Goal: Information Seeking & Learning: Learn about a topic

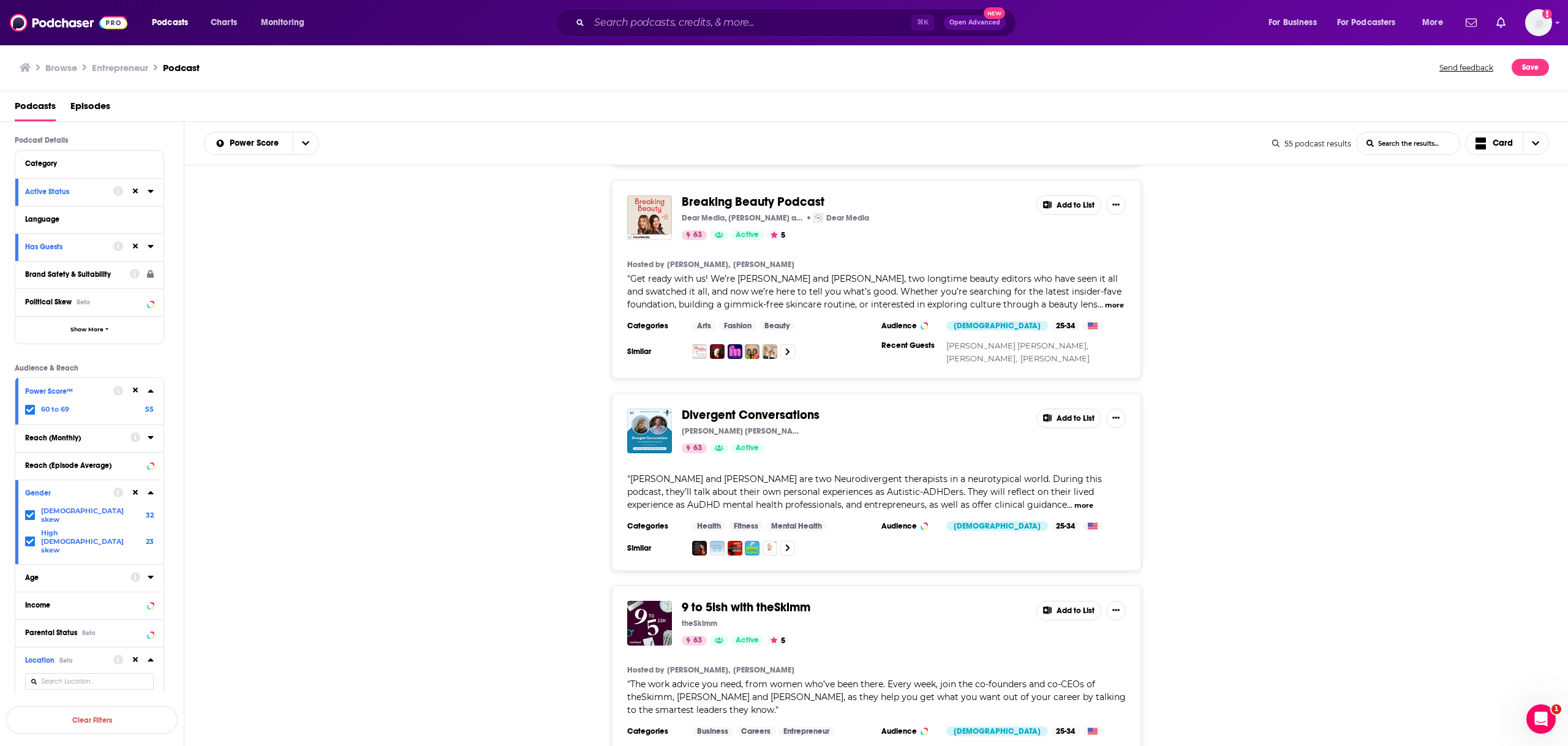
scroll to position [4525, 0]
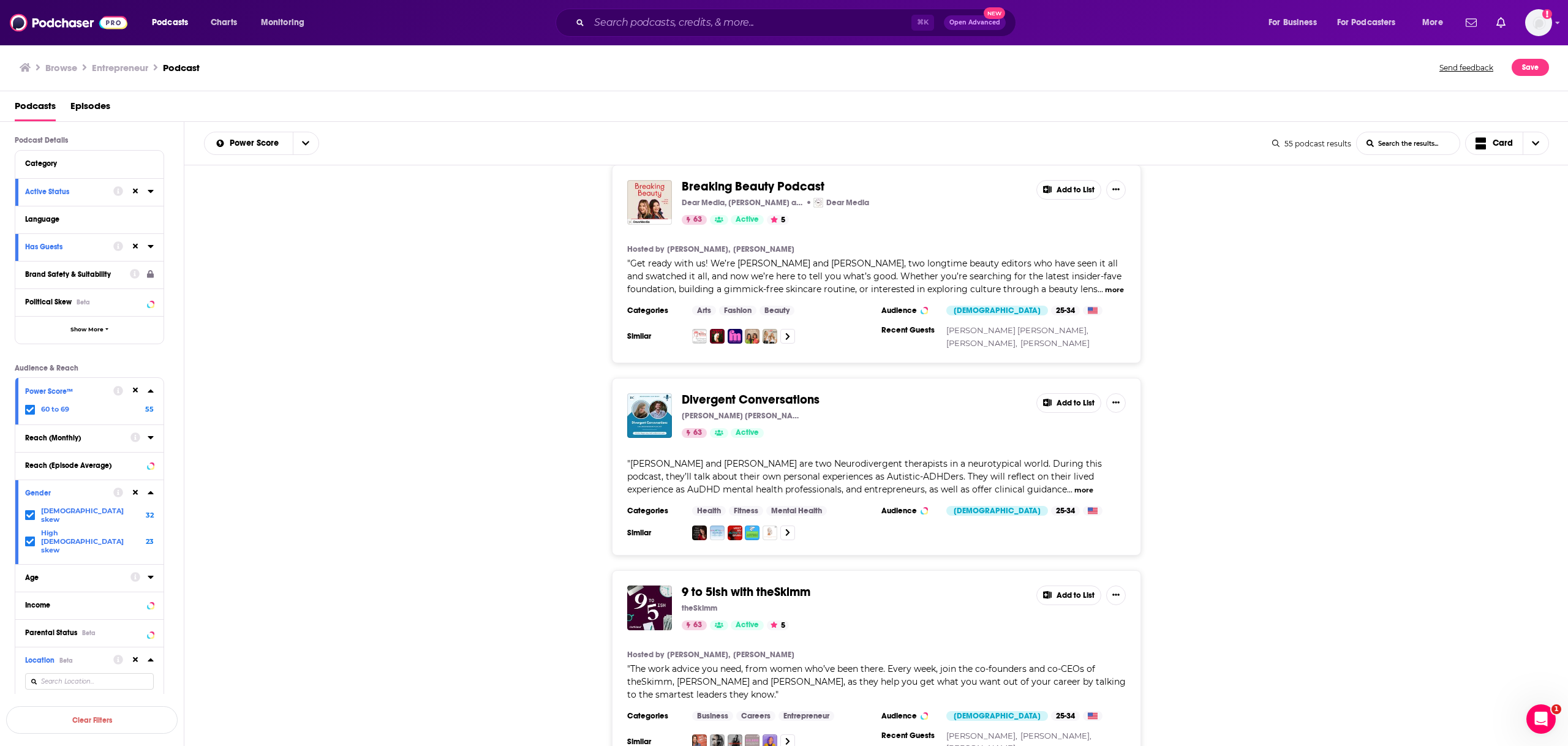
click at [467, 378] on div "Divergent Conversations Megan Anna Neff & Patrick Casale 63 Active Add to List …" at bounding box center [876, 466] width 1385 height 177
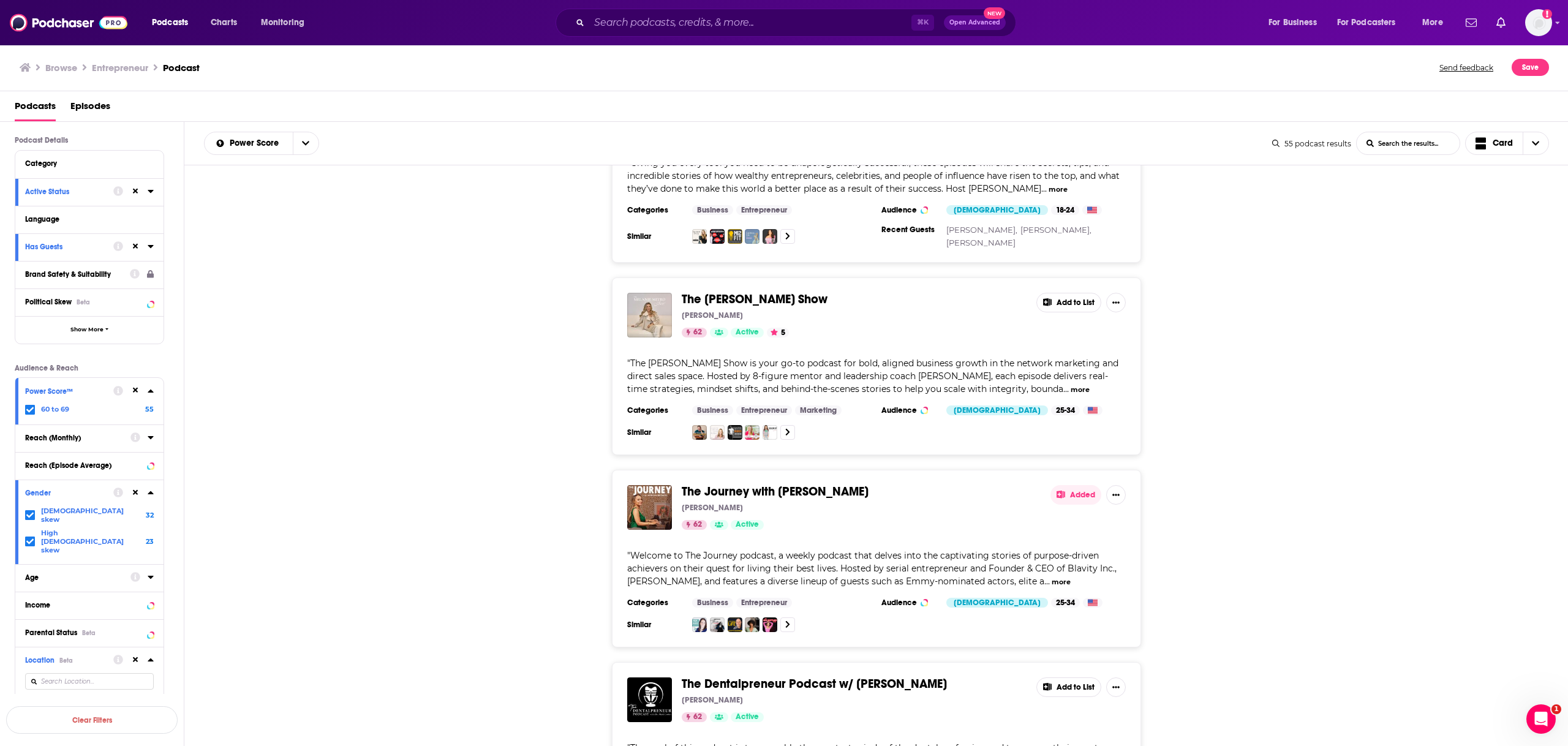
scroll to position [5944, 0]
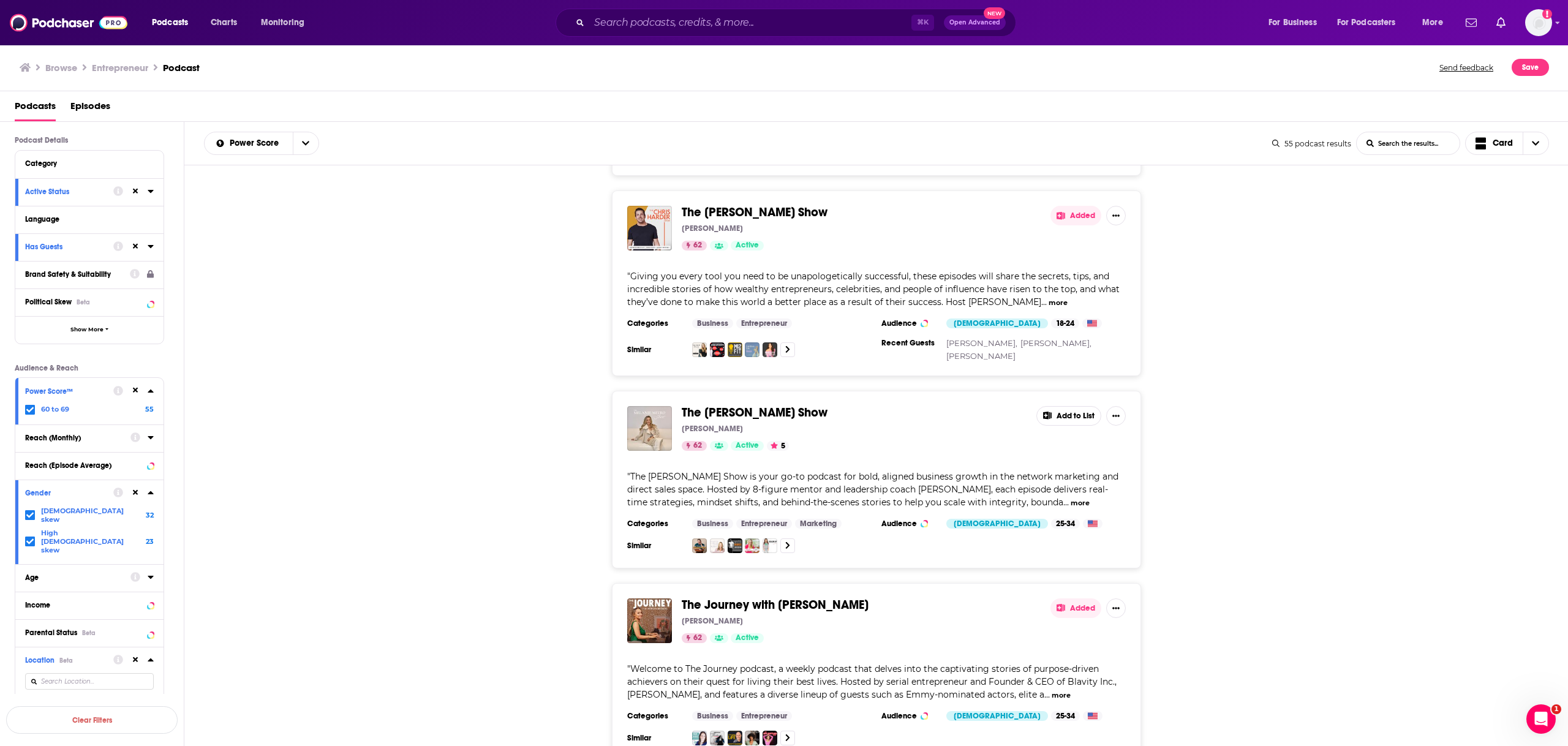
click at [567, 391] on div "The Melanie Mitro Show Melanie Mitro 62 Active 5 Add to List " The Melanie Mitr…" at bounding box center [876, 479] width 1385 height 177
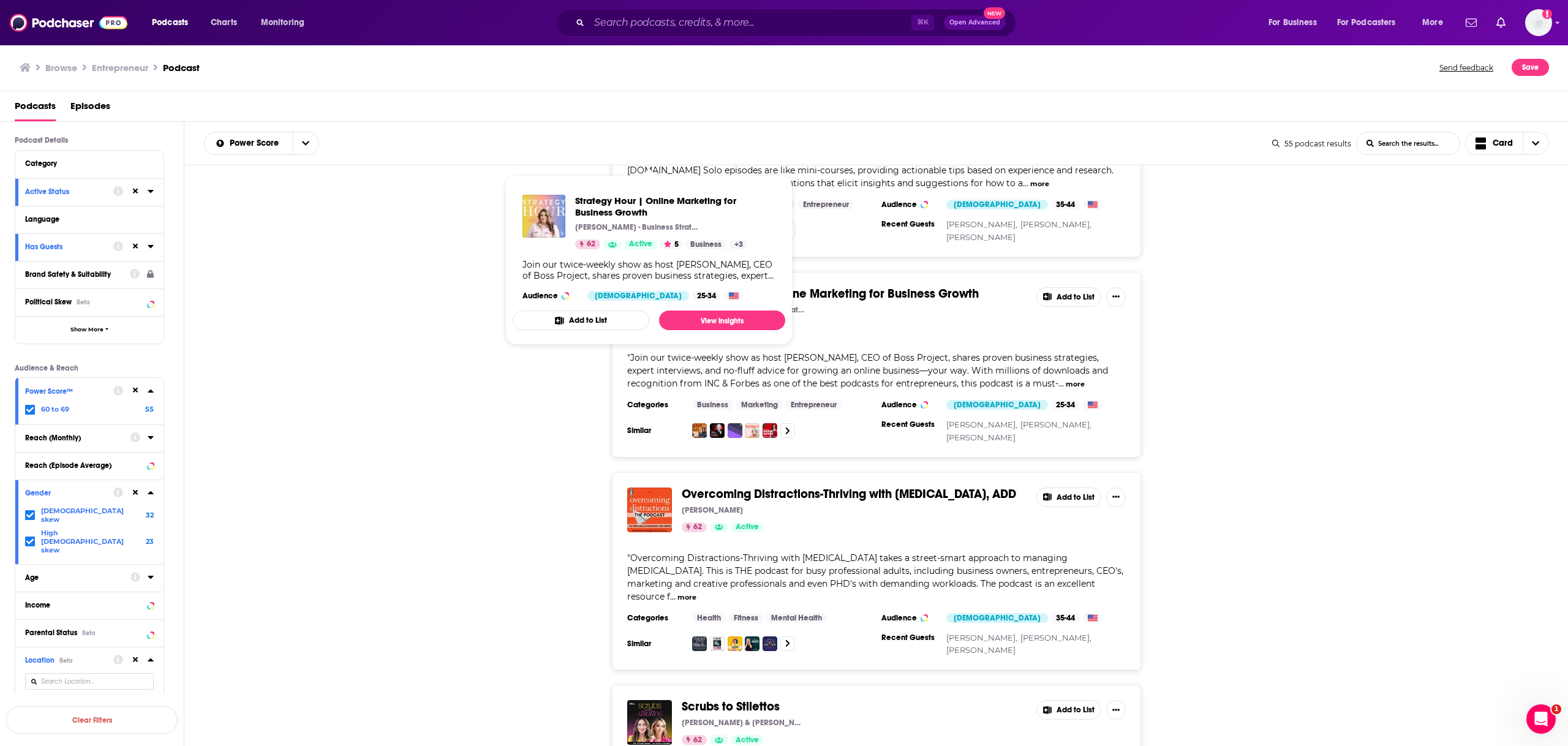
scroll to position [6984, 0]
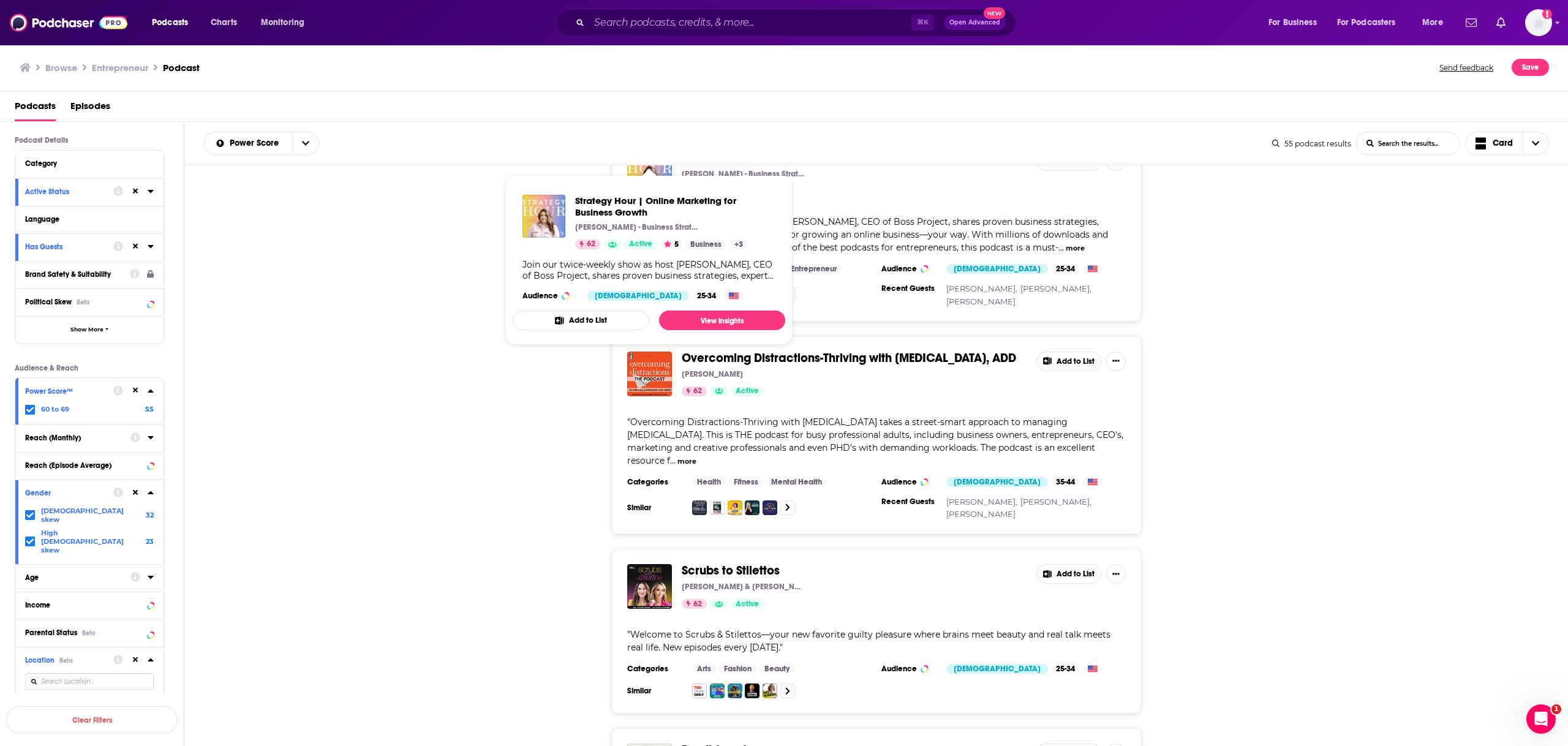
click at [455, 377] on div "Overcoming Distractions-Thriving with ADHD, ADD David A Greenwood 62 Active Add…" at bounding box center [876, 436] width 1385 height 199
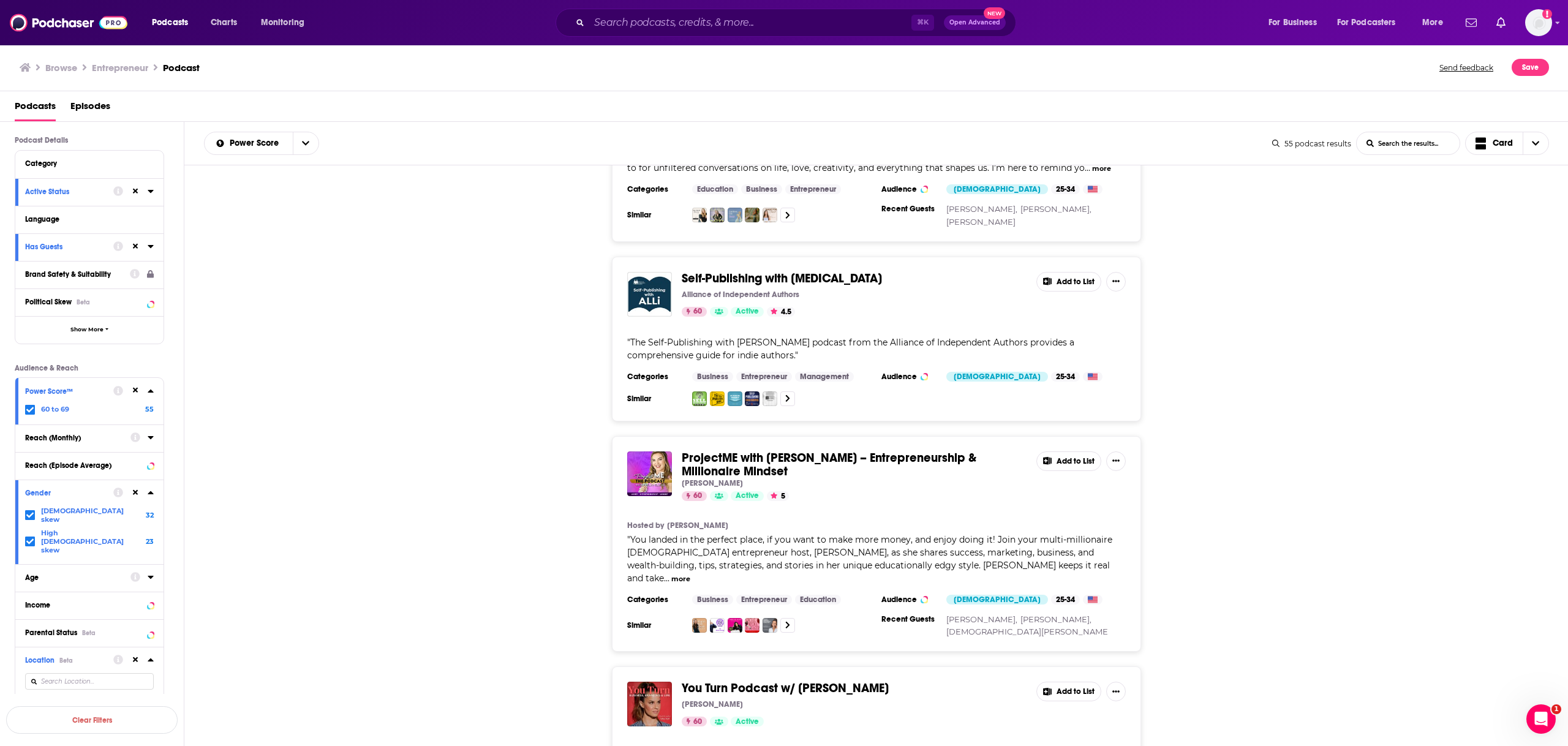
scroll to position [9527, 0]
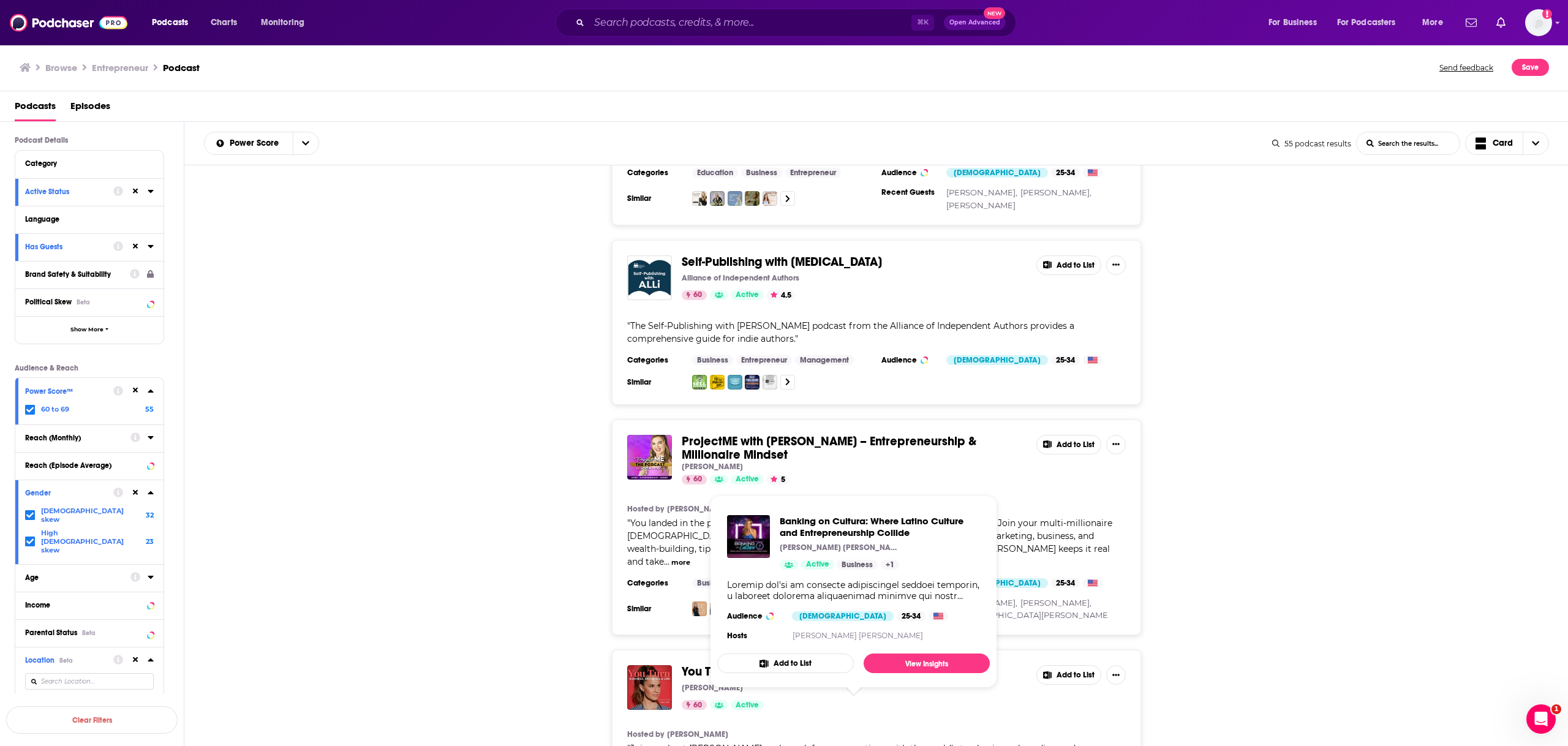
click at [416, 650] on div "You Turn Podcast w/ Ashley Stahl Ashley Stahl 60 Active Add to List Hosted by A…" at bounding box center [876, 750] width 1385 height 199
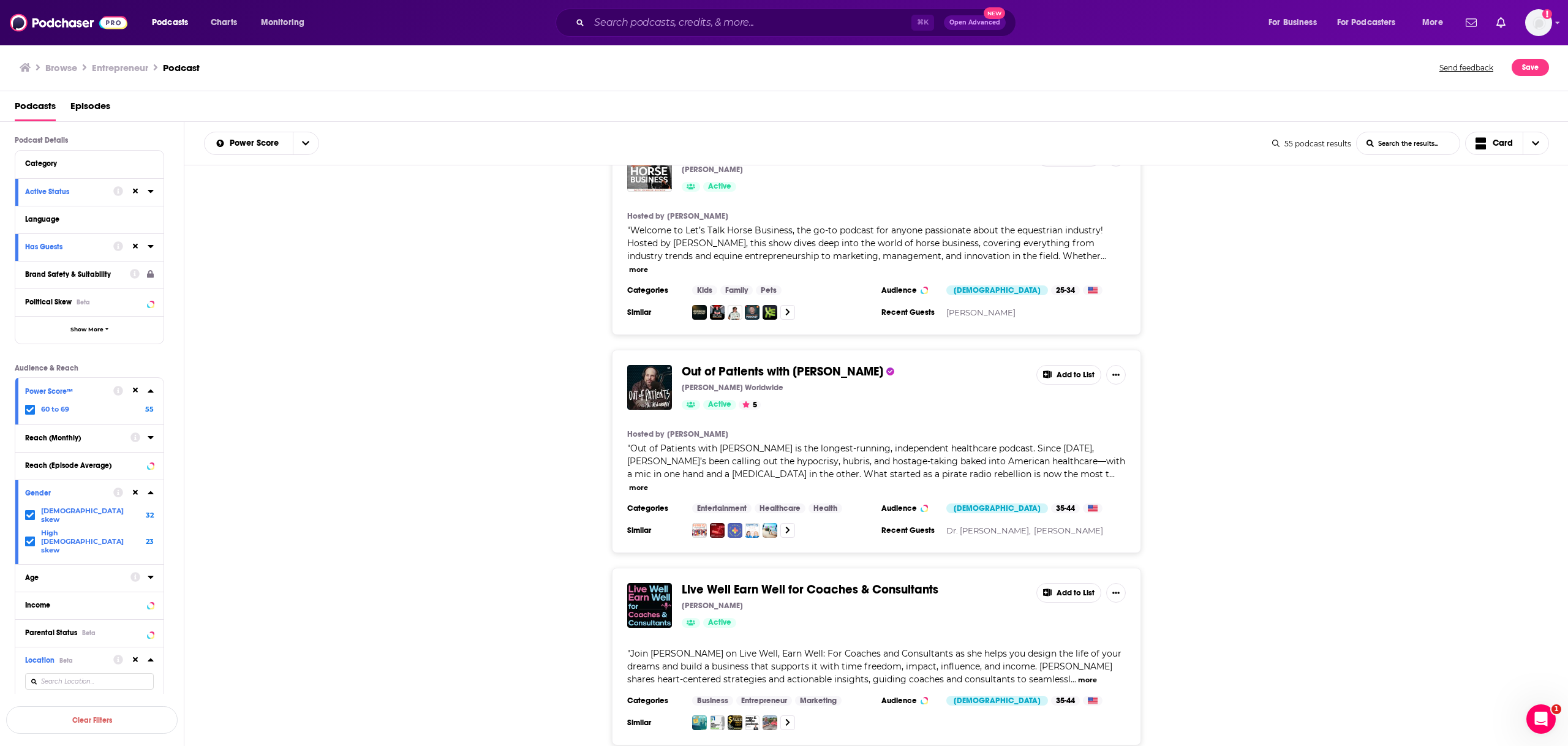
scroll to position [10546, 0]
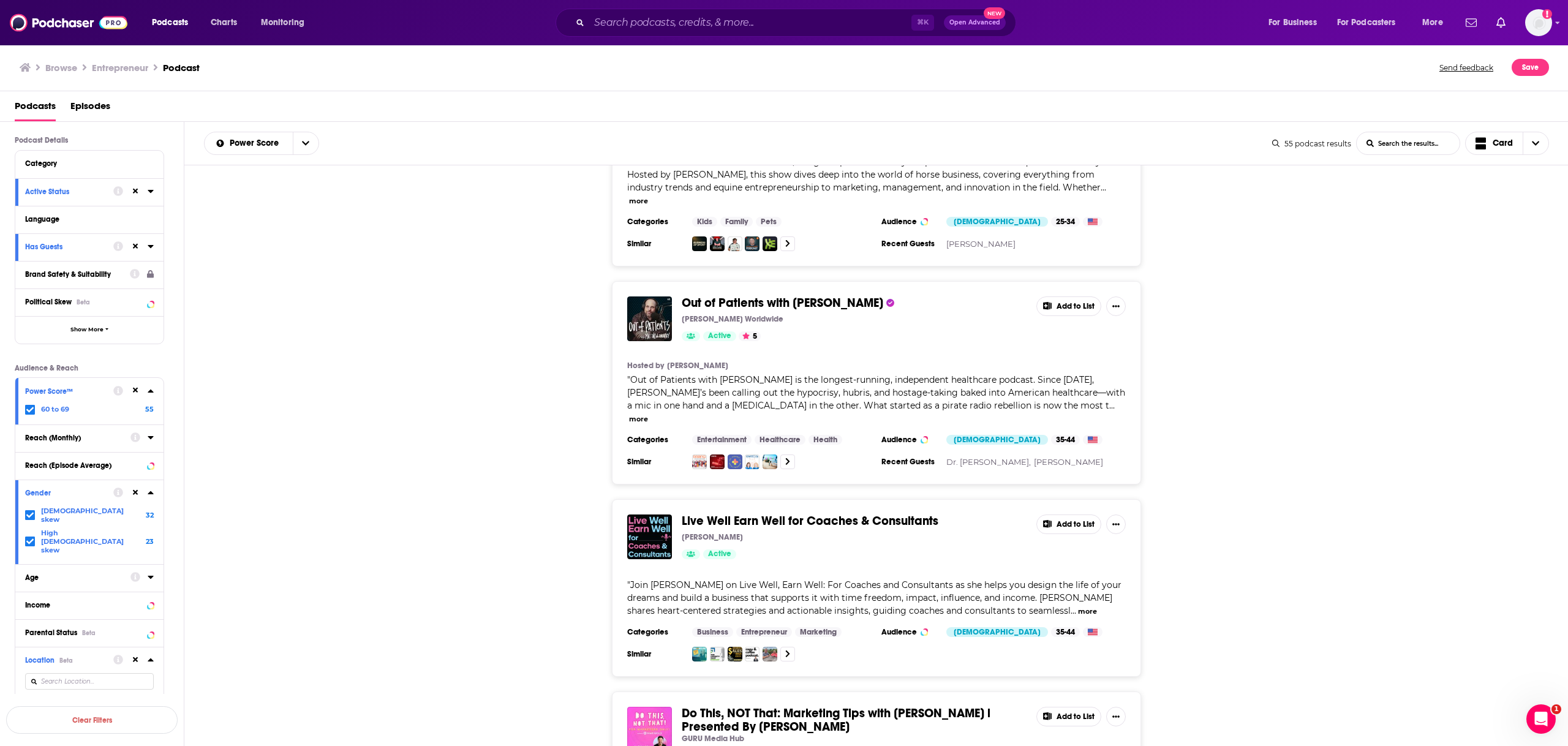
click at [150, 390] on icon at bounding box center [150, 390] width 6 height 10
click at [149, 390] on icon at bounding box center [150, 391] width 5 height 3
click at [133, 391] on icon at bounding box center [136, 390] width 5 height 8
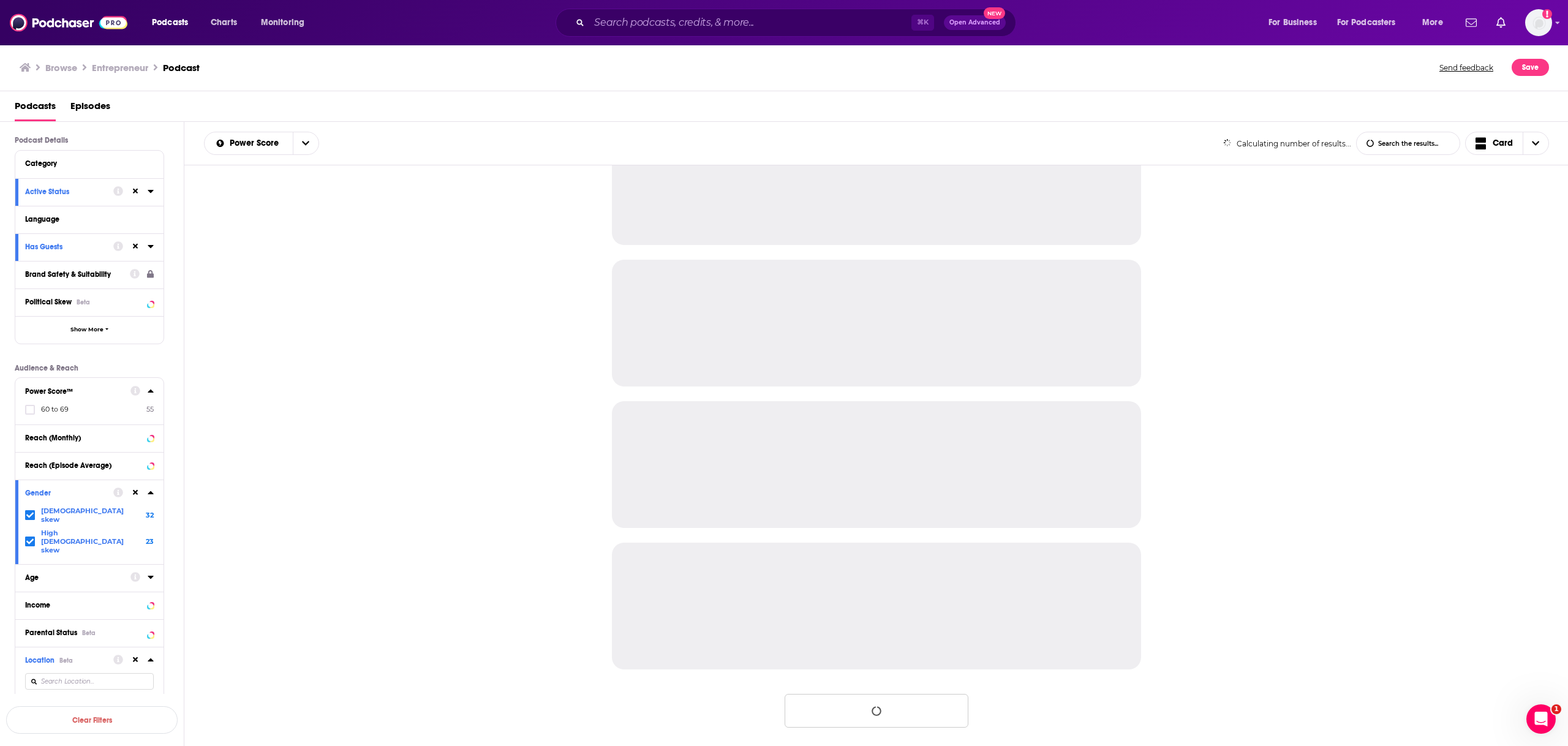
scroll to position [910, 0]
click at [154, 395] on div "Power Score™ 60 to 69 55" at bounding box center [89, 401] width 148 height 46
click at [152, 393] on icon at bounding box center [150, 390] width 6 height 10
click at [150, 392] on icon at bounding box center [150, 390] width 6 height 10
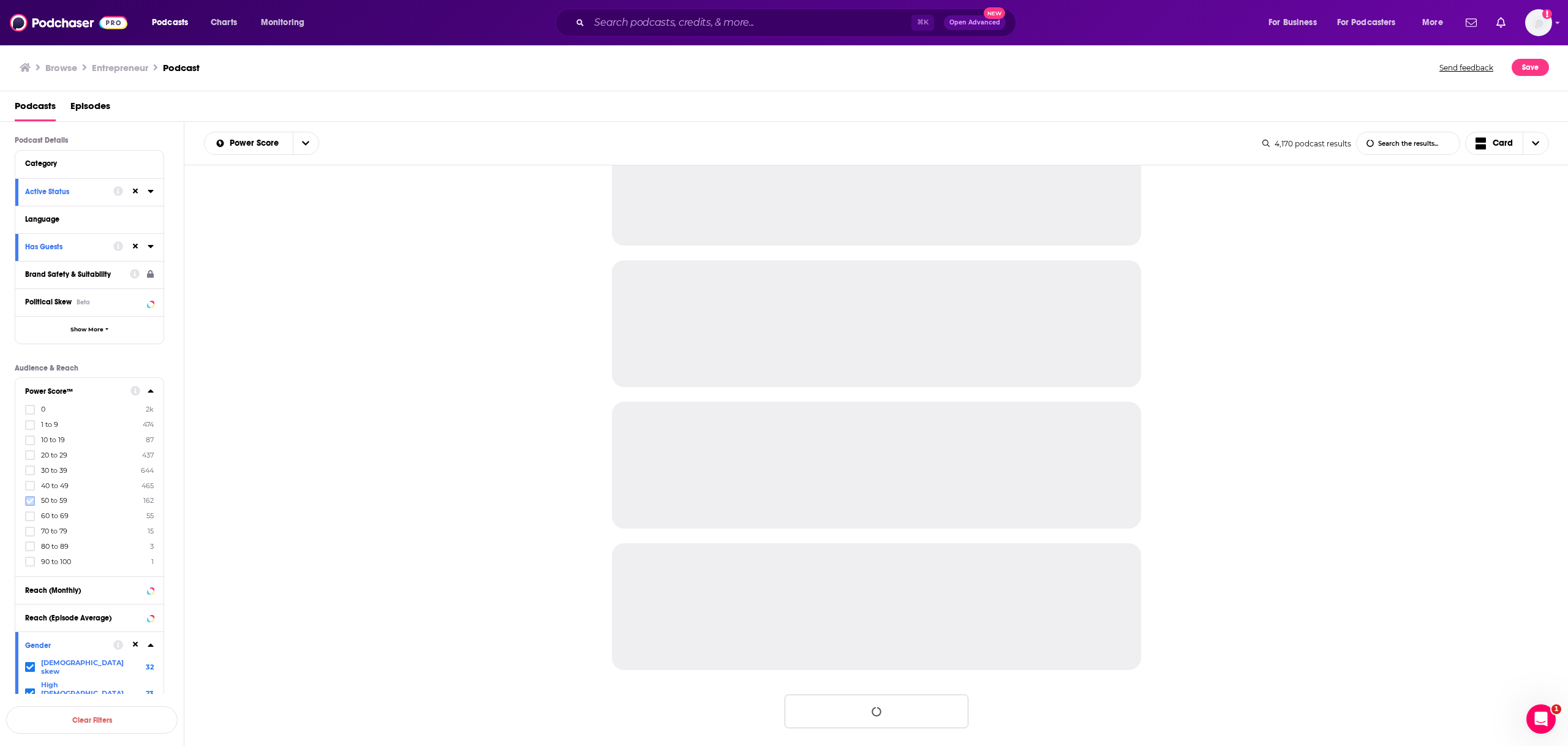
click at [33, 501] on icon at bounding box center [30, 501] width 7 height 7
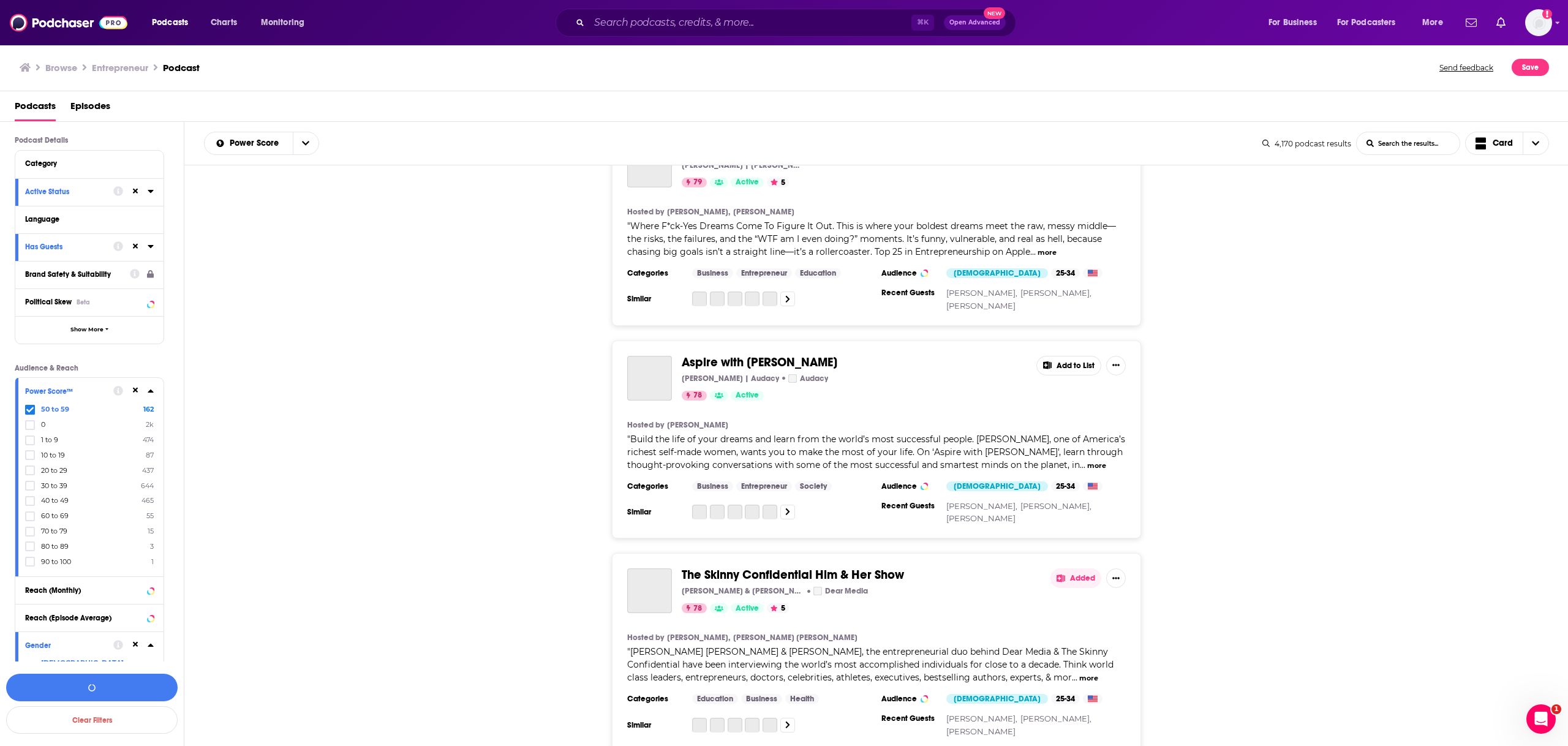
scroll to position [3775, 0]
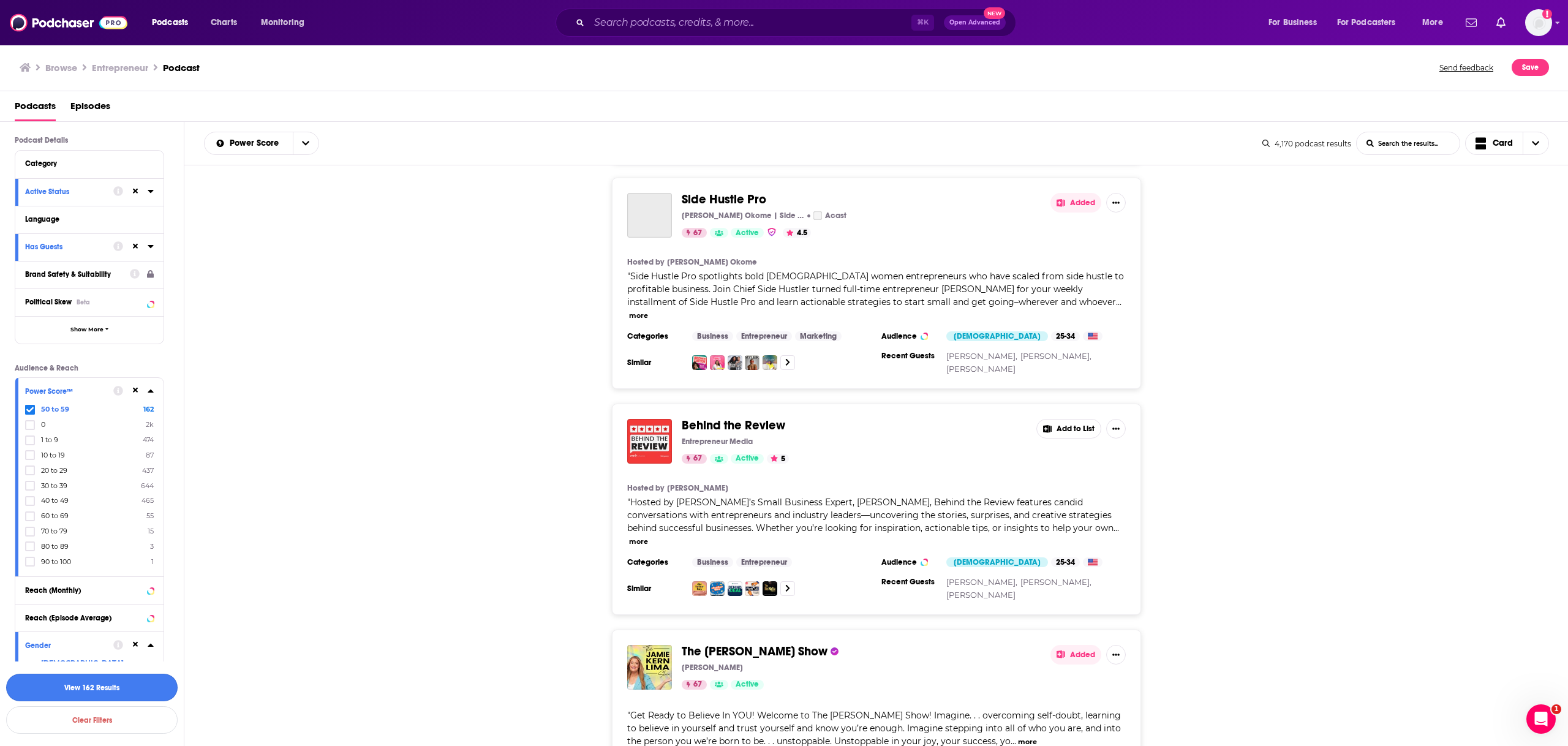
click at [123, 694] on button "View 162 Results" at bounding box center [91, 687] width 172 height 27
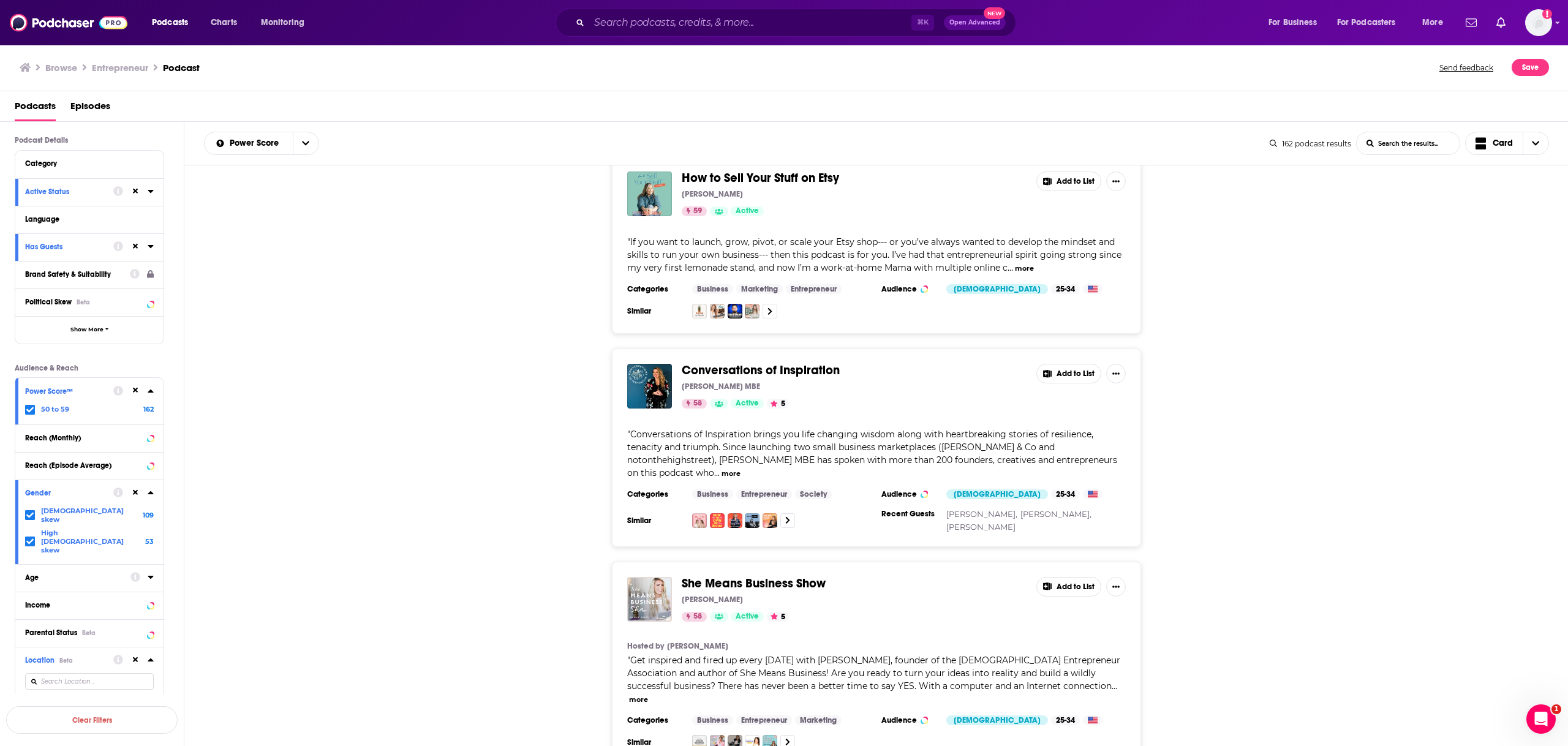
scroll to position [1230, 0]
click at [447, 353] on div "Conversations of Inspiration Holly Tucker MBE 58 Active 5 Add to List " Convers…" at bounding box center [876, 447] width 1385 height 199
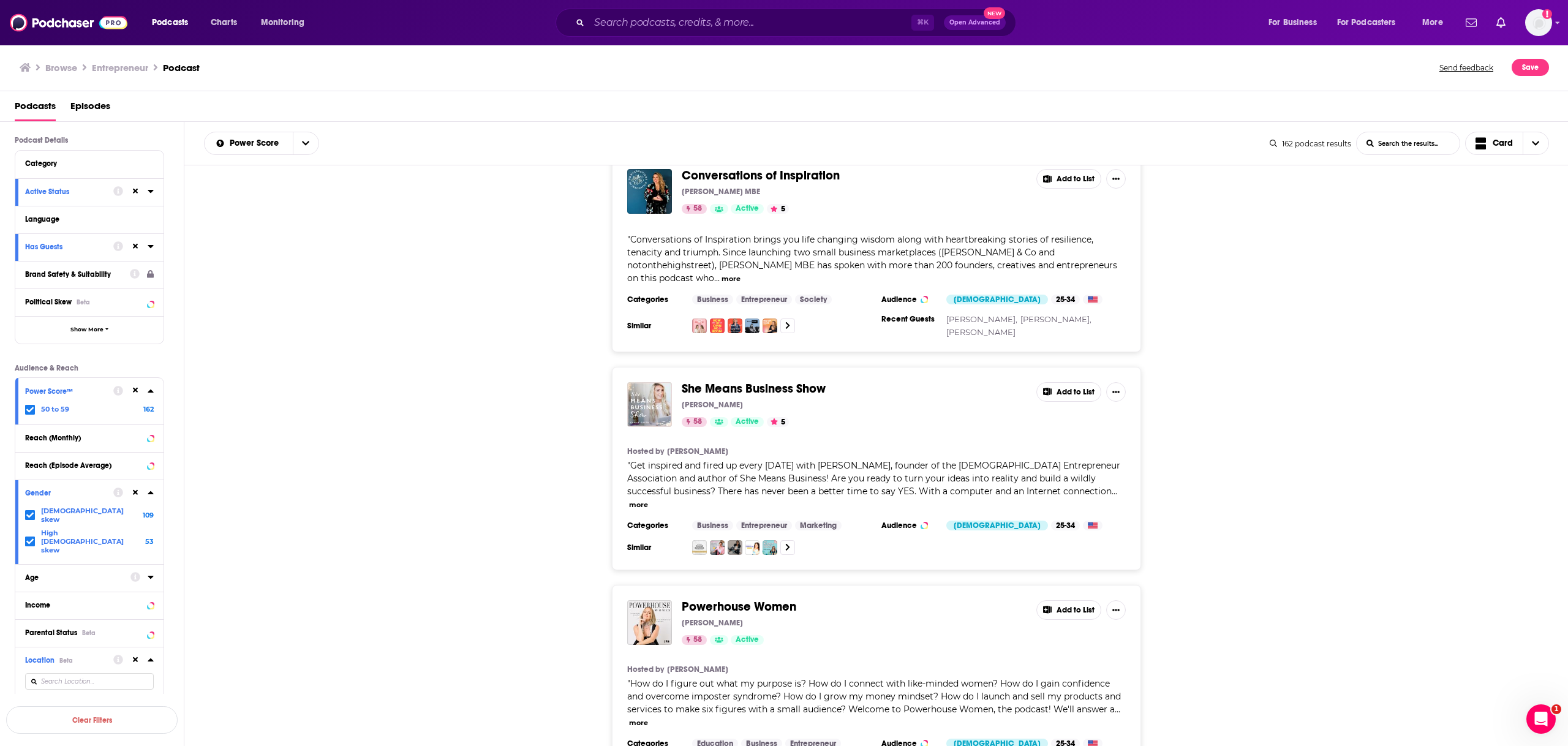
scroll to position [1425, 0]
click at [410, 366] on div "She Means Business Show Carrie Green 58 Active 5 Add to List Hosted by Carrie G…" at bounding box center [876, 468] width 1385 height 203
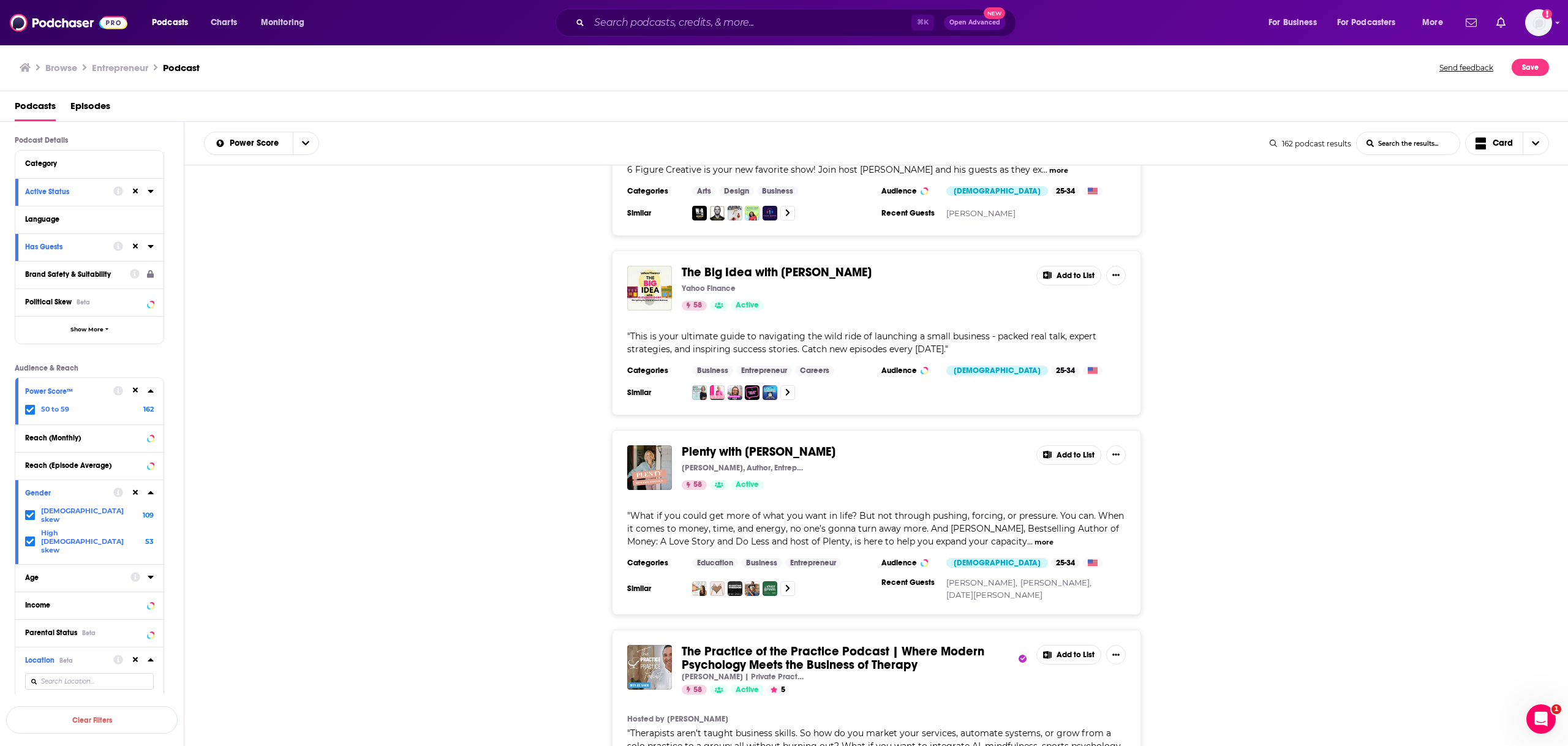
scroll to position [2818, 0]
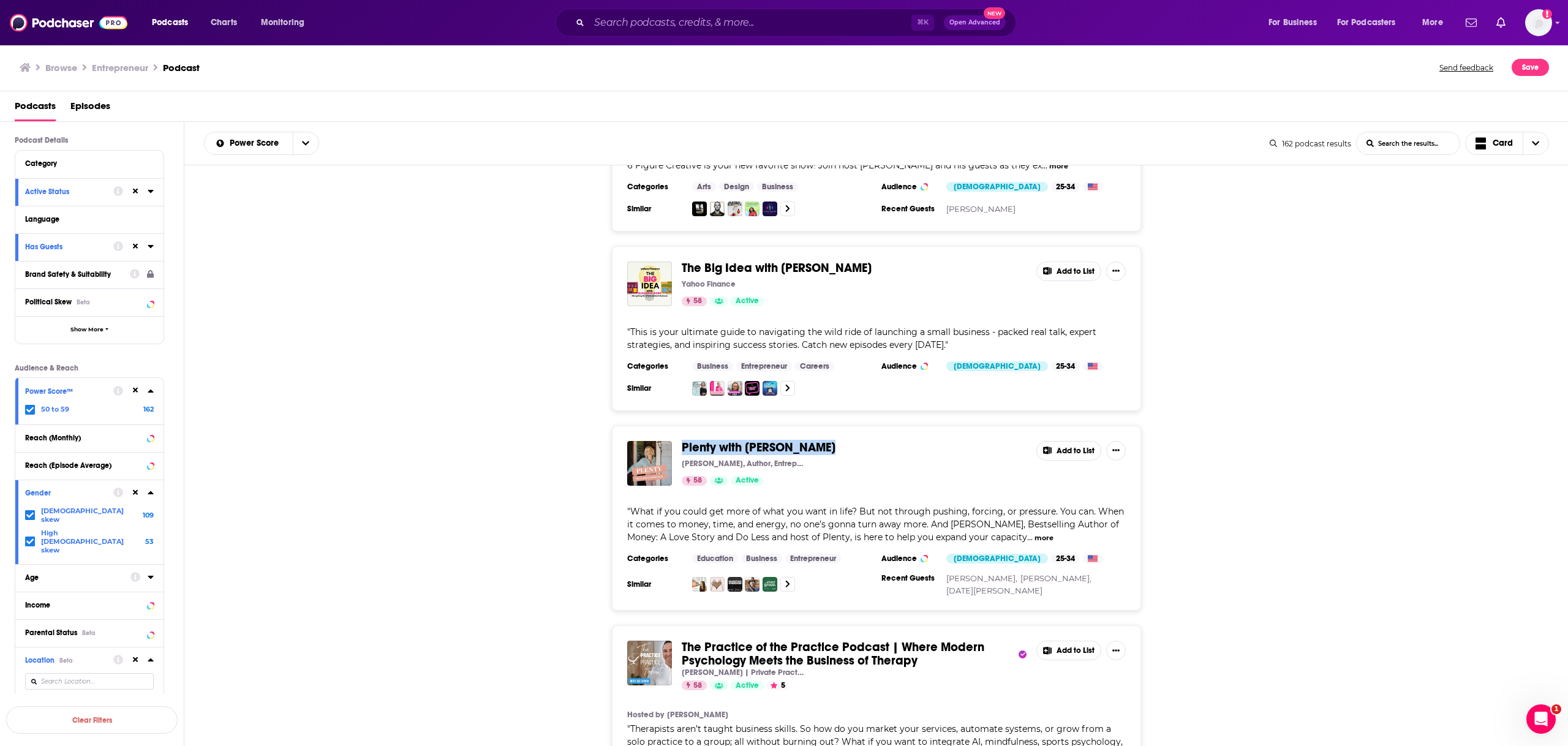
click at [512, 246] on div "The Big Idea with Elizabeth Gore Yahoo Finance 58 Active Add to List " This is …" at bounding box center [876, 328] width 1385 height 165
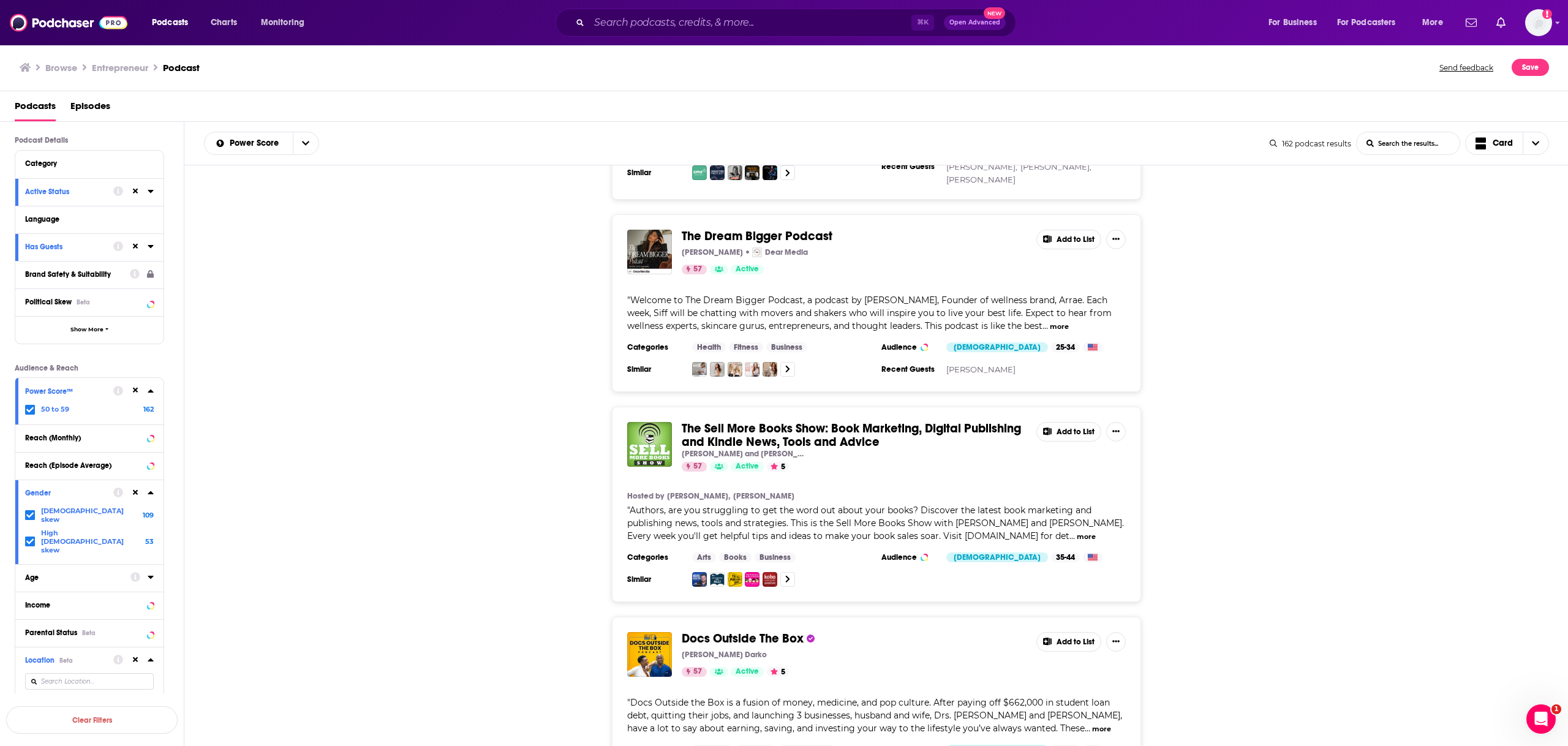
scroll to position [4503, 0]
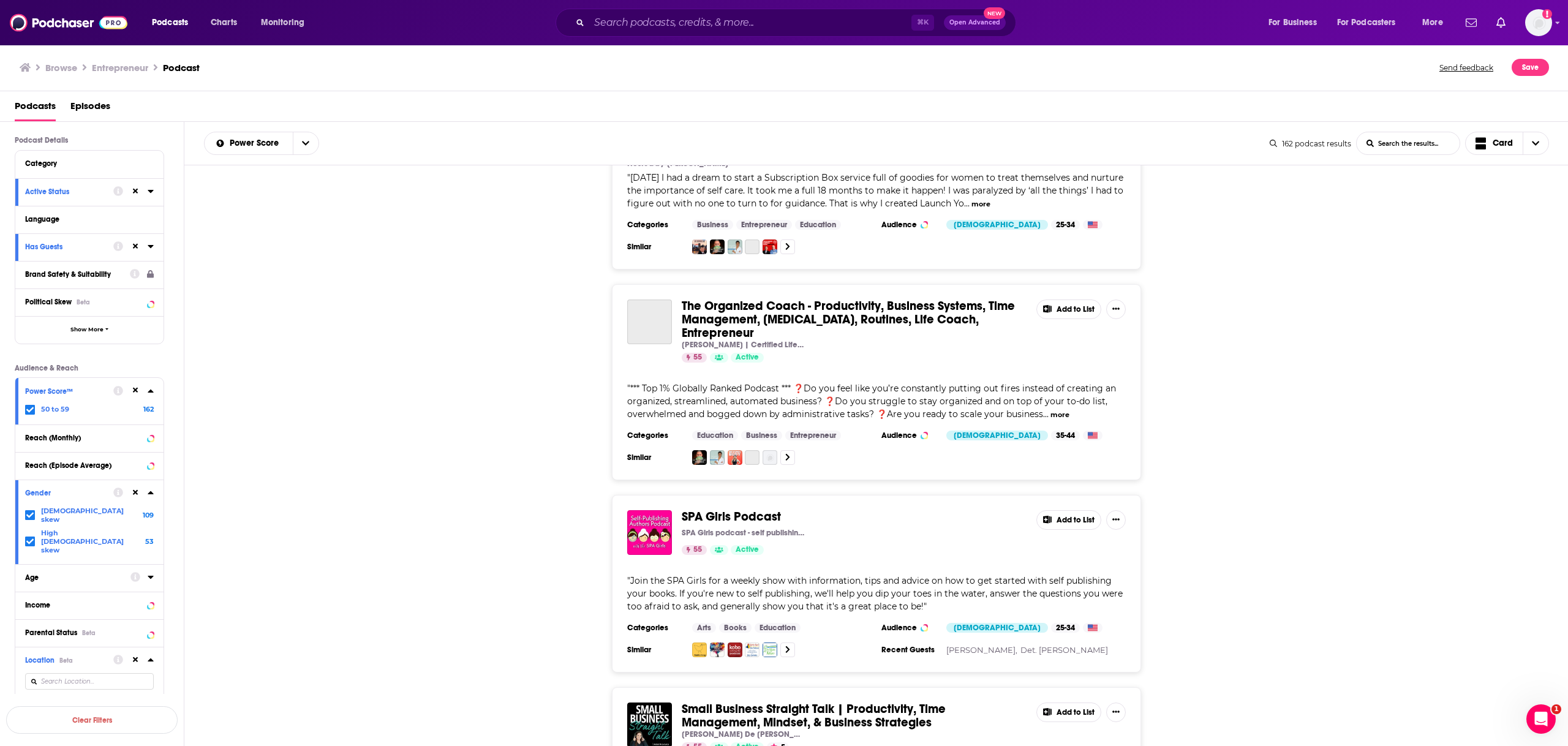
scroll to position [8400, 0]
click at [1557, 18] on div "Show profile menu" at bounding box center [1558, 23] width 5 height 14
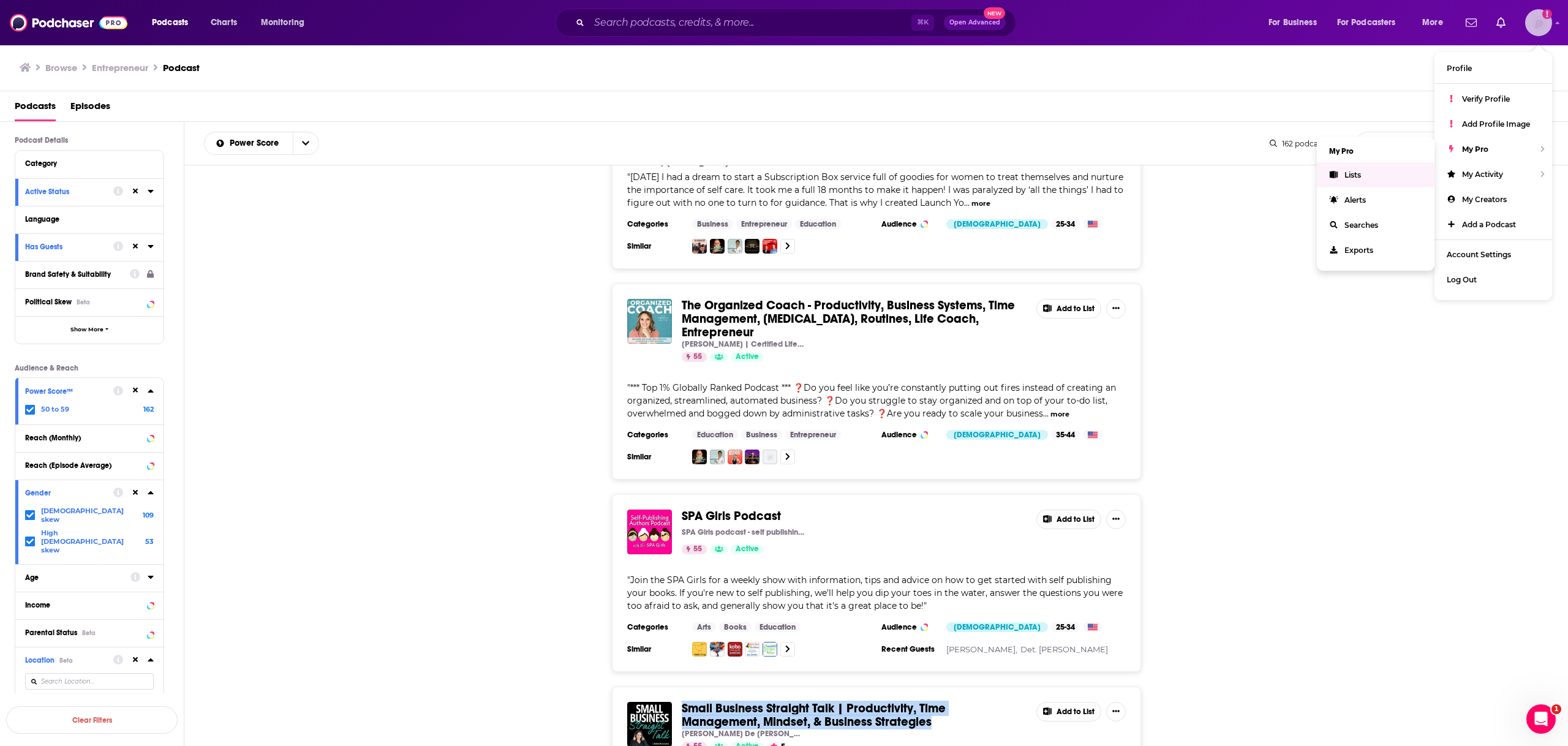
click at [1372, 182] on link "Lists" at bounding box center [1376, 175] width 118 height 25
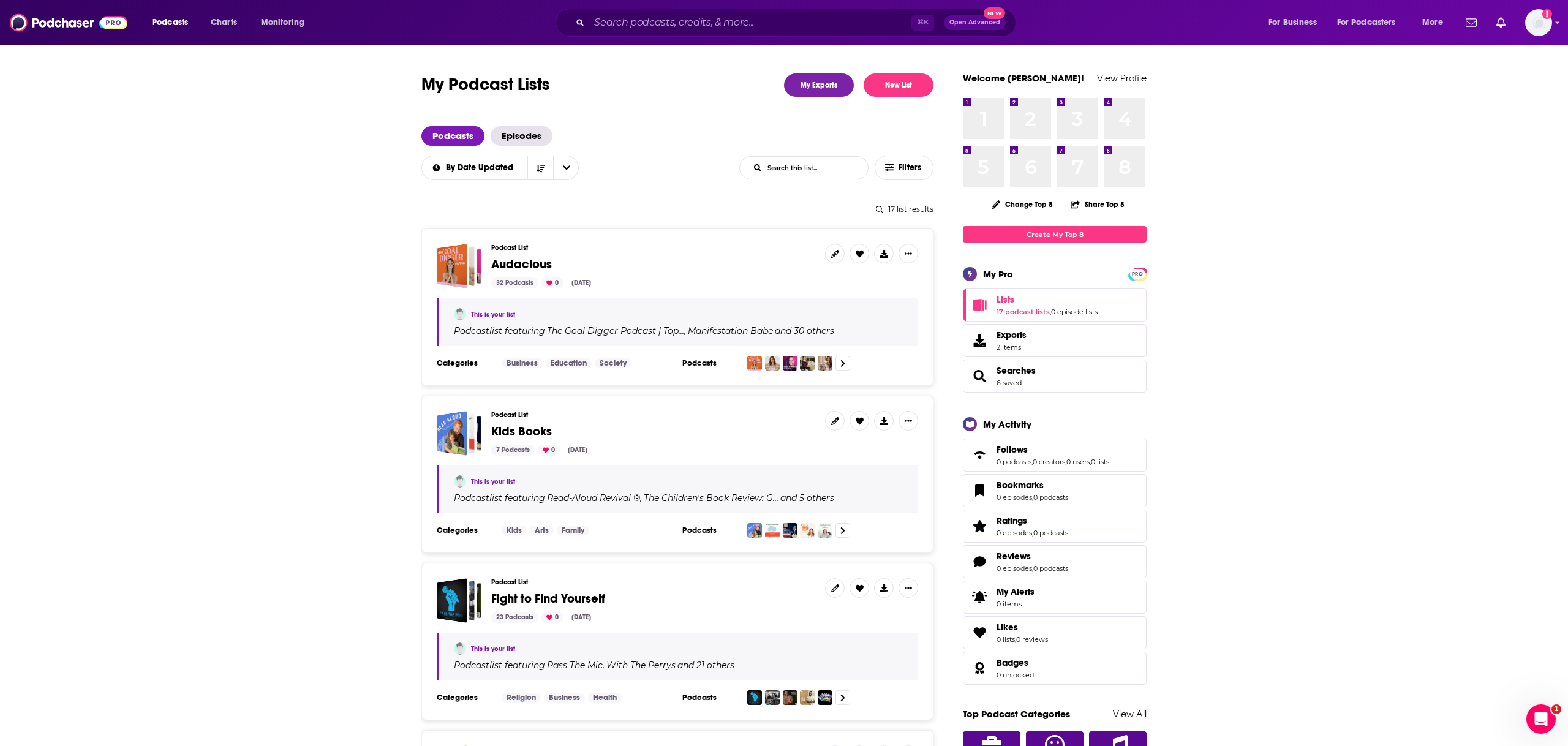
click at [517, 263] on span "Audacious" at bounding box center [521, 264] width 60 height 15
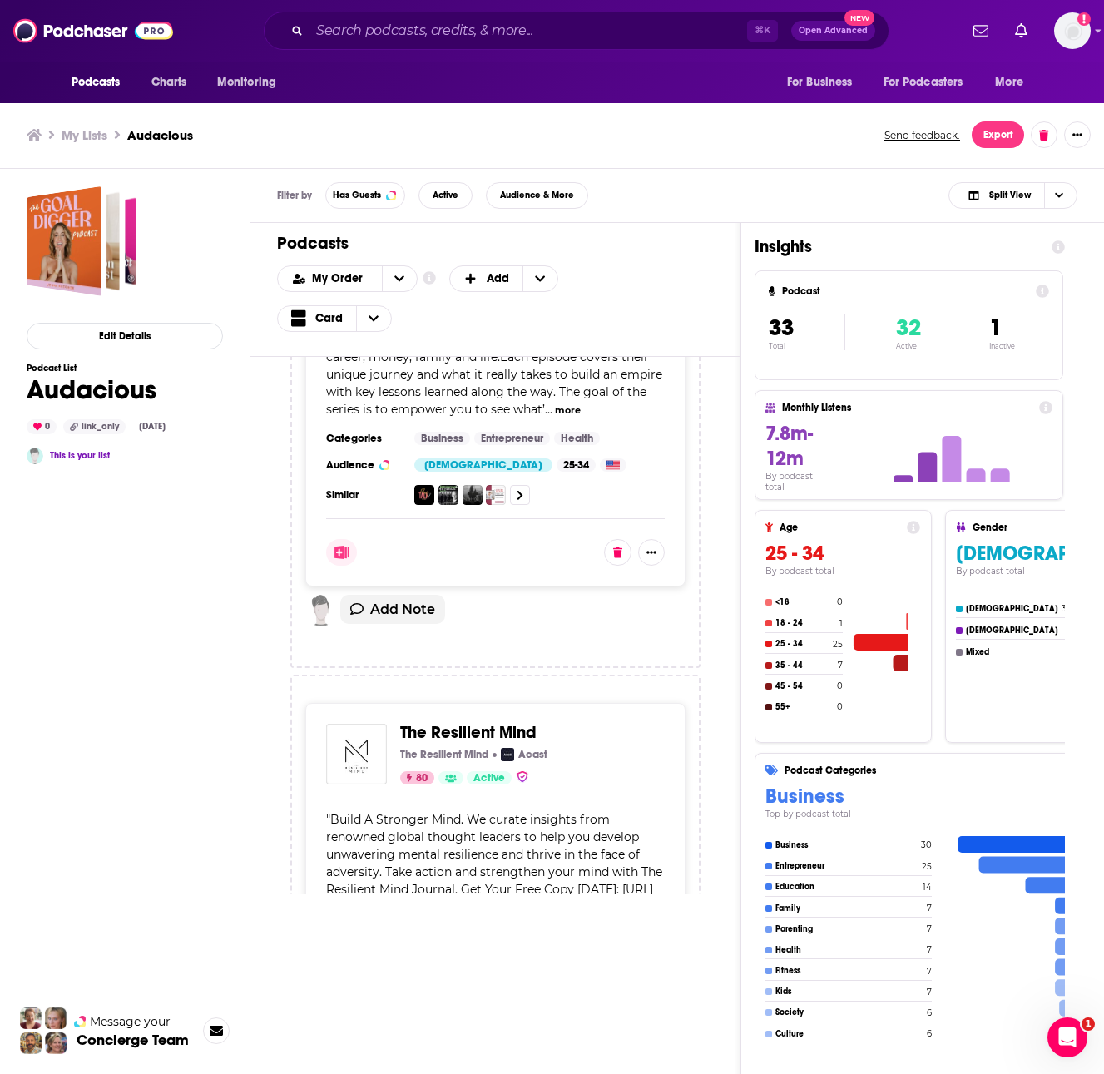
scroll to position [14538, 0]
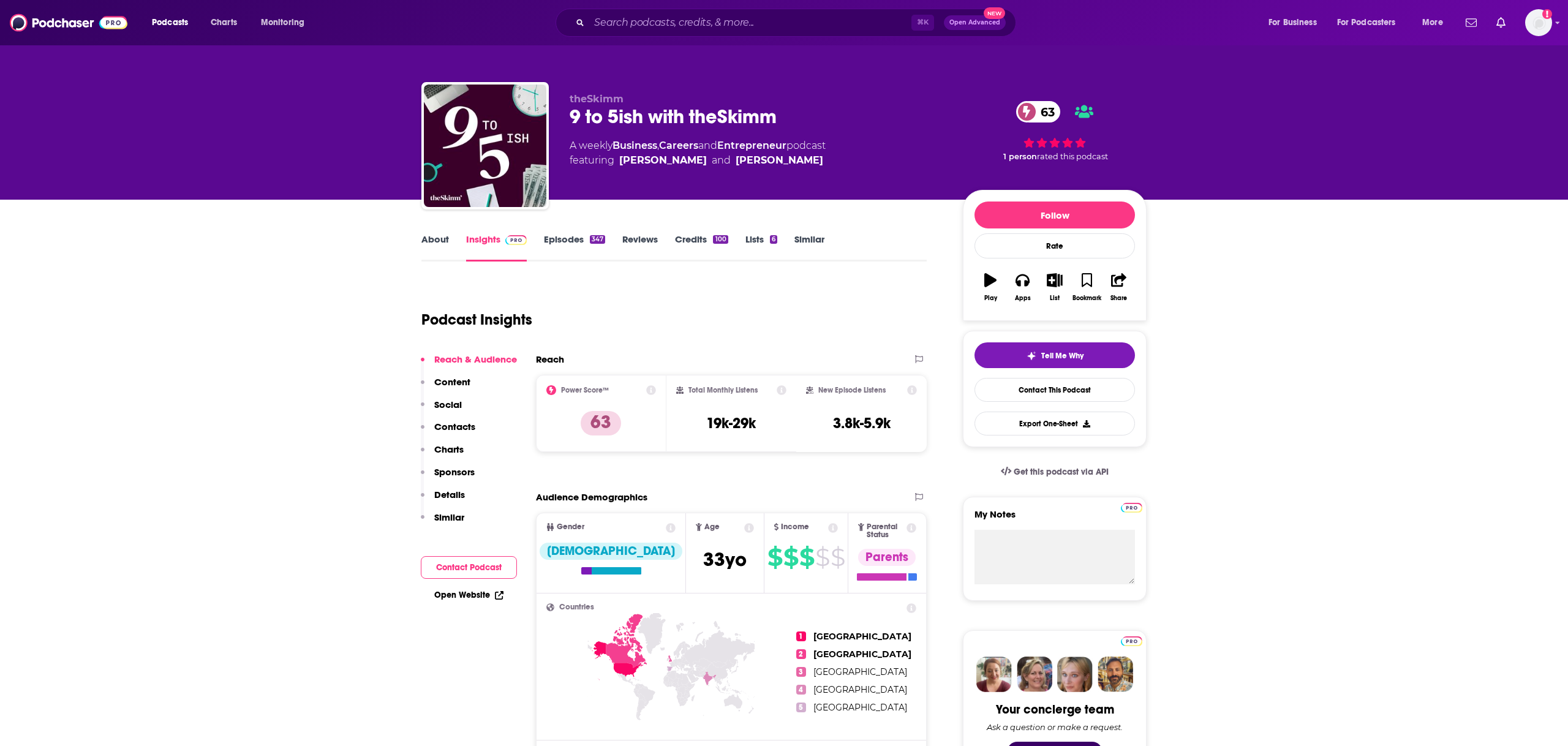
click at [428, 242] on link "About" at bounding box center [435, 247] width 27 height 28
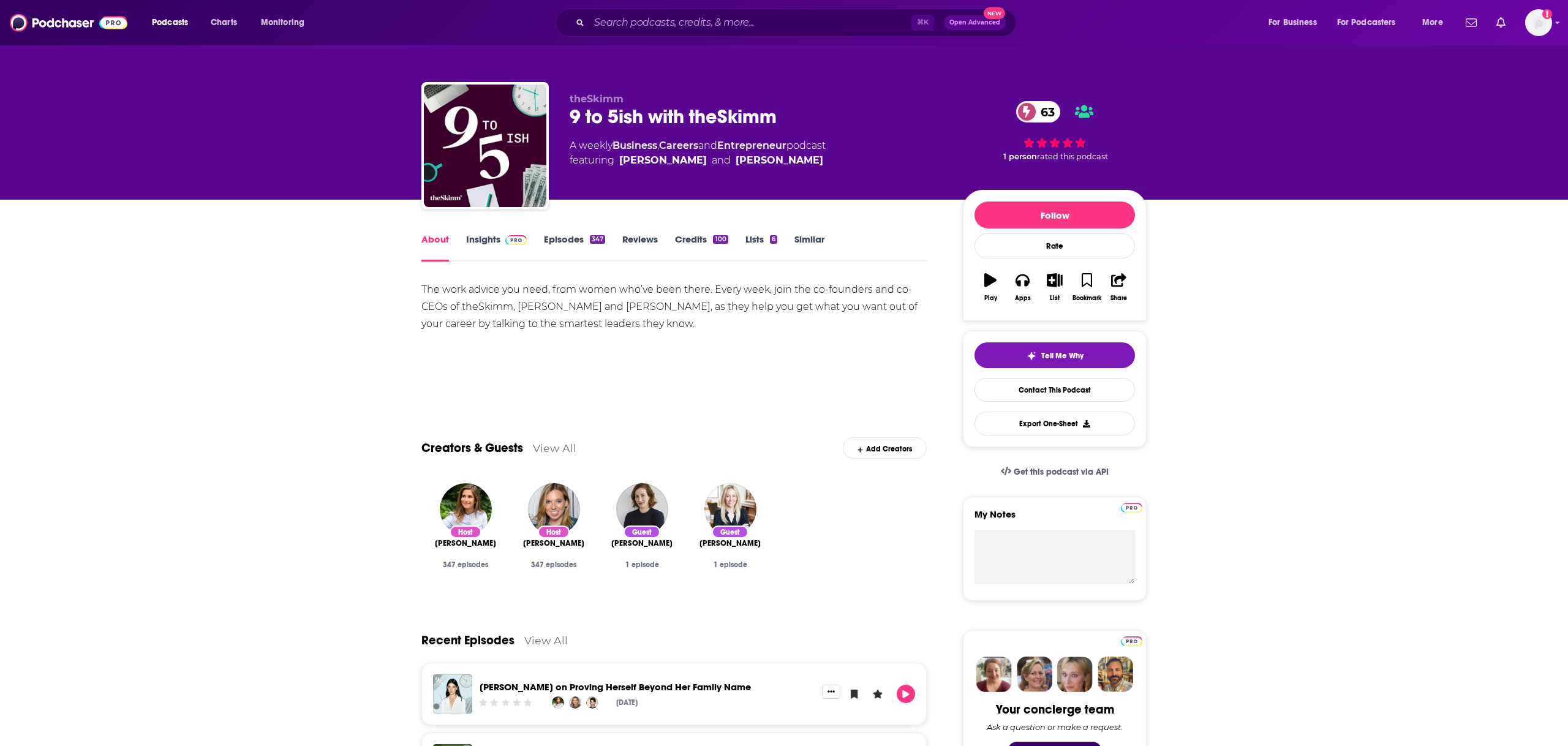
click at [549, 237] on link "Episodes 347" at bounding box center [574, 247] width 61 height 28
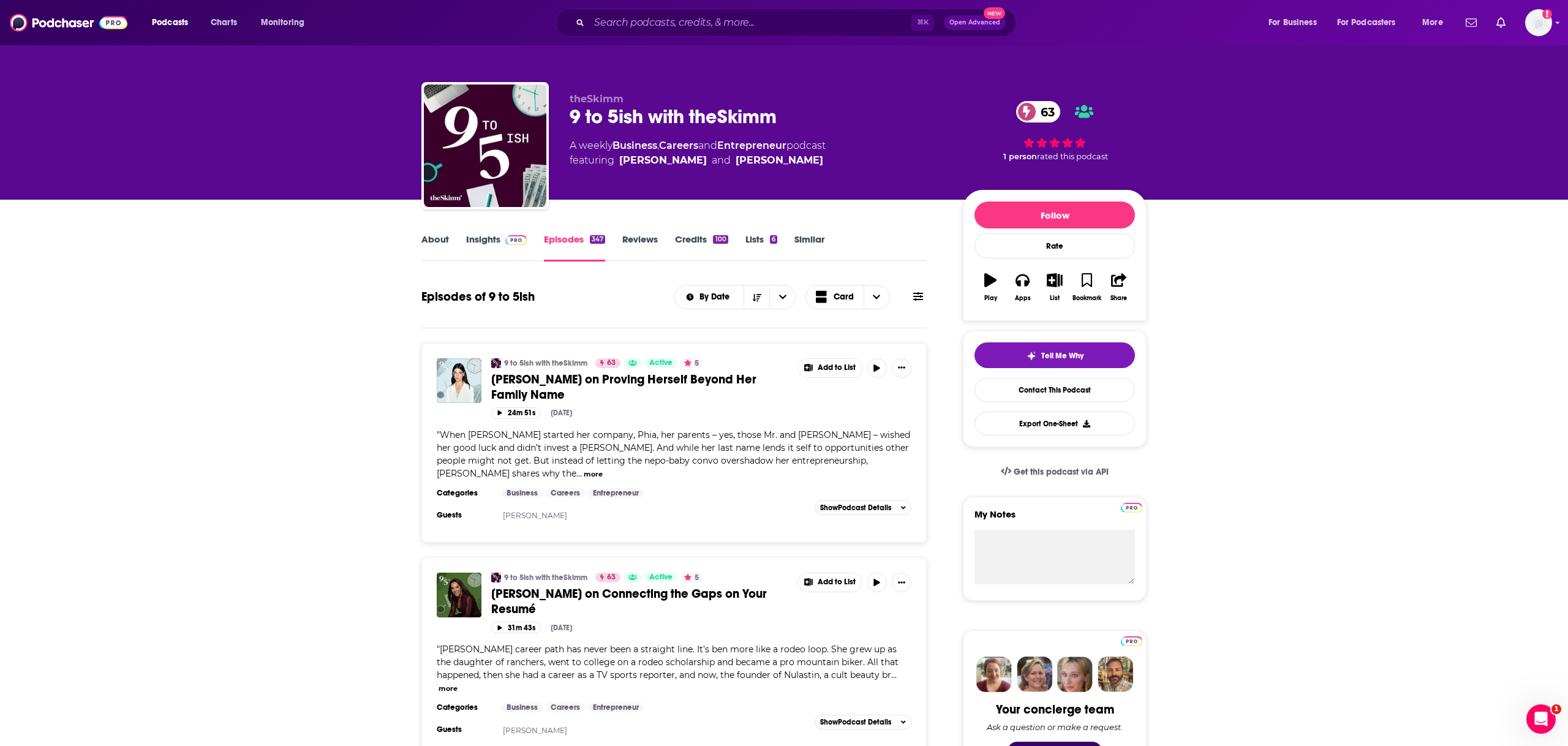
click at [478, 242] on link "Insights" at bounding box center [496, 247] width 60 height 28
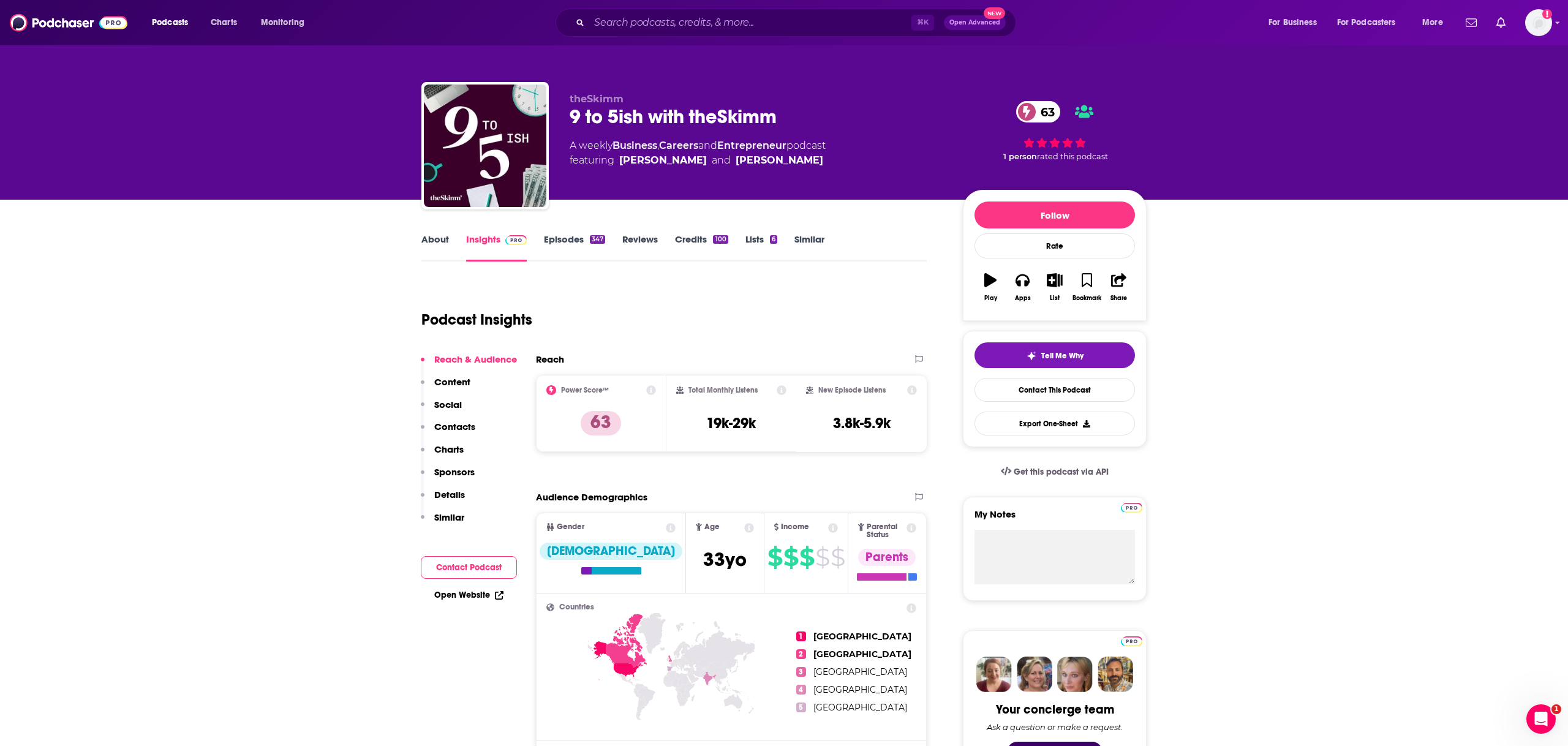
click at [439, 239] on link "About" at bounding box center [435, 247] width 27 height 28
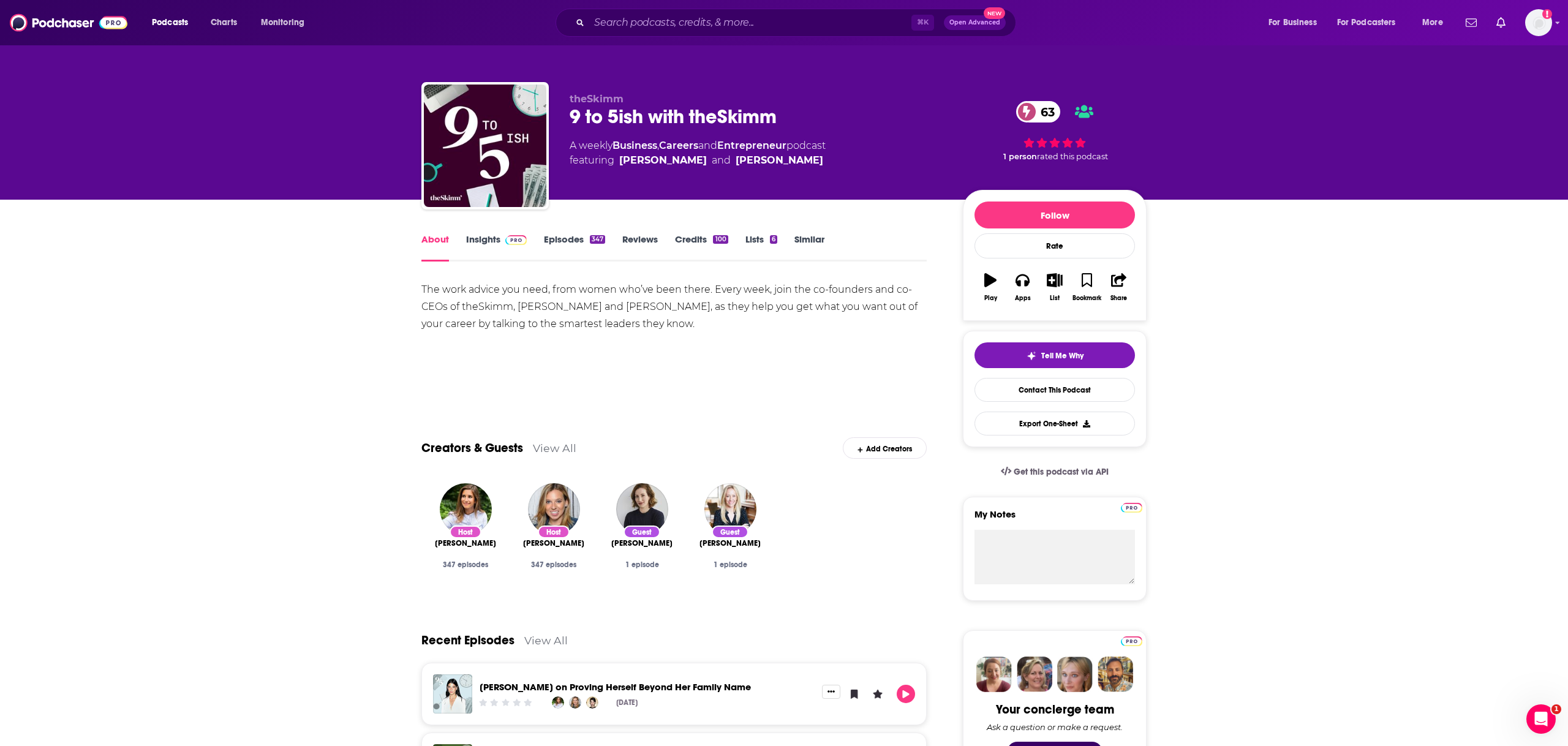
click at [544, 245] on link "Episodes 347" at bounding box center [574, 247] width 61 height 28
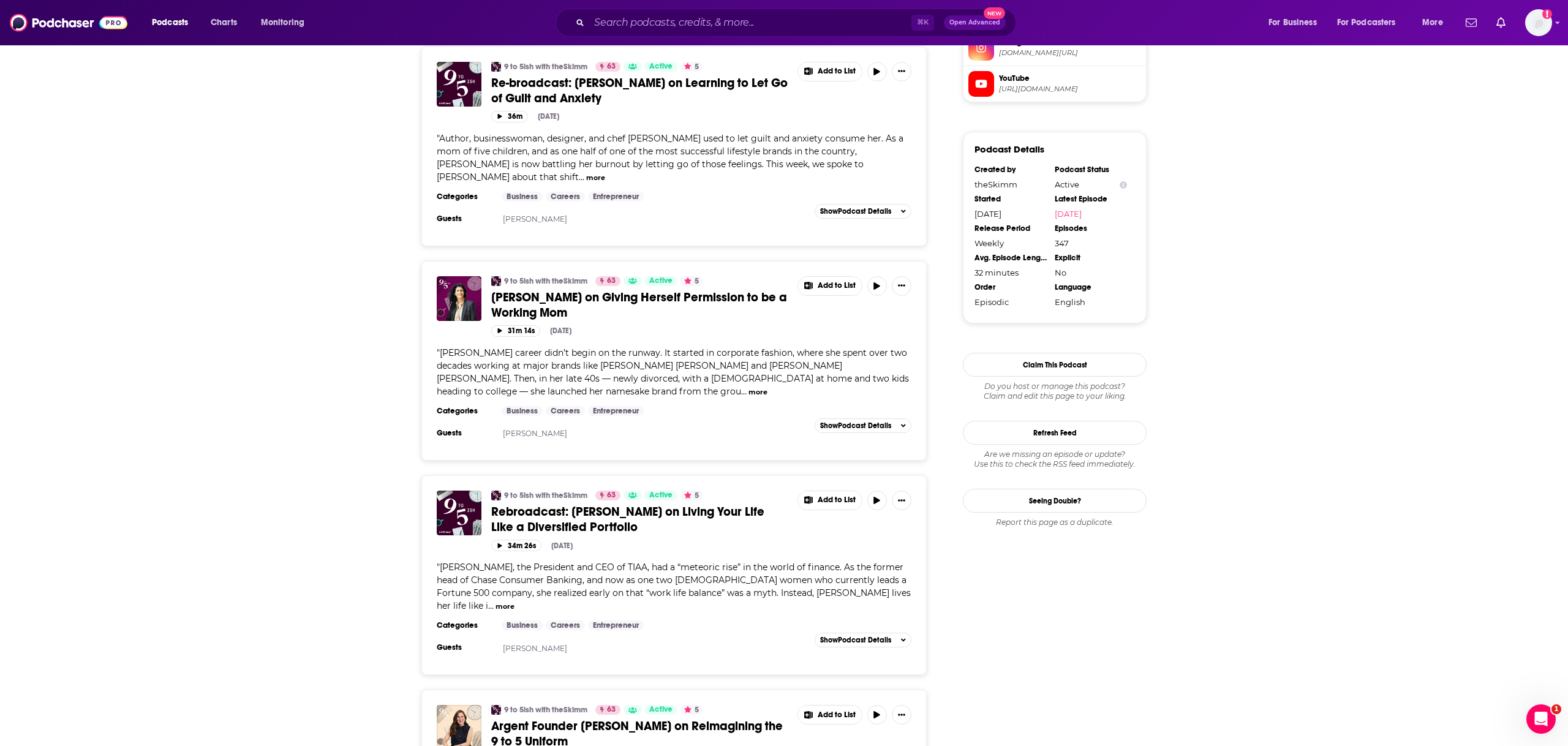
scroll to position [1169, 0]
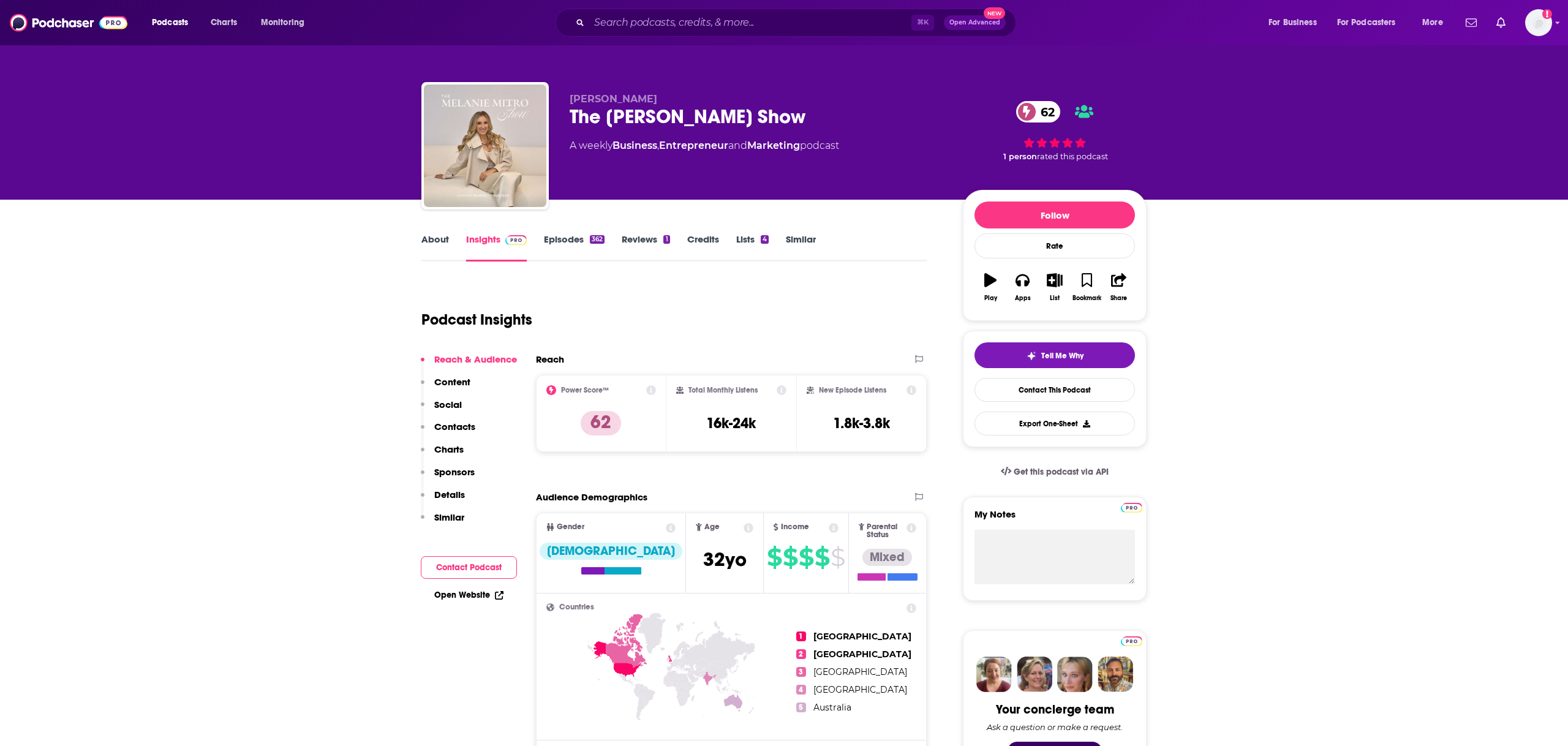
click at [440, 235] on link "About" at bounding box center [435, 247] width 27 height 28
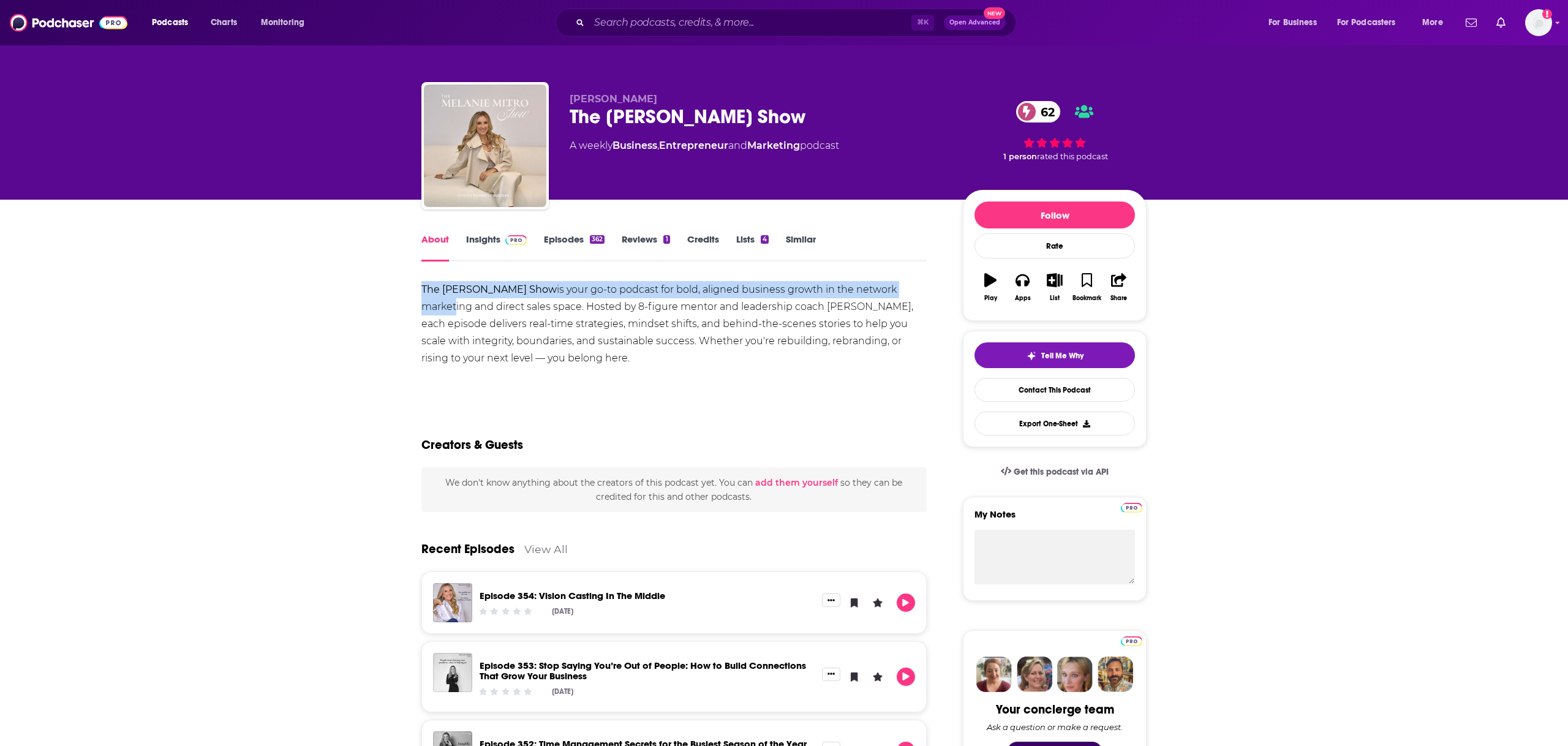
drag, startPoint x: 423, startPoint y: 289, endPoint x: 451, endPoint y: 303, distance: 31.3
click at [451, 303] on div "The Melanie Mitro Show is your go-to podcast for bold, aligned business growth …" at bounding box center [674, 324] width 505 height 85
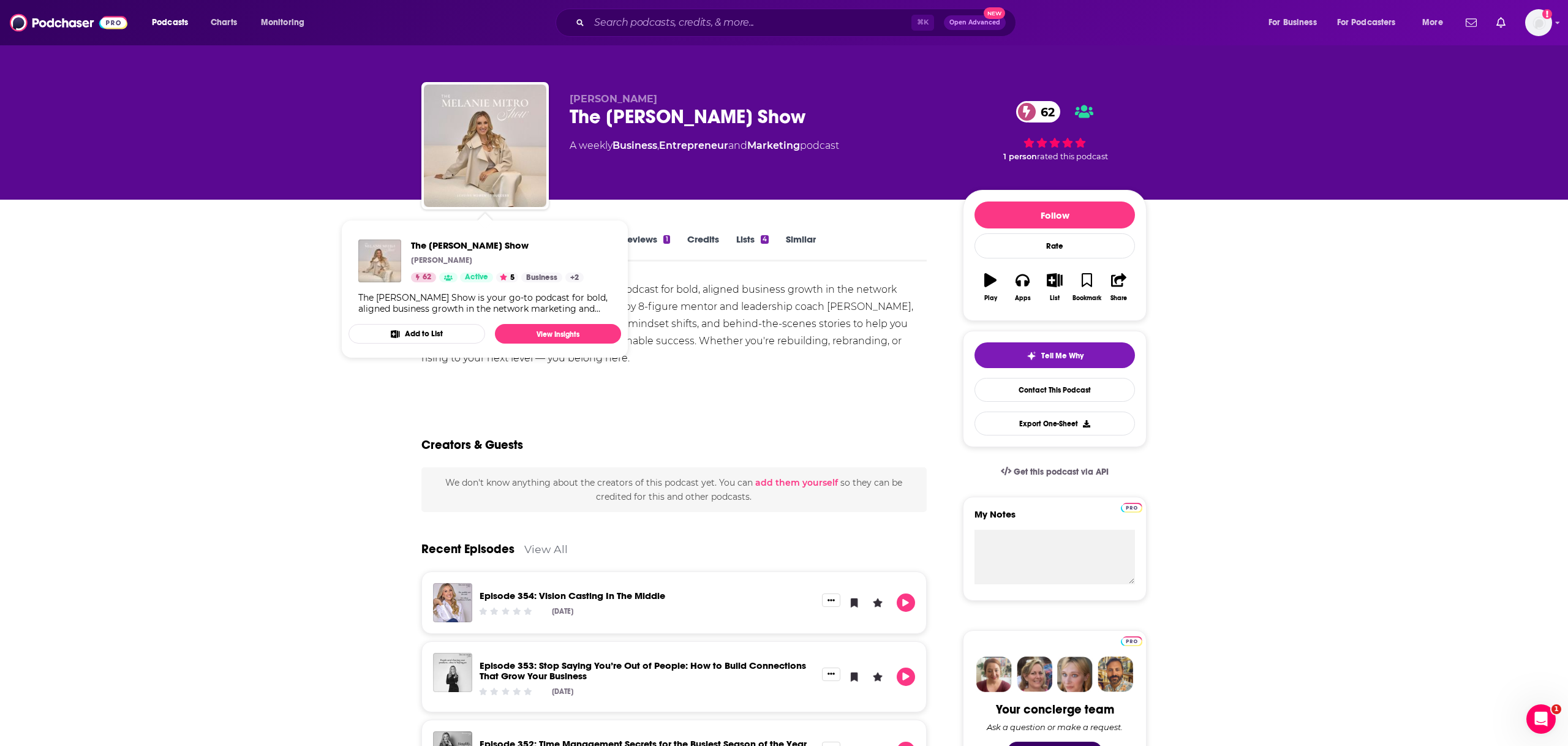
click at [297, 194] on div "Melanie Mitro The Melanie Mitro Show 62 A weekly Business , Entrepreneur and Ma…" at bounding box center [784, 99] width 1568 height 200
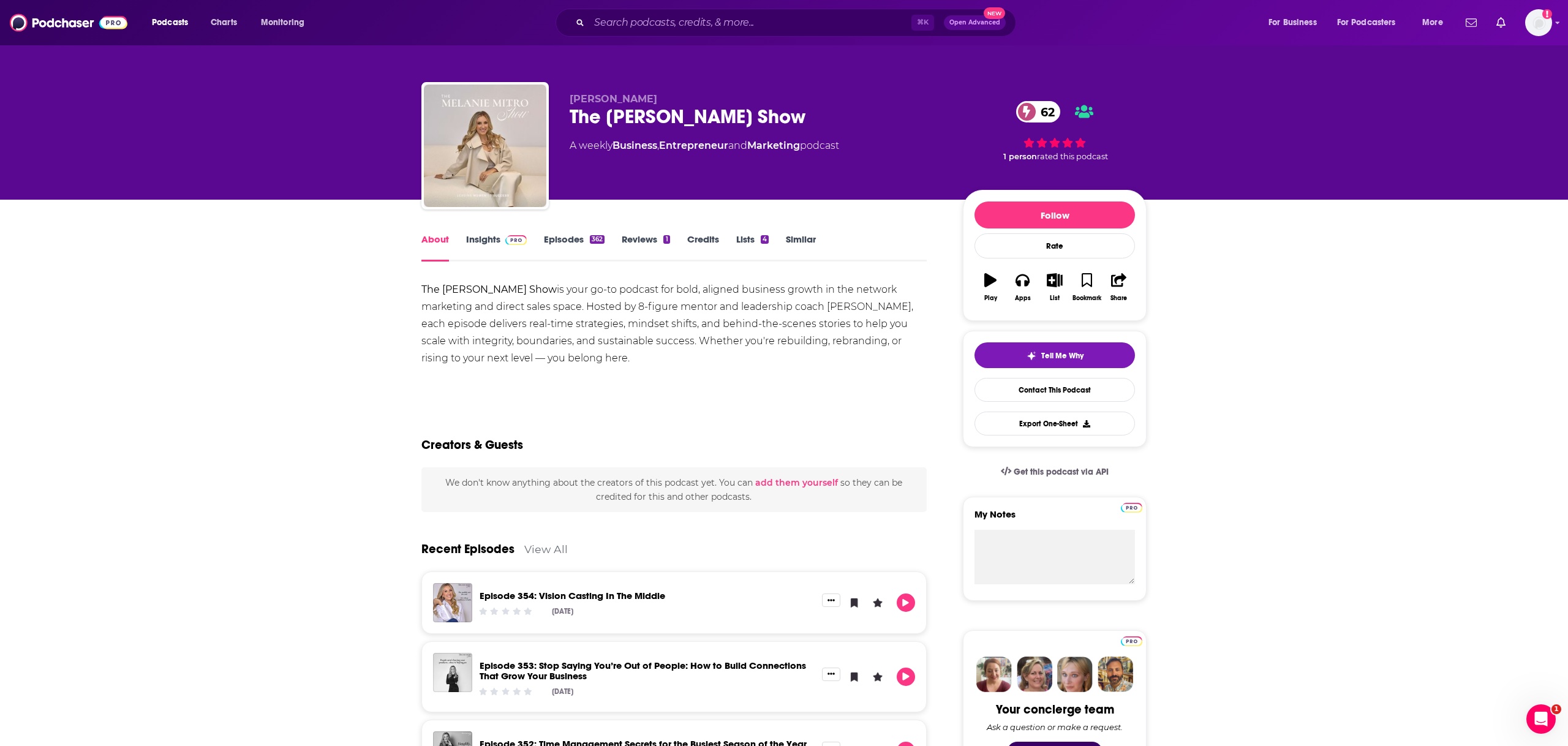
click at [493, 243] on link "Insights" at bounding box center [496, 247] width 60 height 28
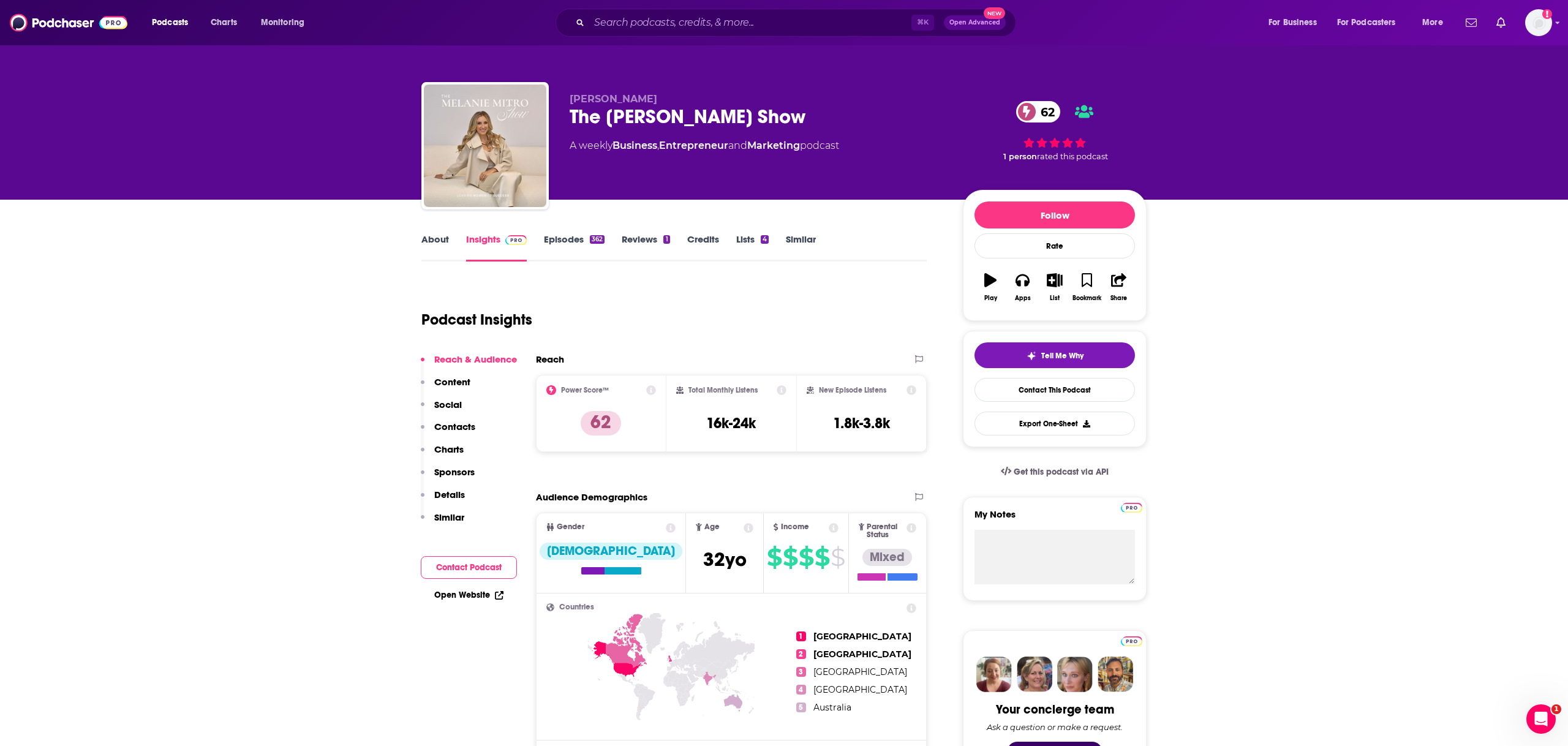
click at [544, 240] on link "Episodes 362" at bounding box center [574, 247] width 60 height 28
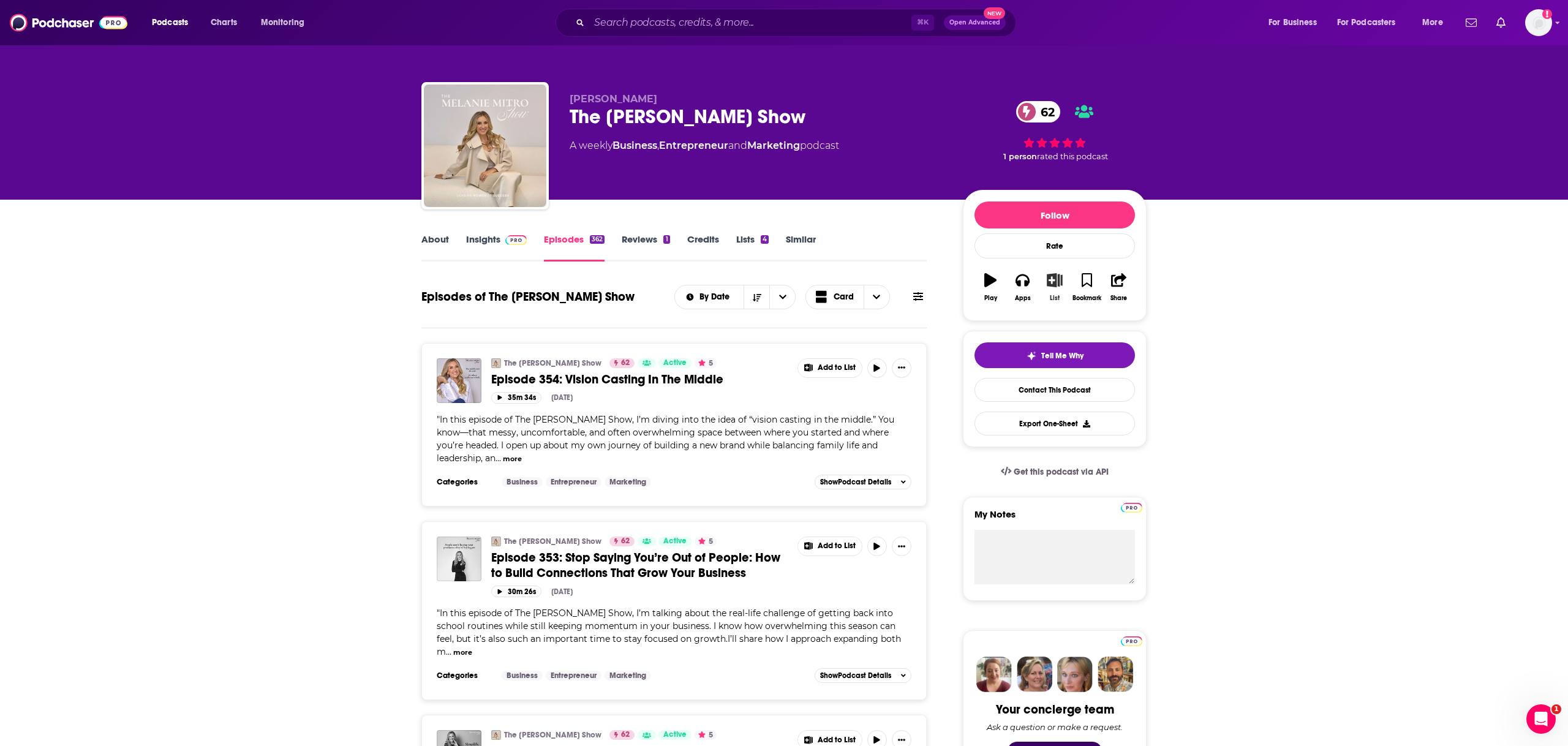
click at [1062, 282] on icon "button" at bounding box center [1055, 280] width 15 height 13
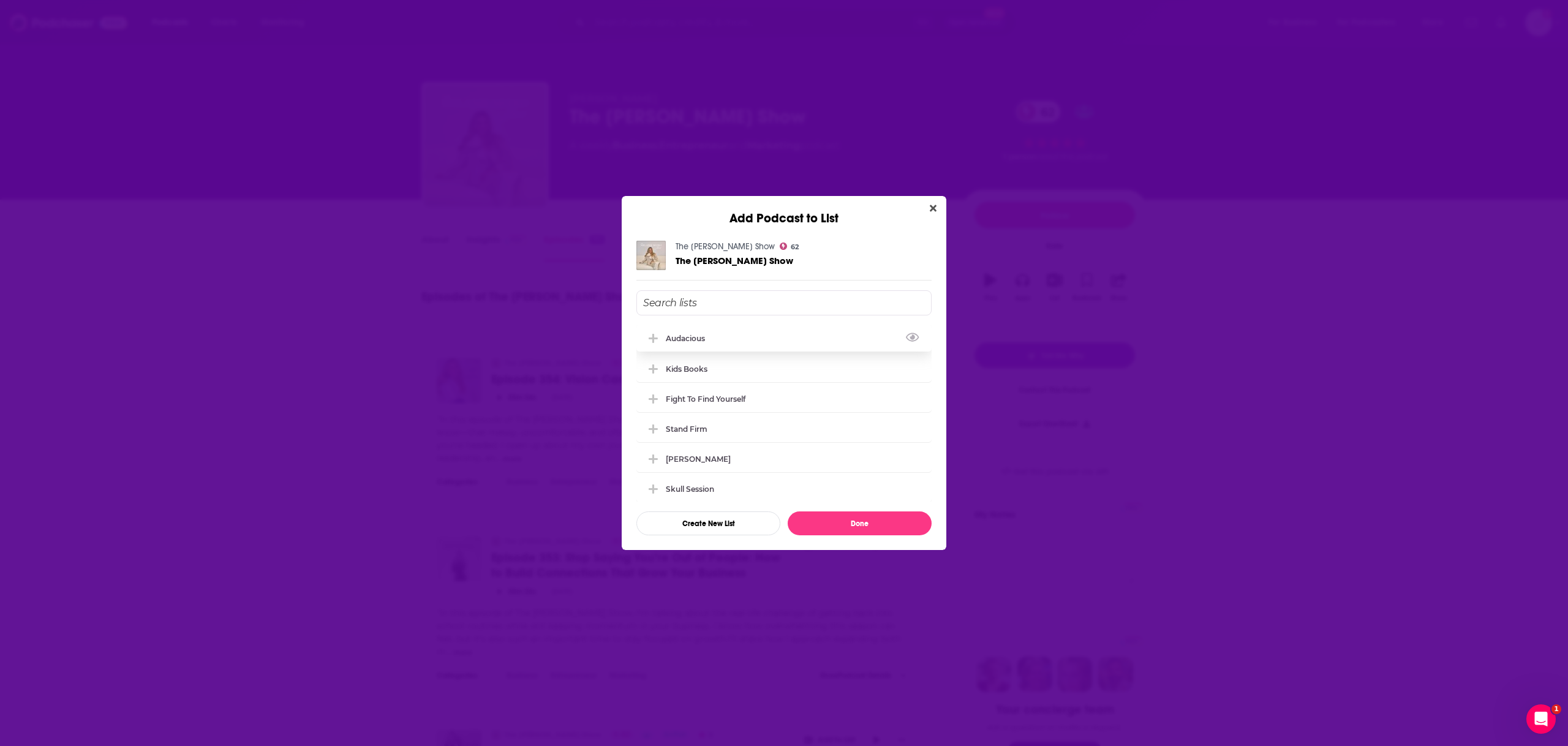
click at [668, 340] on div "Audacious" at bounding box center [689, 338] width 46 height 9
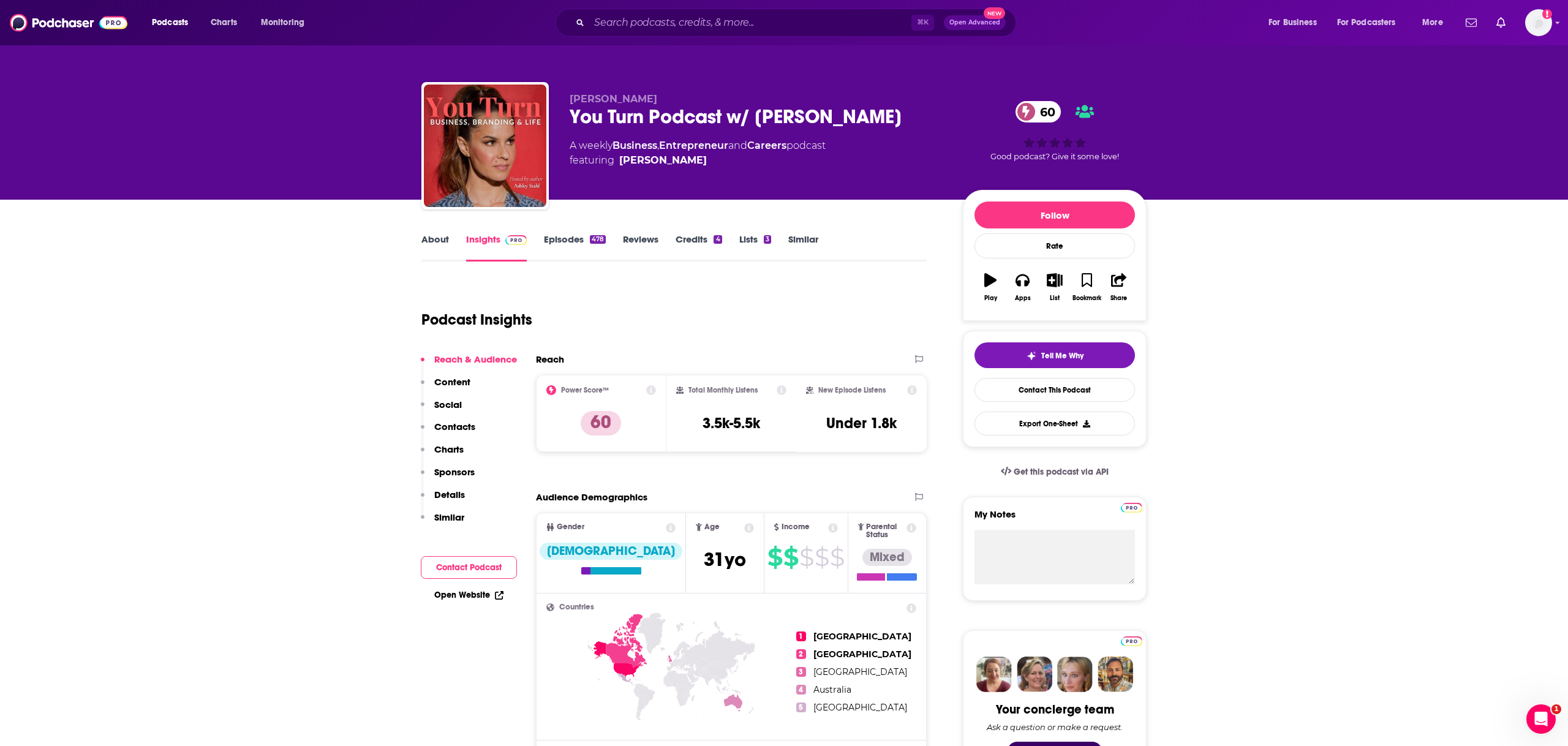
click at [432, 232] on div "About Insights Episodes 478 Reviews Credits 4 Lists 3 Similar" at bounding box center [674, 246] width 505 height 30
click at [444, 242] on link "About" at bounding box center [435, 247] width 27 height 28
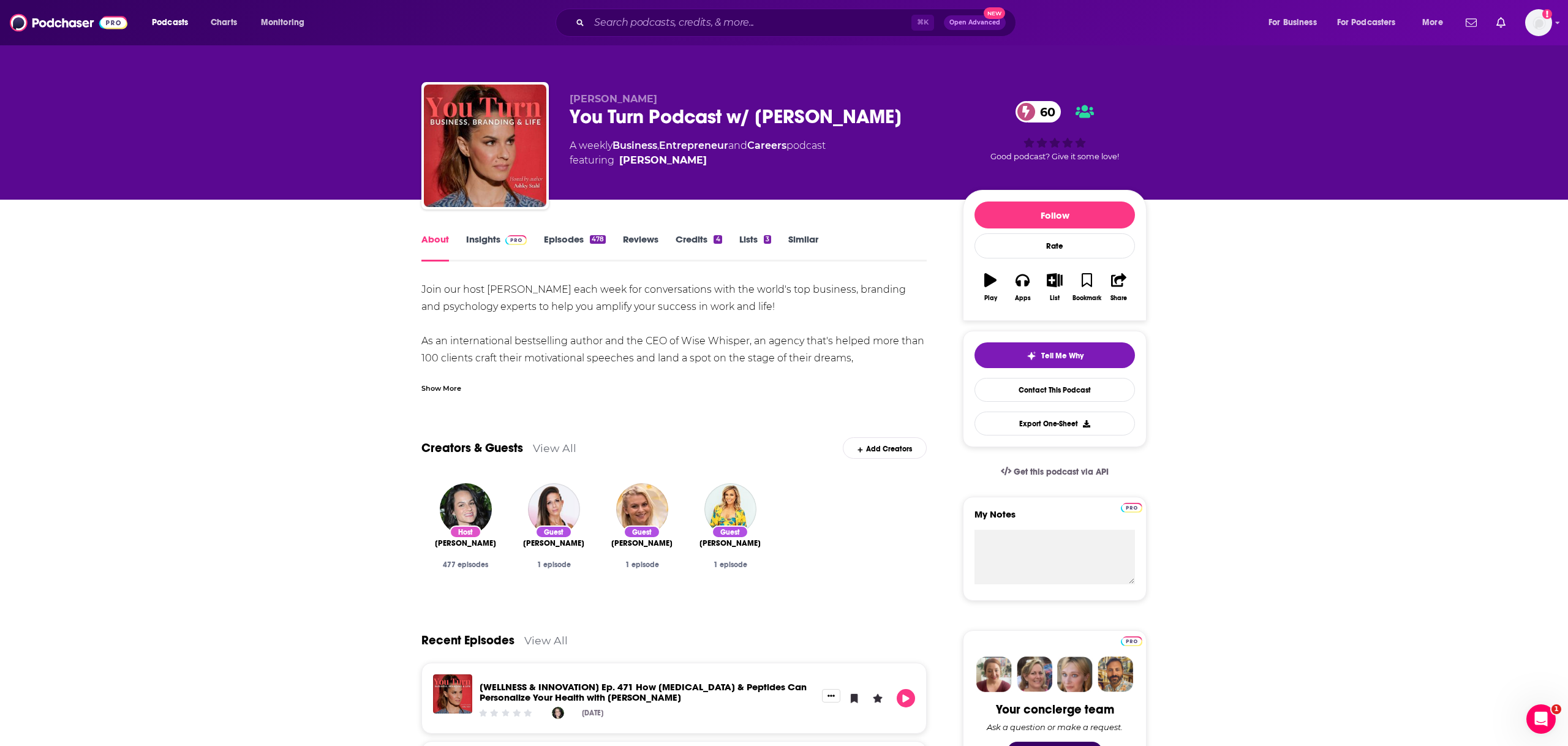
click at [454, 389] on div "Show More" at bounding box center [441, 387] width 40 height 12
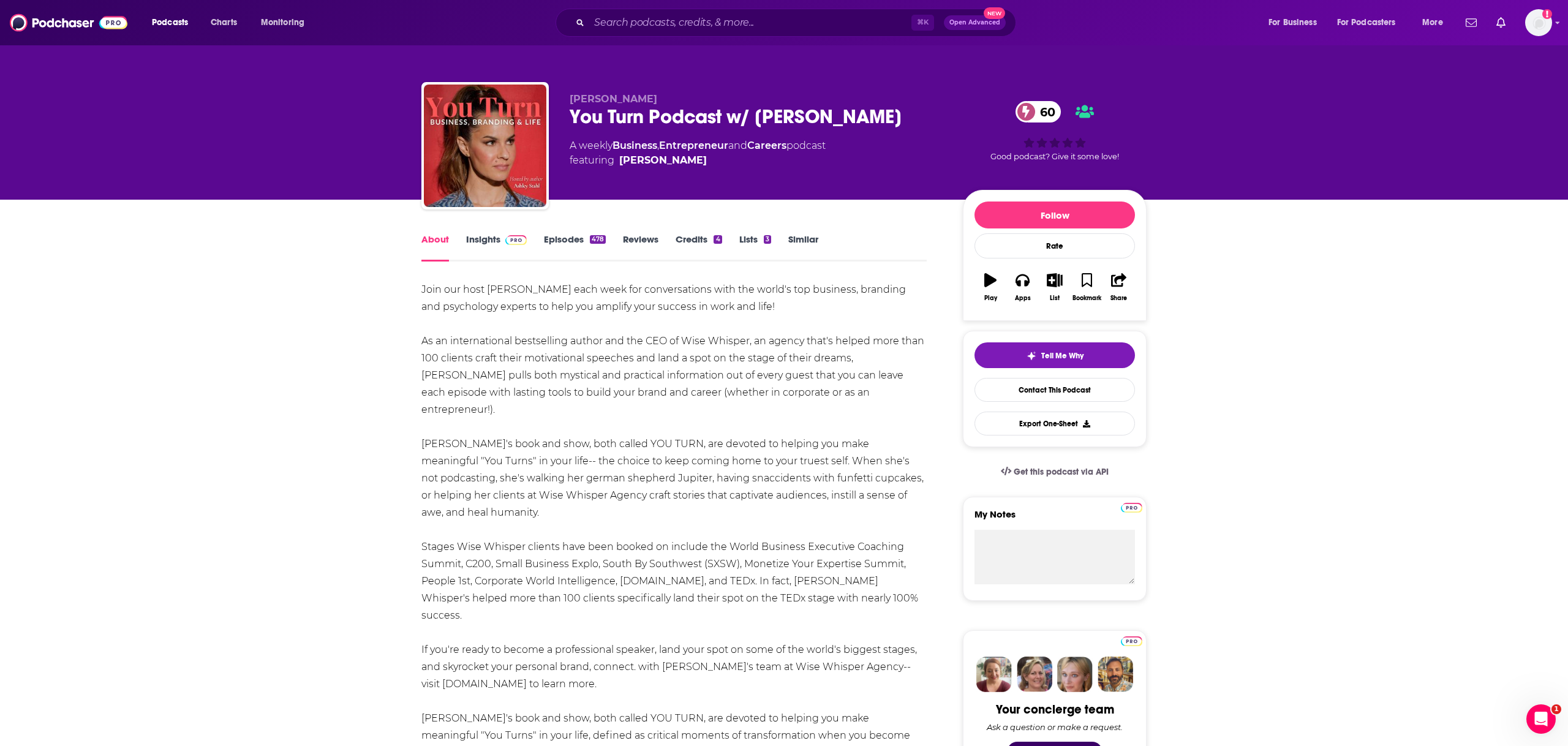
click at [570, 238] on link "Episodes 478" at bounding box center [575, 247] width 62 height 28
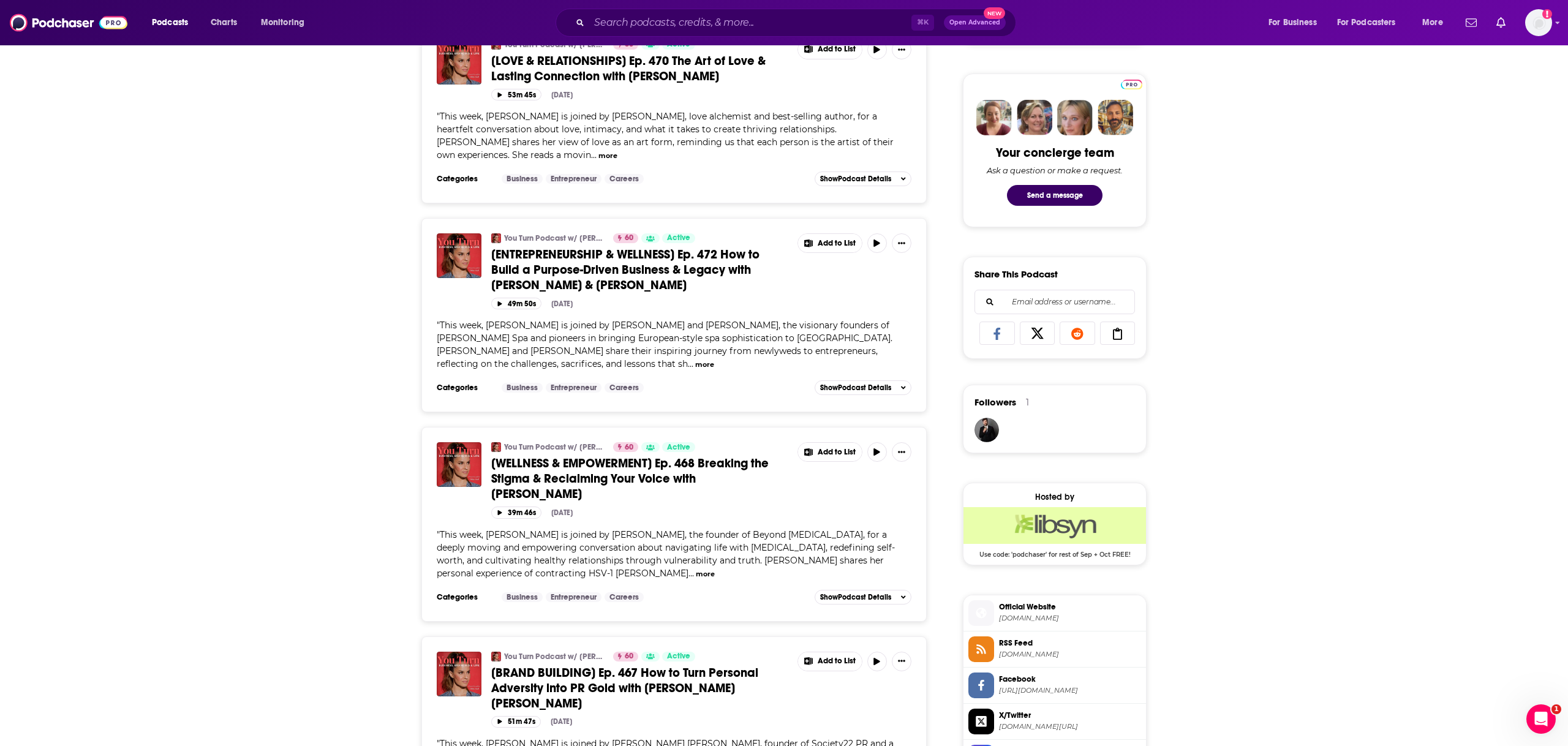
scroll to position [558, 0]
drag, startPoint x: 584, startPoint y: 437, endPoint x: 465, endPoint y: 5, distance: 448.1
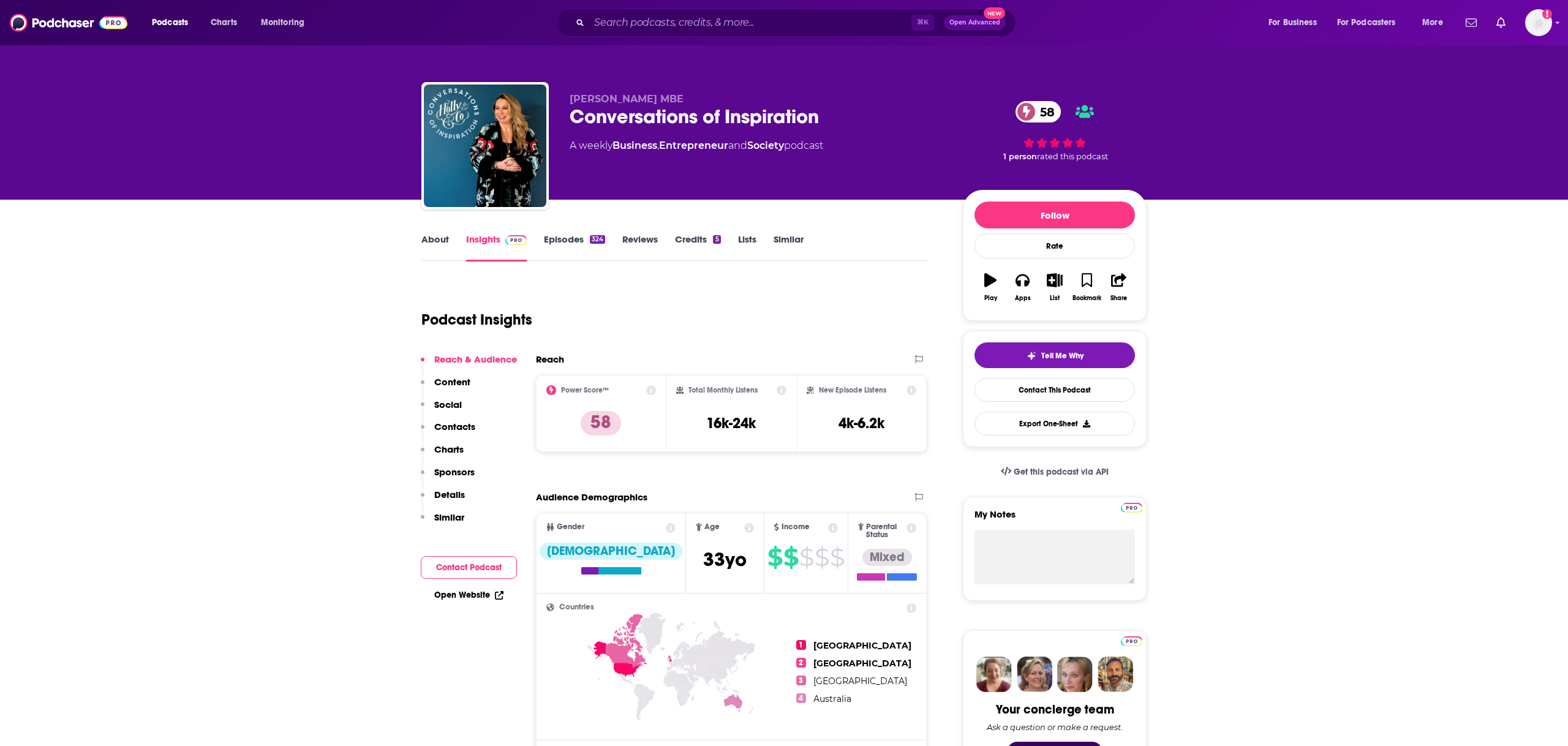
click at [580, 250] on link "Episodes 324" at bounding box center [574, 247] width 61 height 28
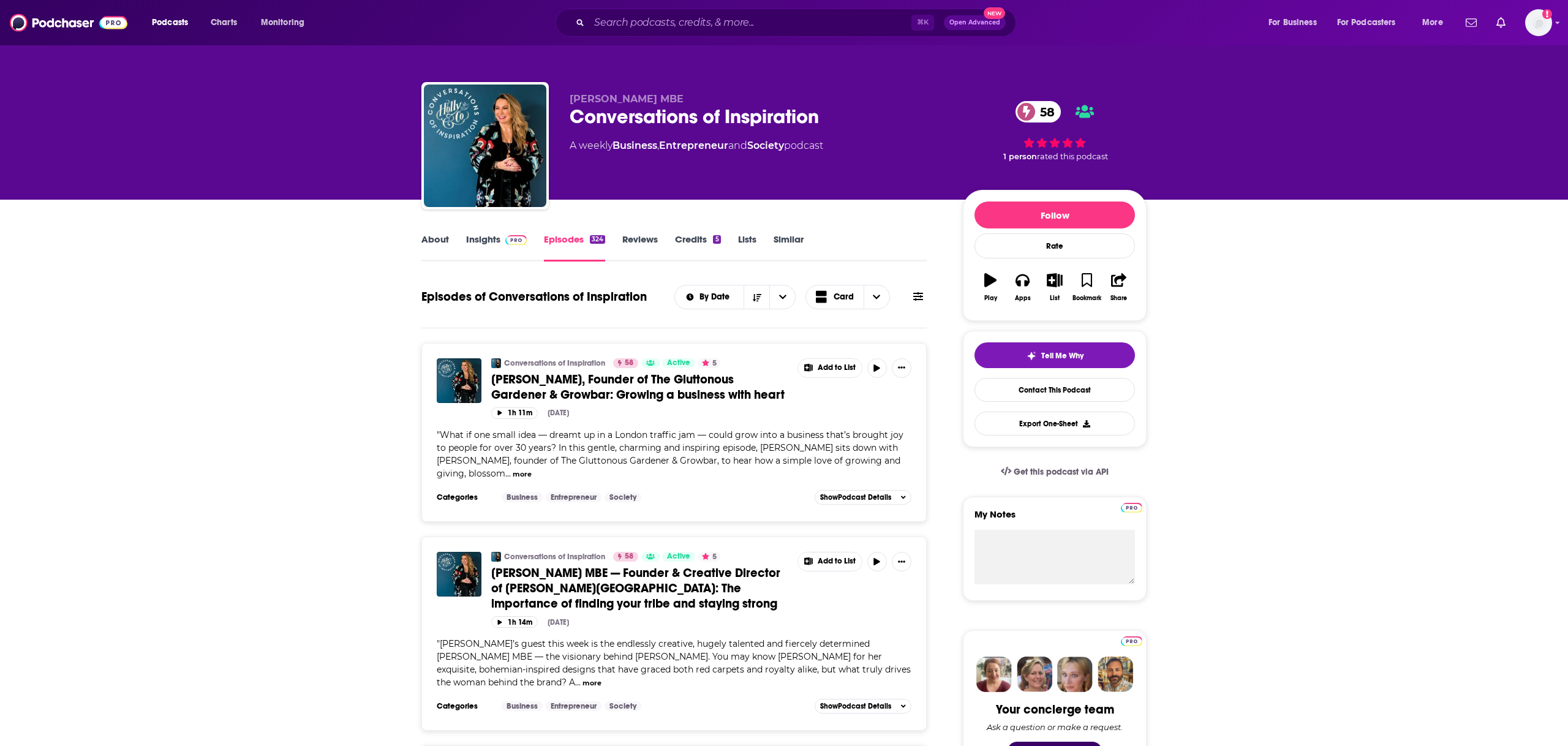
click at [446, 239] on link "About" at bounding box center [435, 247] width 27 height 28
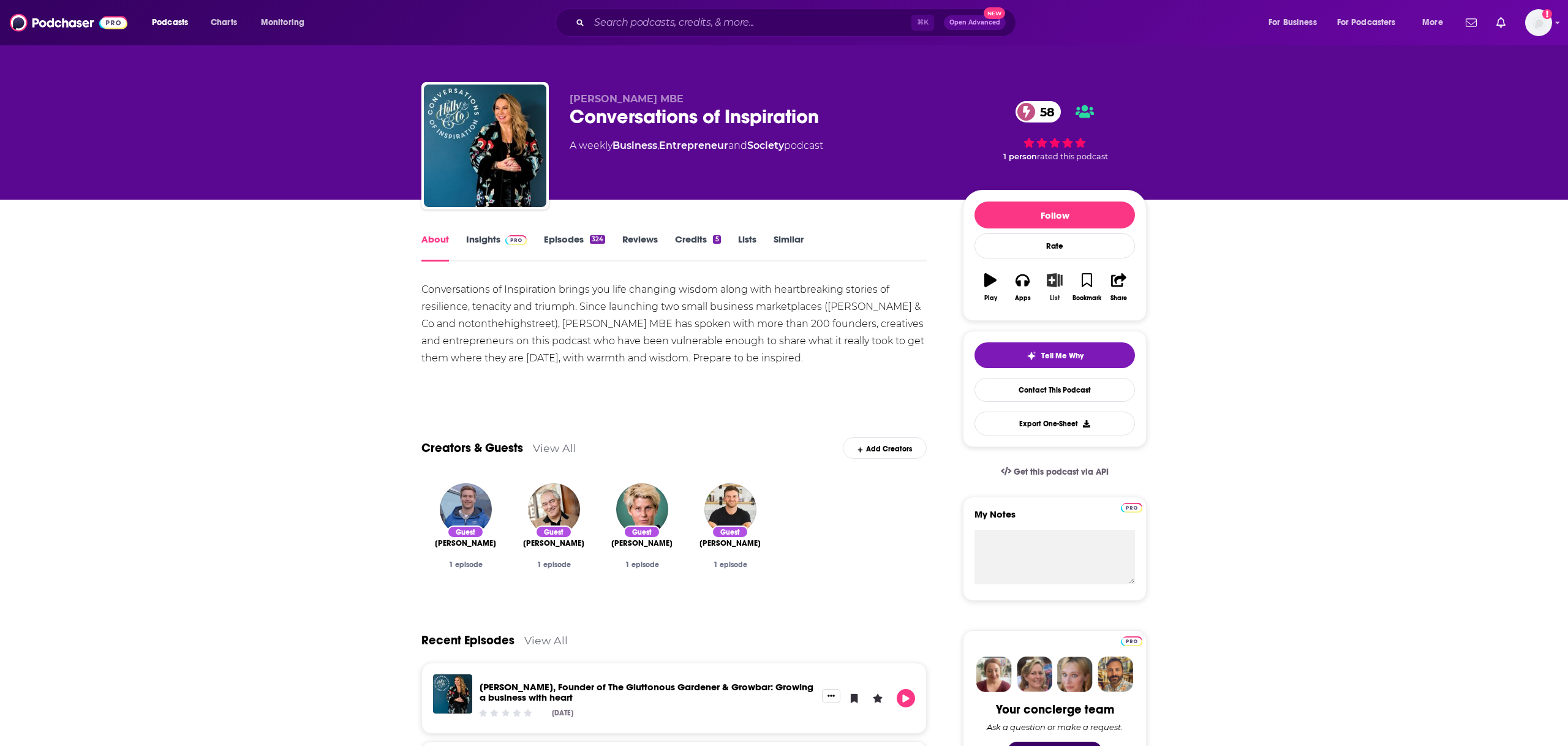
click at [1055, 285] on icon "button" at bounding box center [1055, 280] width 15 height 13
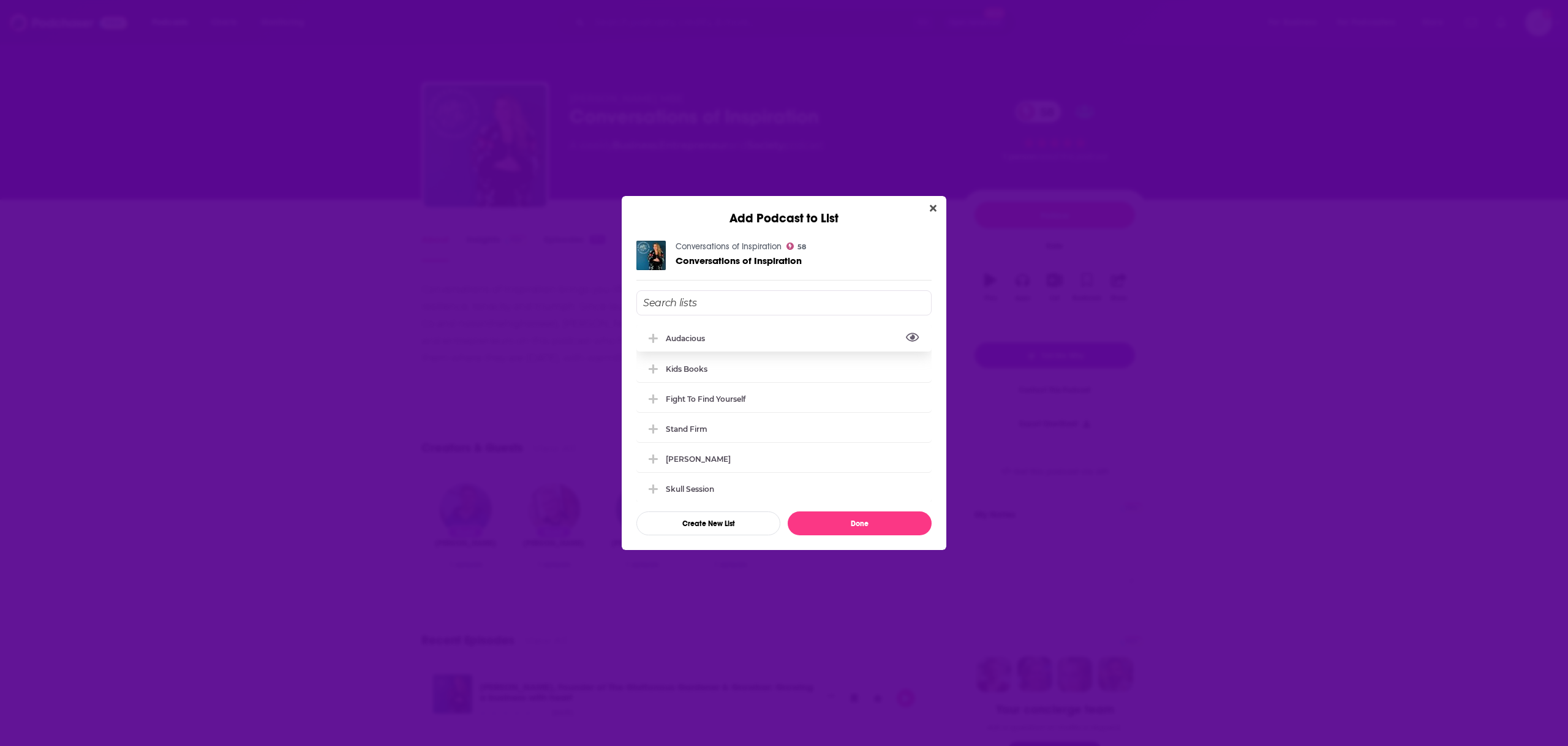
click at [707, 340] on button "View Link" at bounding box center [709, 341] width 7 height 1
click at [719, 334] on div "Audacious" at bounding box center [784, 338] width 295 height 27
click at [882, 522] on button "Done" at bounding box center [859, 524] width 144 height 24
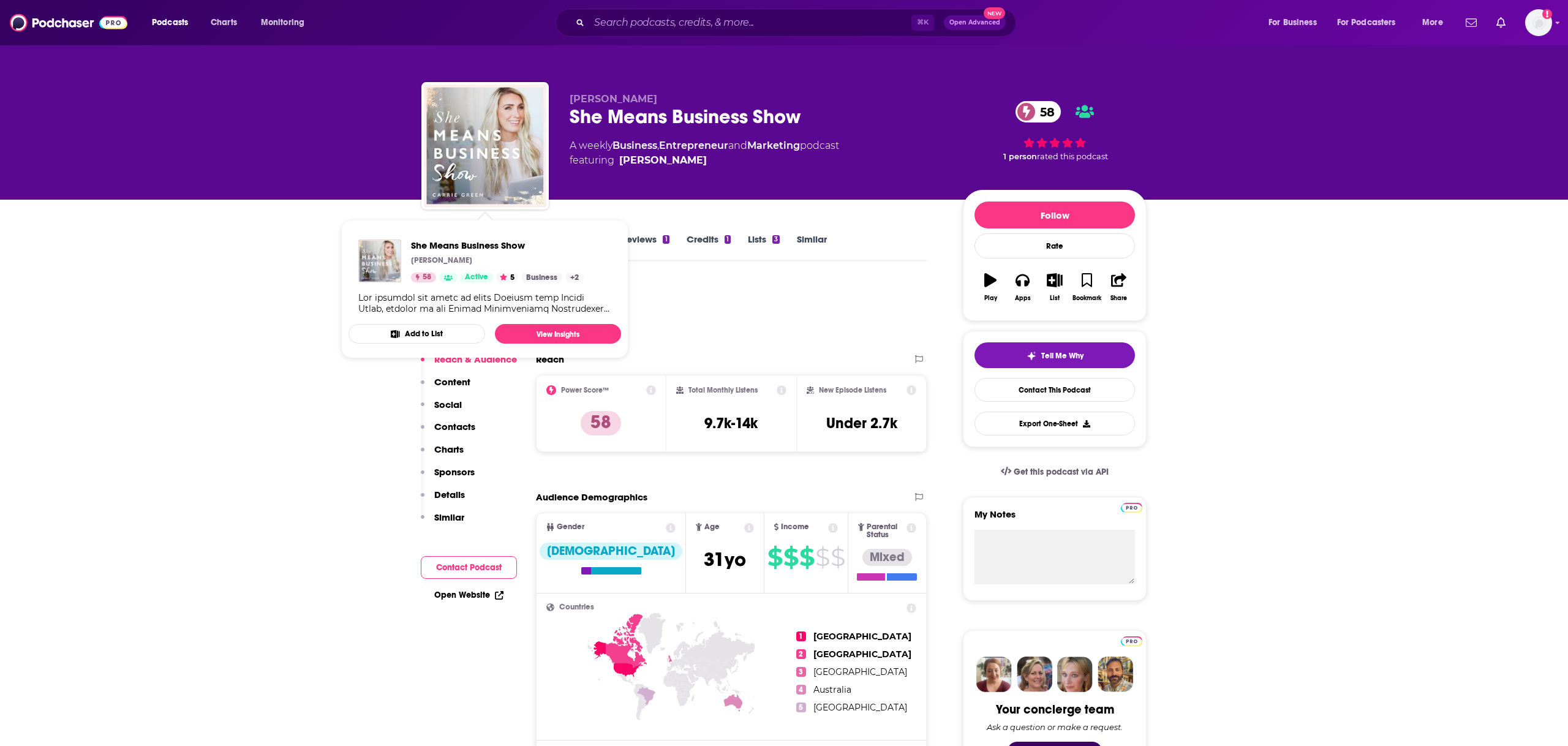
drag, startPoint x: 219, startPoint y: 210, endPoint x: 278, endPoint y: 209, distance: 59.0
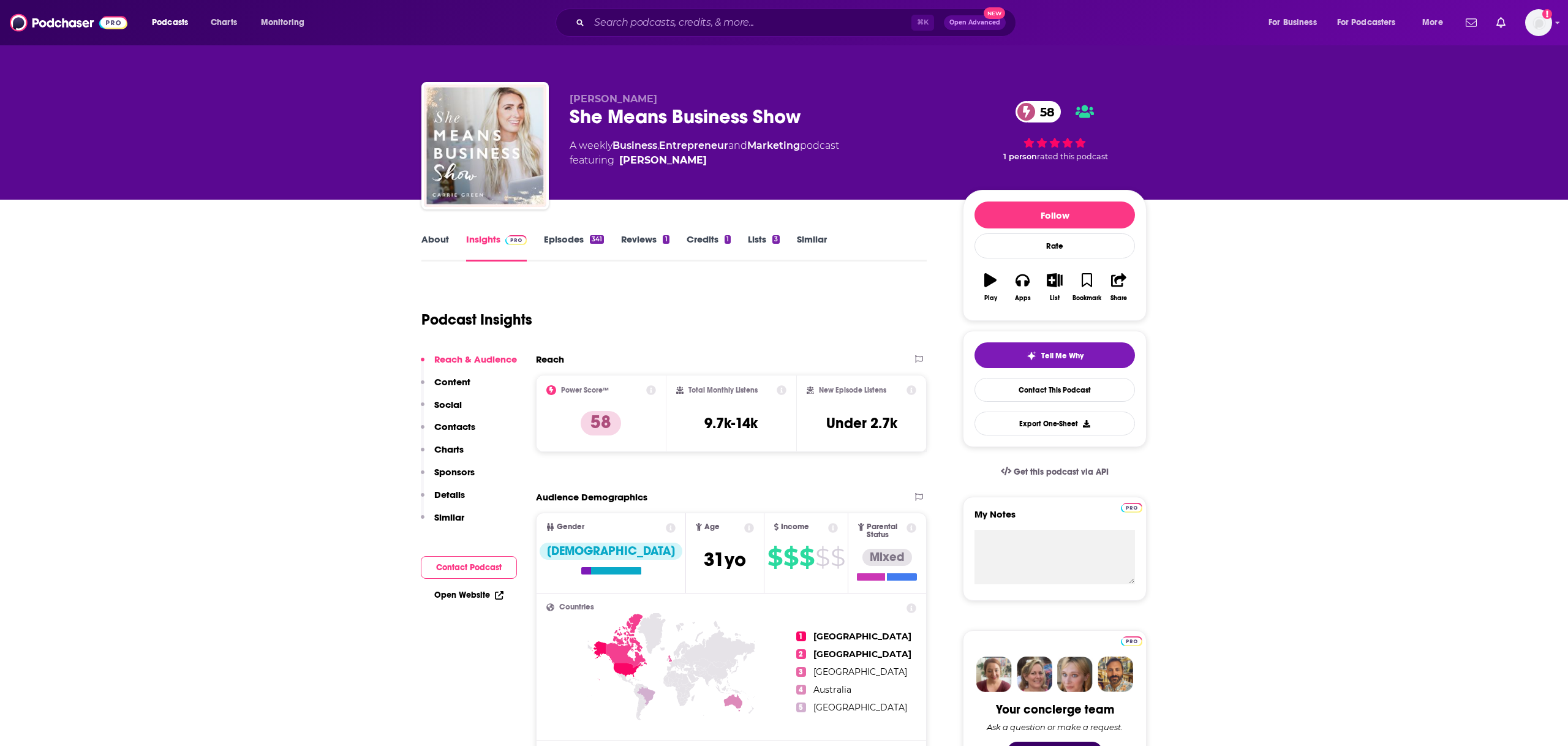
click at [442, 238] on link "About" at bounding box center [435, 247] width 27 height 28
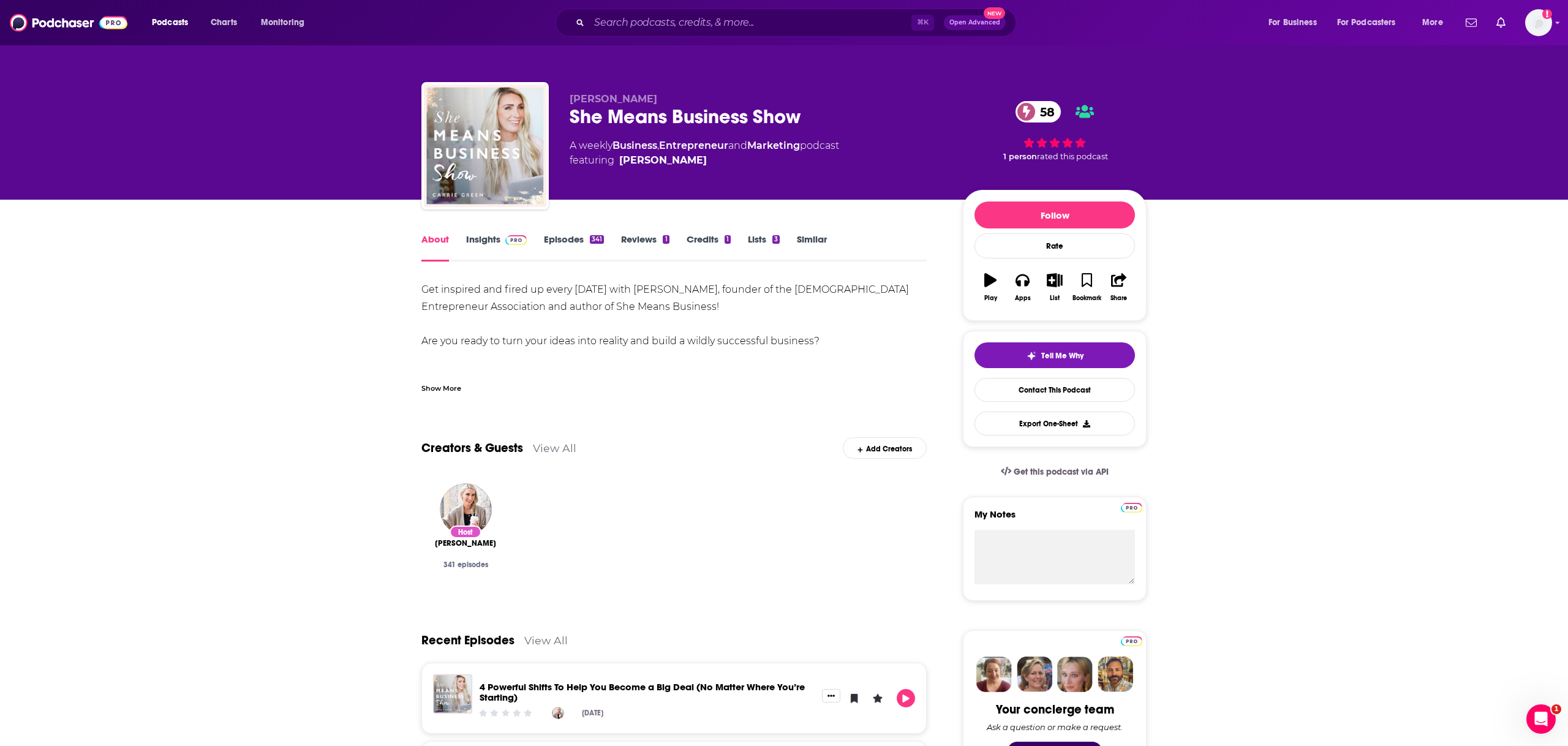
click at [435, 381] on div "Show More" at bounding box center [441, 387] width 40 height 12
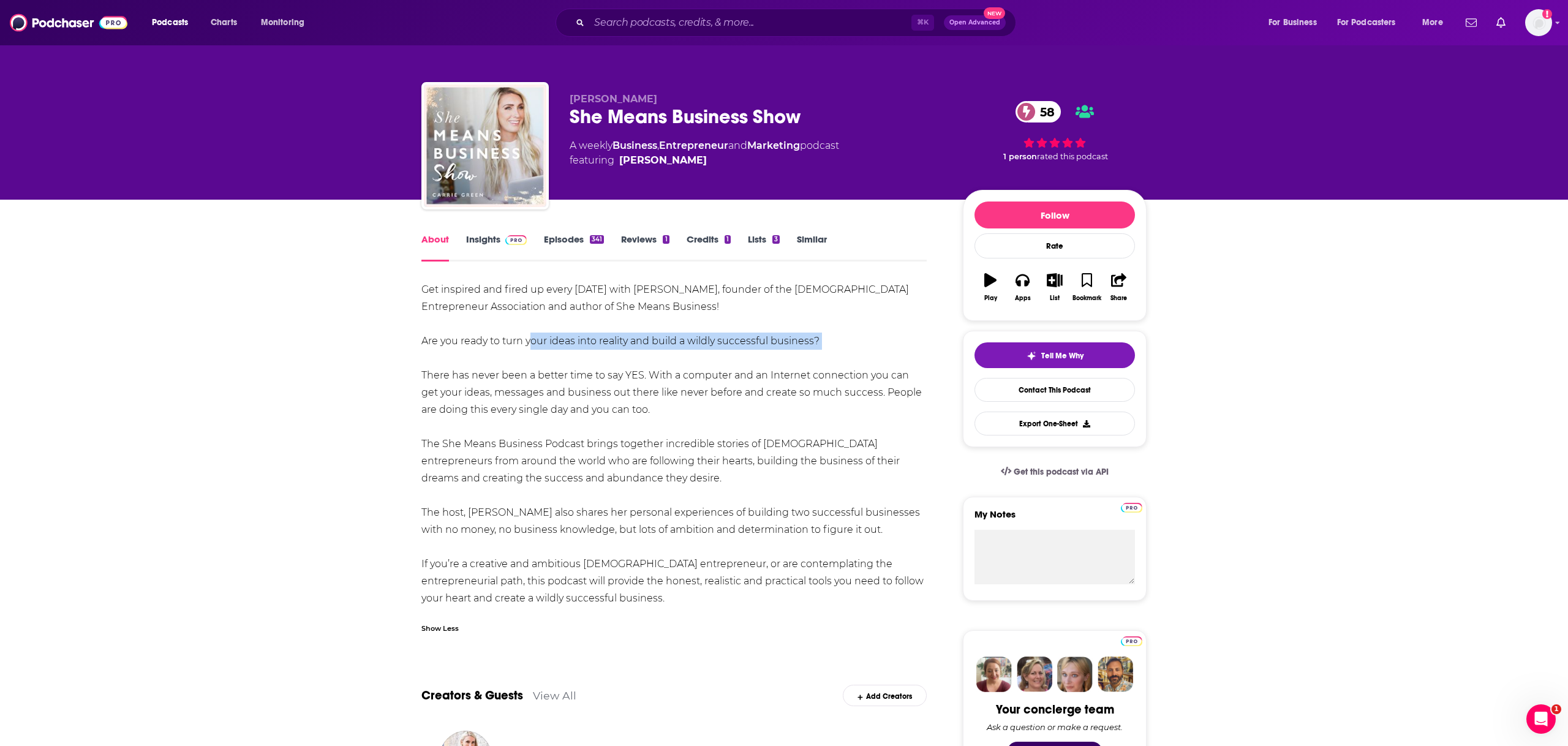
drag, startPoint x: 525, startPoint y: 339, endPoint x: 580, endPoint y: 359, distance: 58.5
click at [580, 359] on div "Get inspired and fired up every Tuesday with Carrie Green, founder of the Femal…" at bounding box center [674, 444] width 505 height 326
click at [562, 243] on link "Episodes 341" at bounding box center [574, 247] width 60 height 28
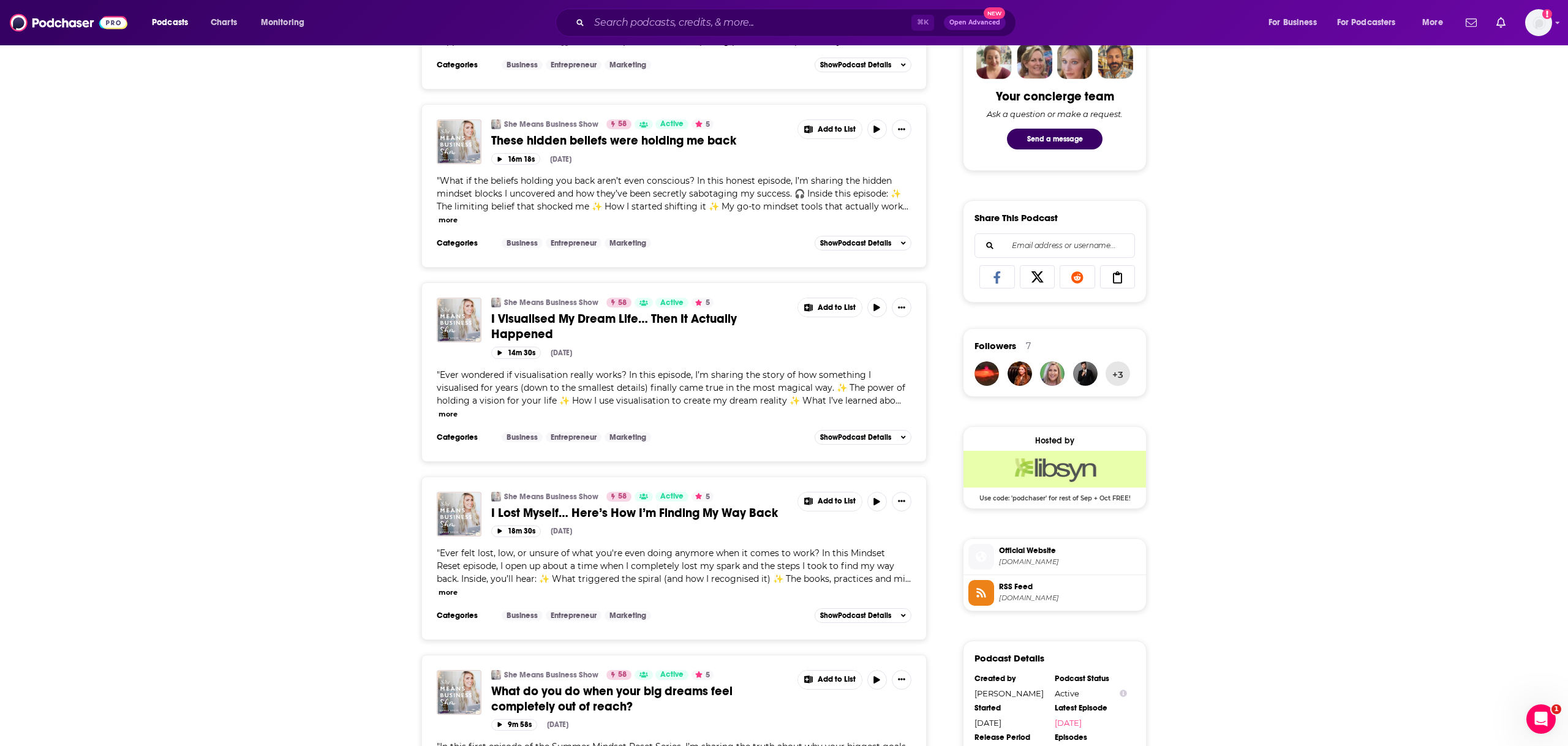
scroll to position [613, 0]
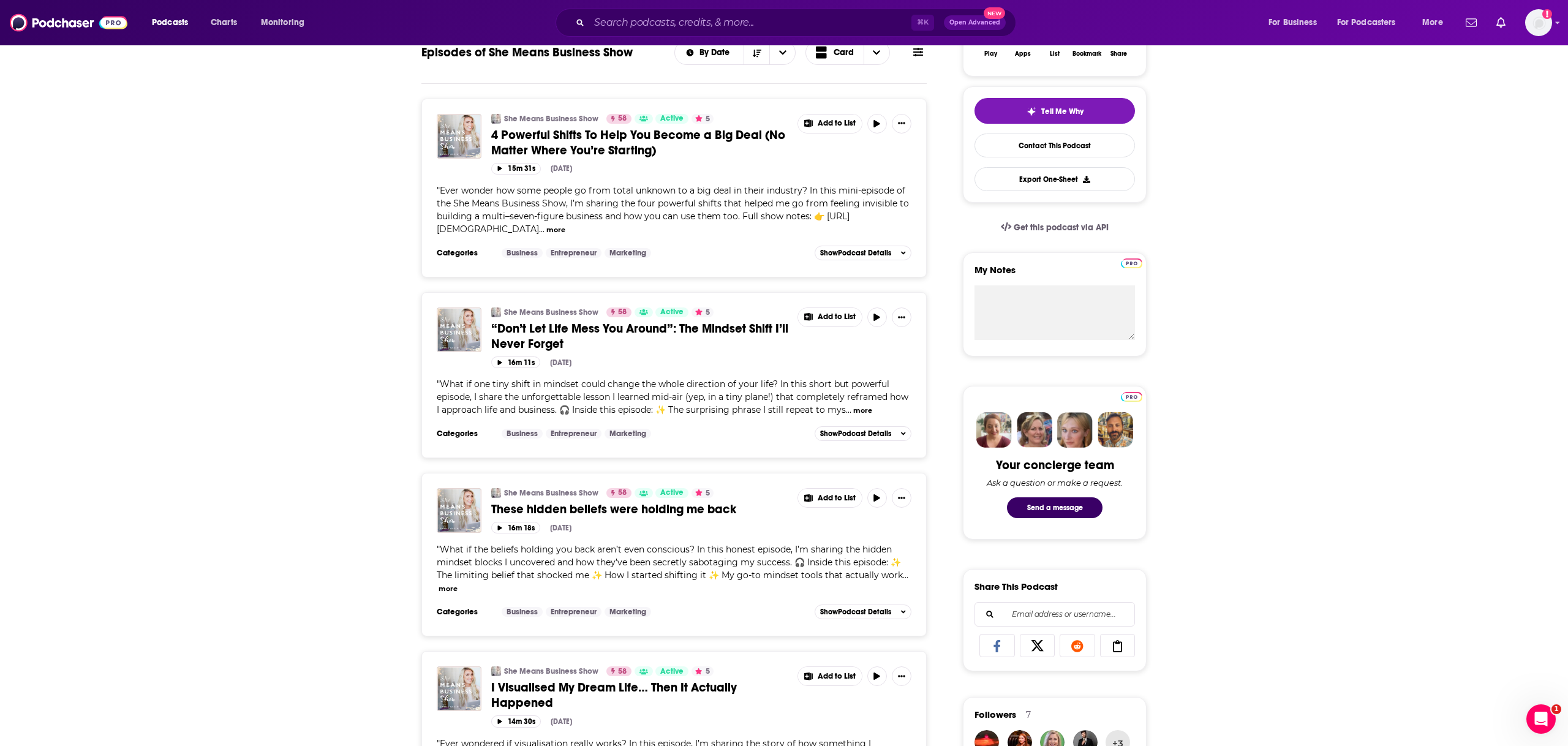
scroll to position [0, 0]
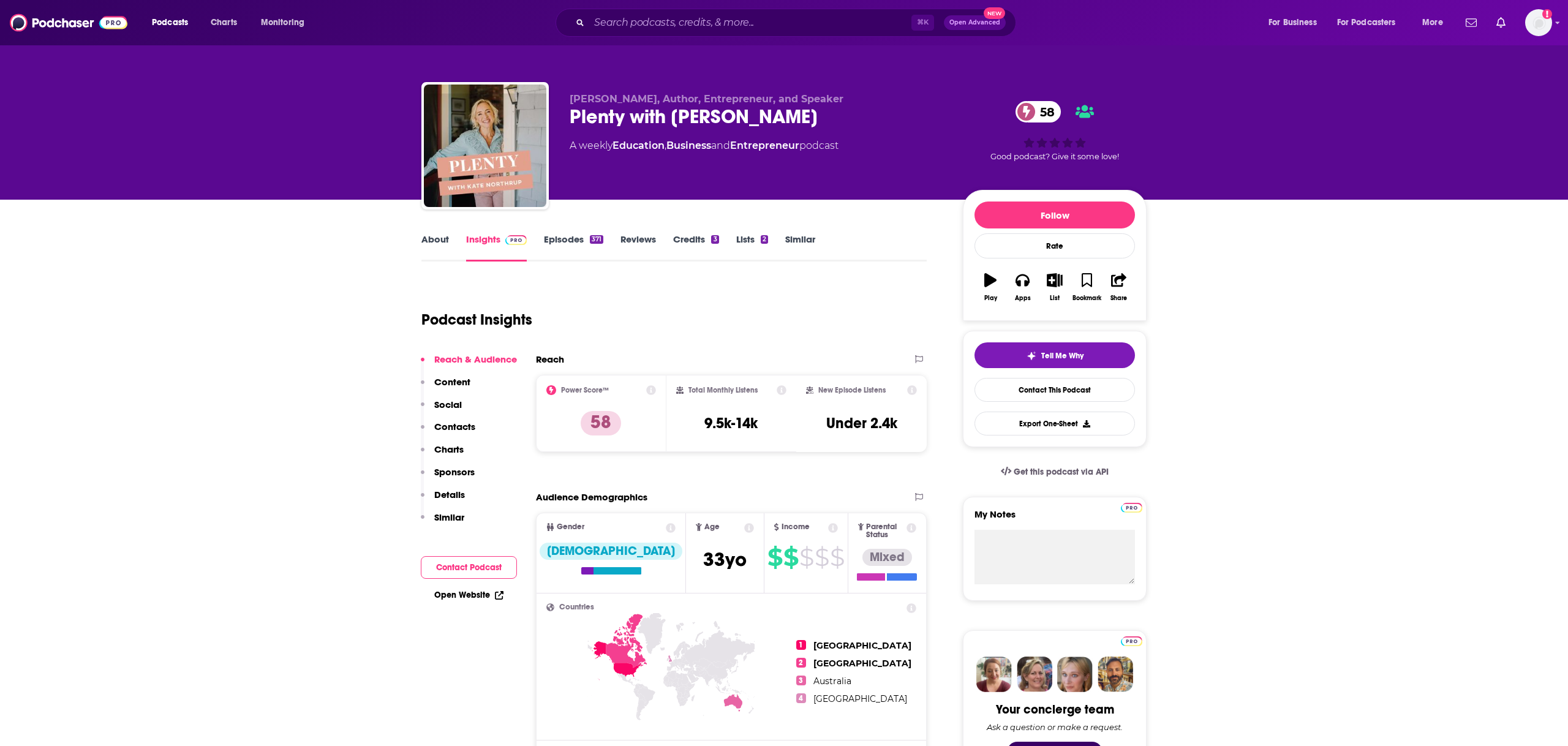
click at [438, 235] on link "About" at bounding box center [435, 247] width 27 height 28
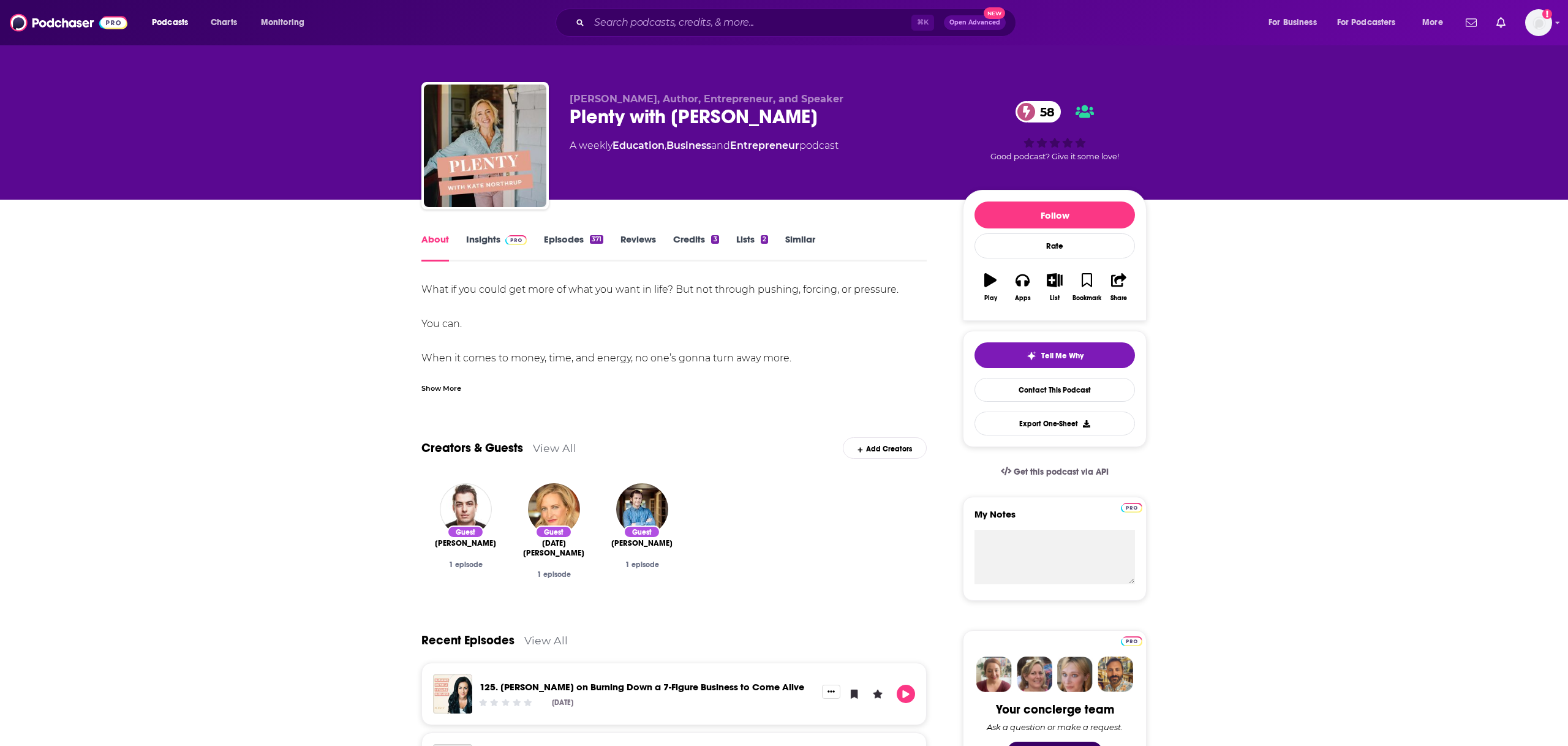
click at [460, 378] on div "Show More" at bounding box center [674, 384] width 505 height 21
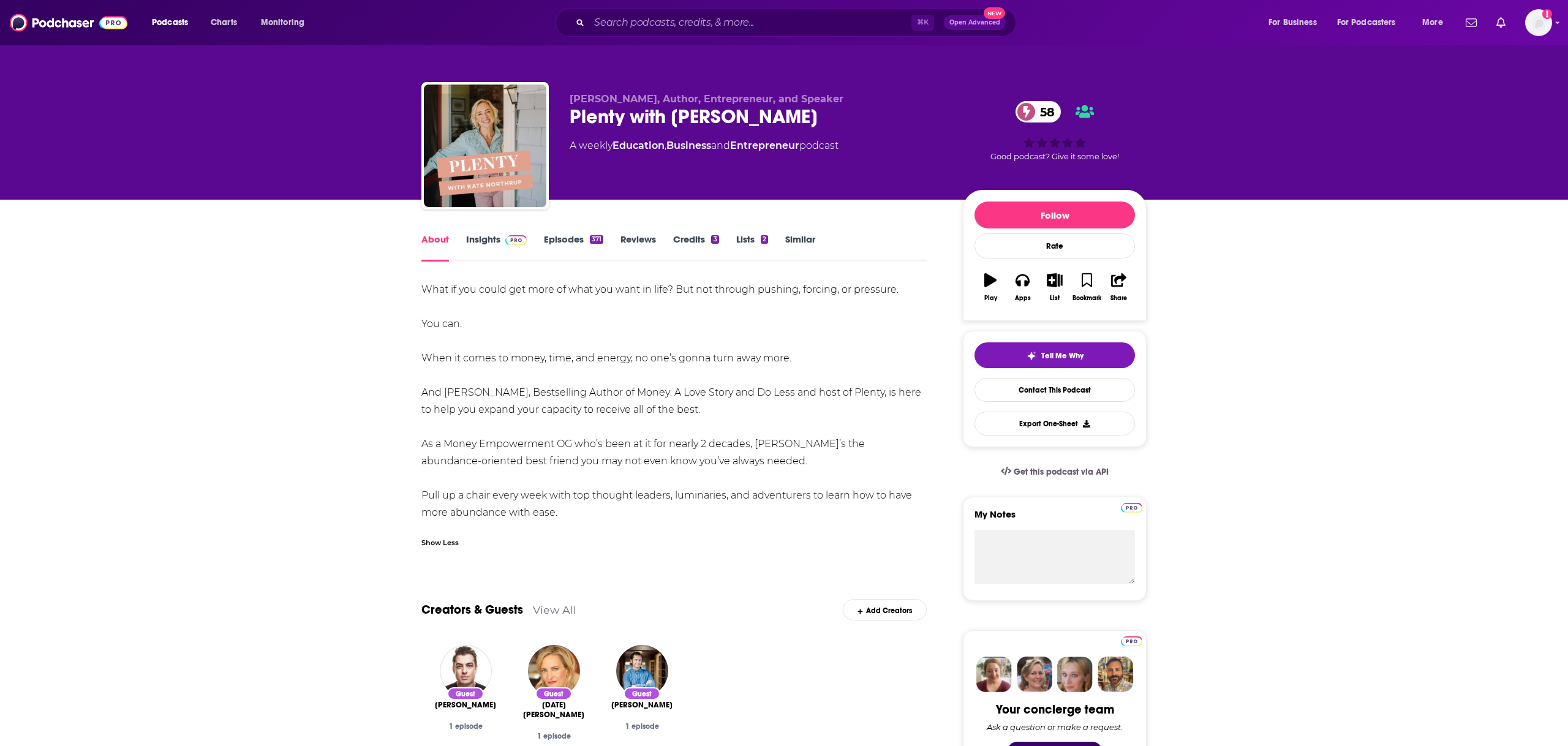
click at [584, 231] on div "About Insights Episodes 371 Reviews Credits 3 Lists 2 Similar" at bounding box center [674, 246] width 505 height 30
click at [588, 239] on link "Episodes 371" at bounding box center [574, 247] width 60 height 28
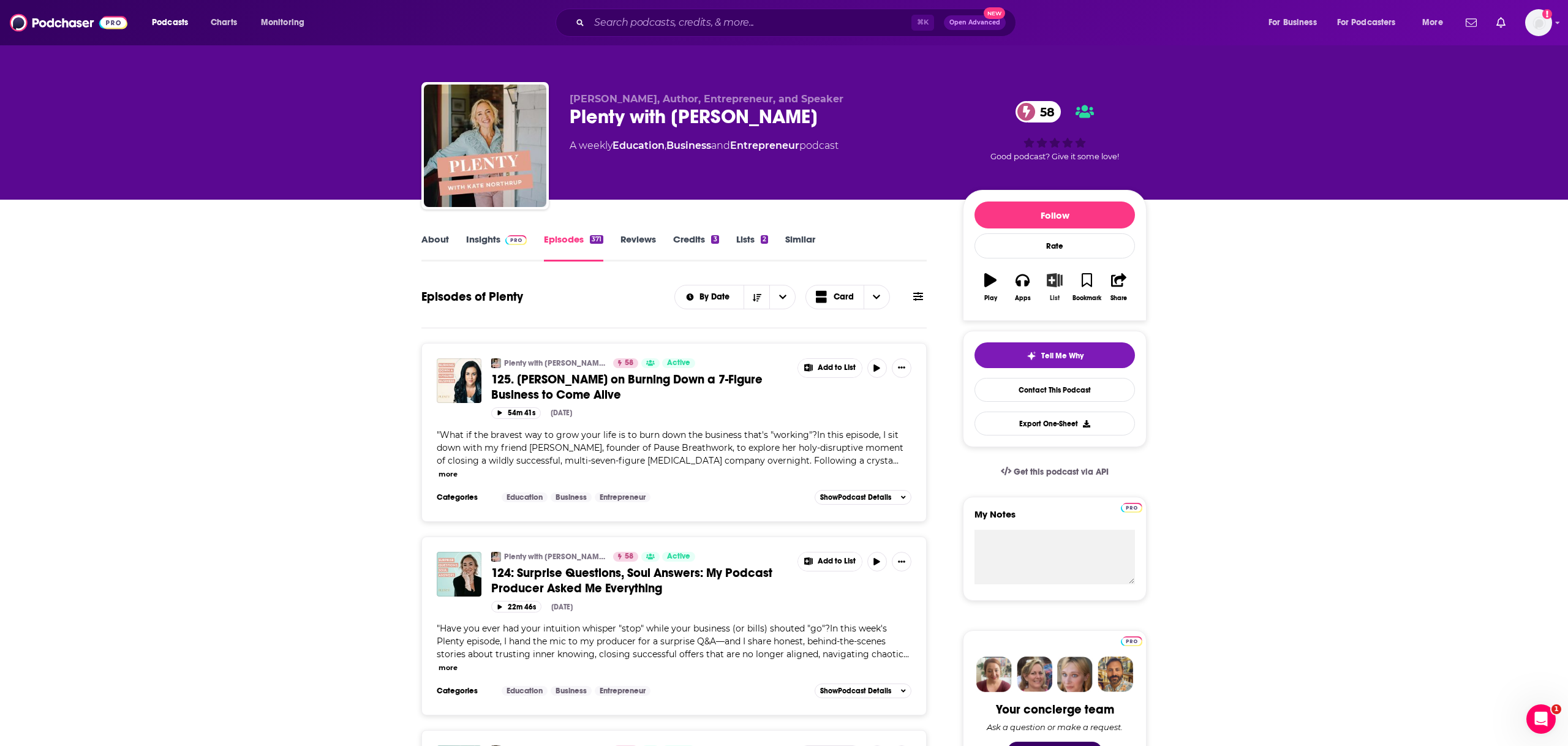
click at [1053, 292] on button "List" at bounding box center [1055, 287] width 32 height 44
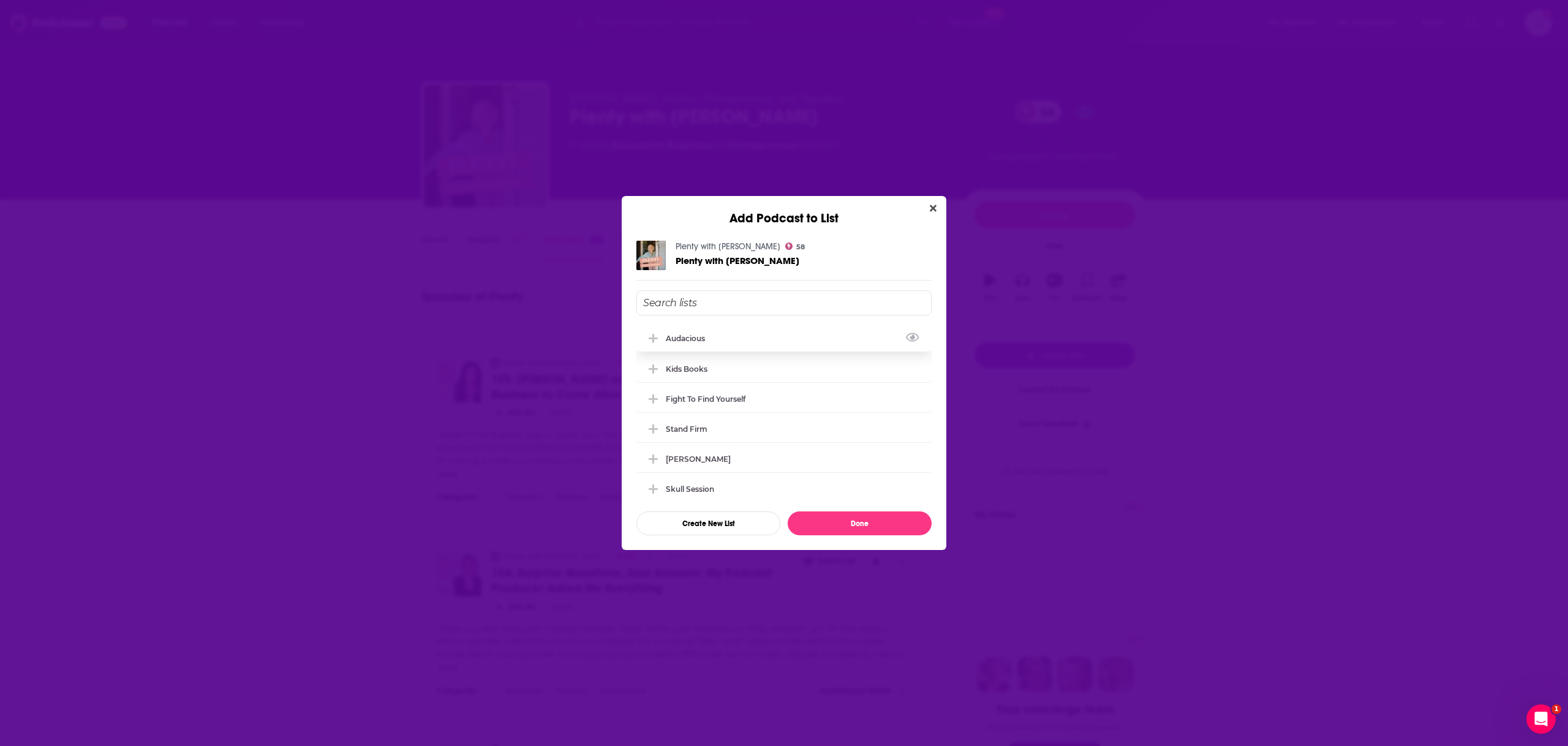
click at [727, 342] on div "Audacious" at bounding box center [784, 338] width 295 height 27
click at [879, 521] on button "Done" at bounding box center [859, 524] width 144 height 24
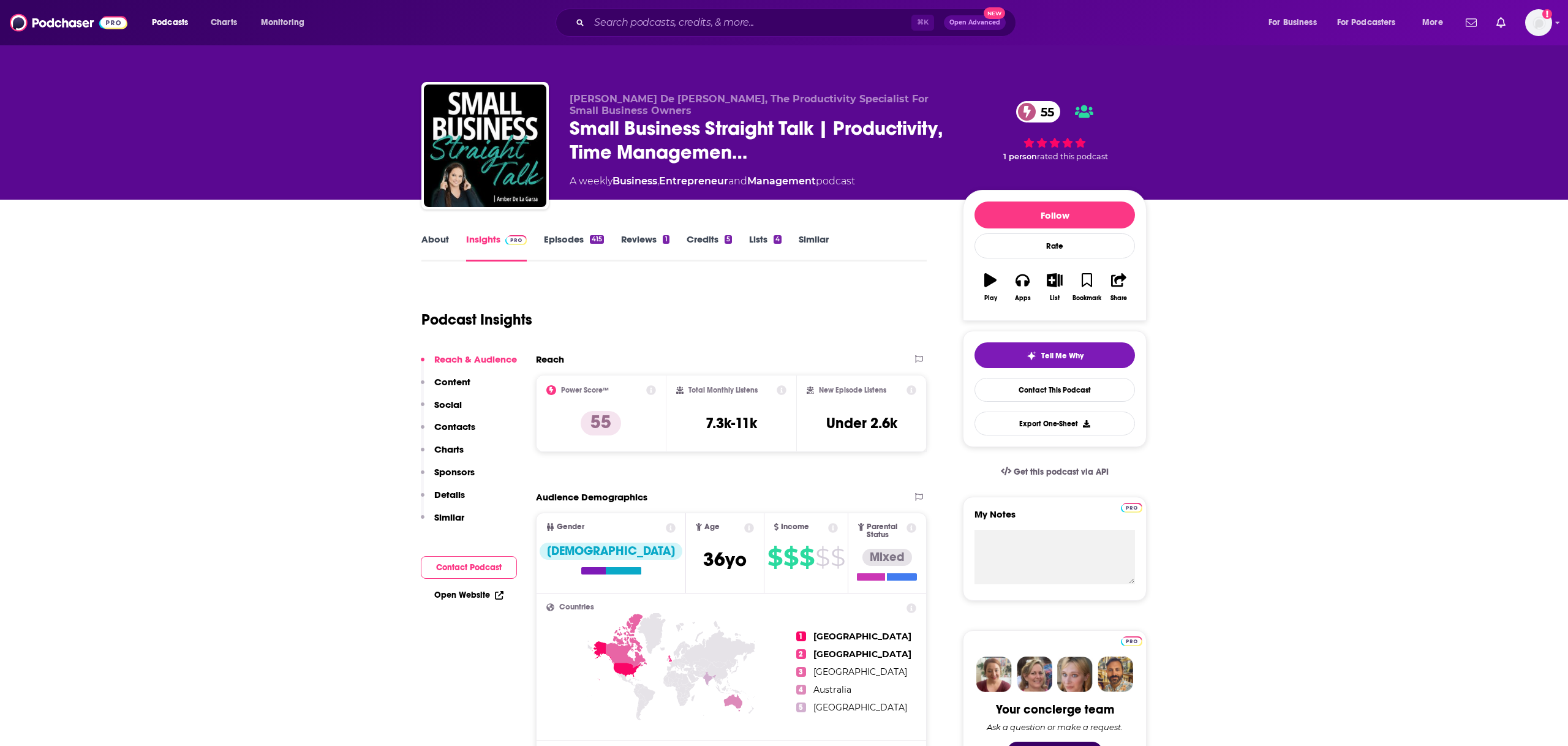
click at [443, 240] on link "About" at bounding box center [435, 247] width 27 height 28
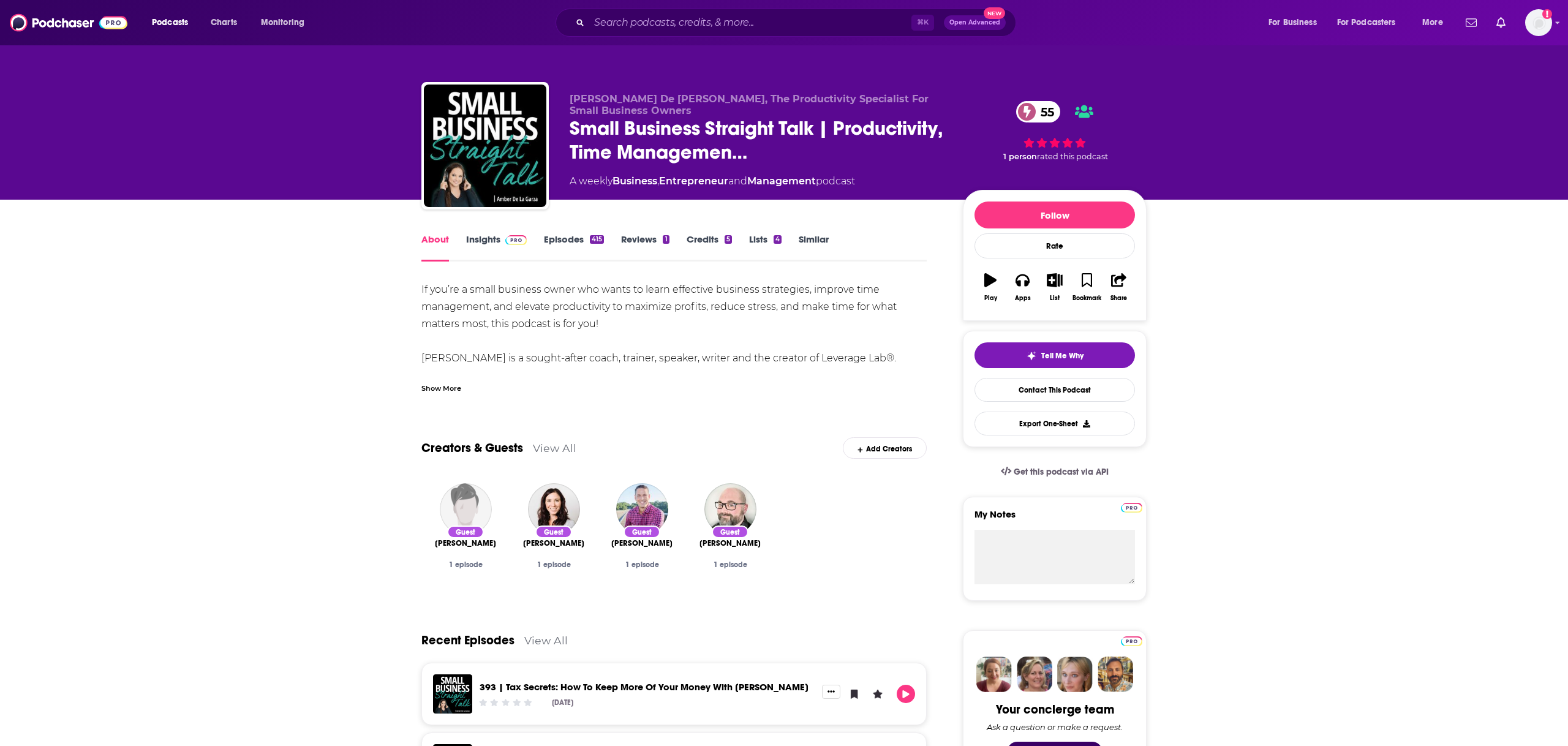
click at [454, 384] on div "Show More" at bounding box center [441, 387] width 40 height 12
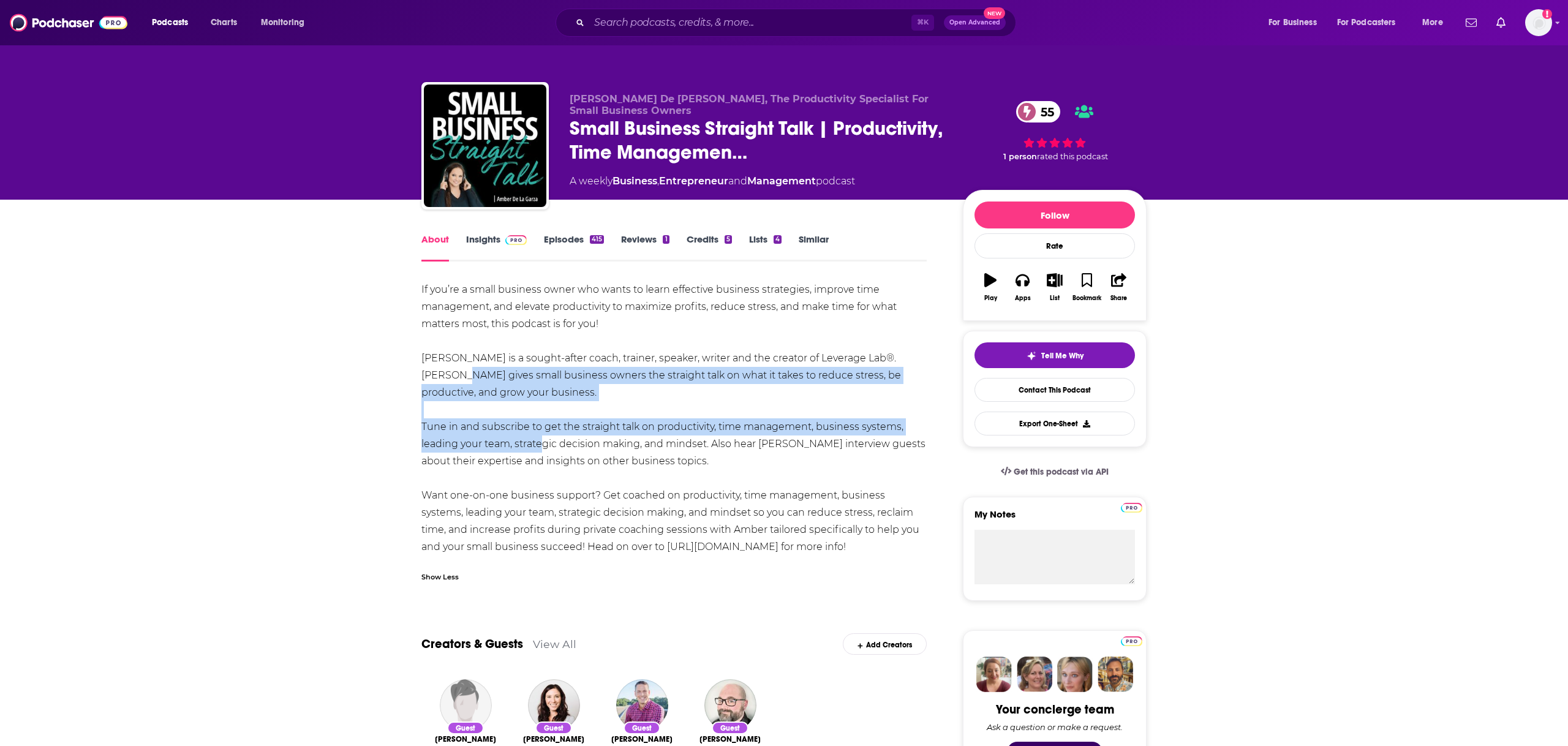
drag, startPoint x: 461, startPoint y: 373, endPoint x: 534, endPoint y: 449, distance: 105.4
click at [534, 449] on div "If you’re a small business owner who wants to learn effective business strategi…" at bounding box center [674, 418] width 505 height 275
click at [536, 450] on div "If you’re a small business owner who wants to learn effective business strategi…" at bounding box center [674, 418] width 505 height 275
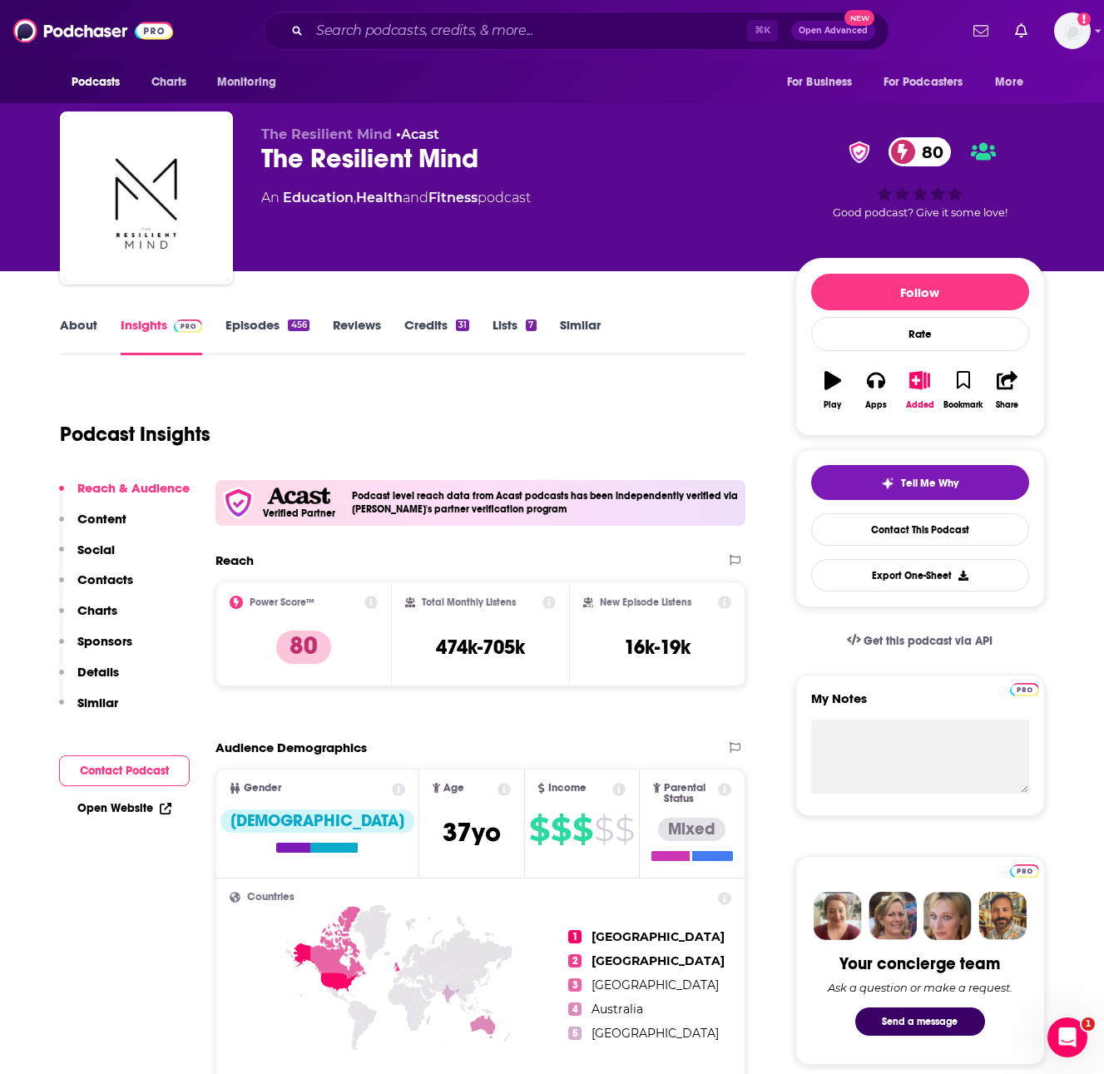
click at [85, 321] on link "About" at bounding box center [78, 336] width 37 height 38
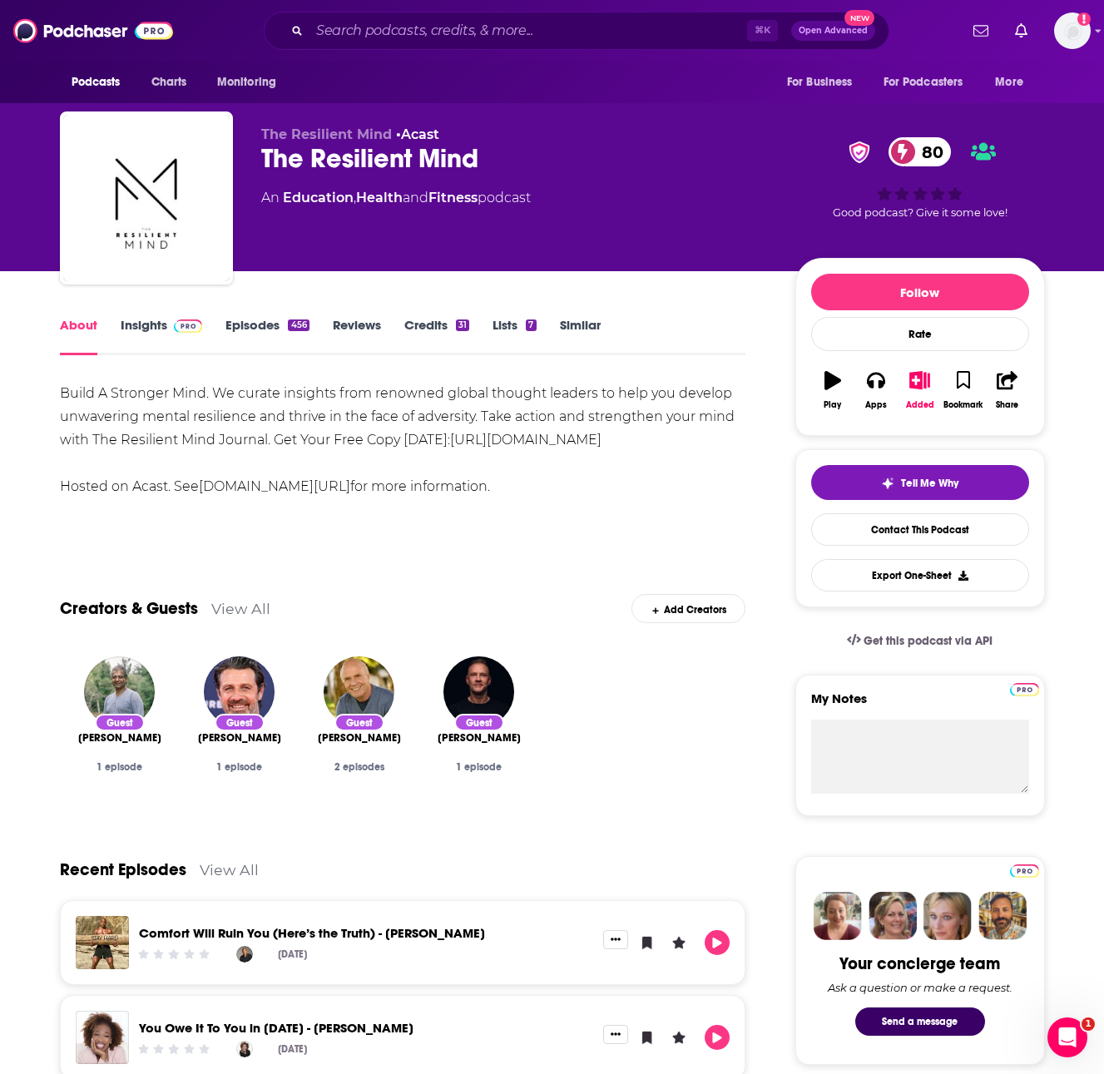
click at [182, 336] on link "Insights" at bounding box center [162, 336] width 82 height 38
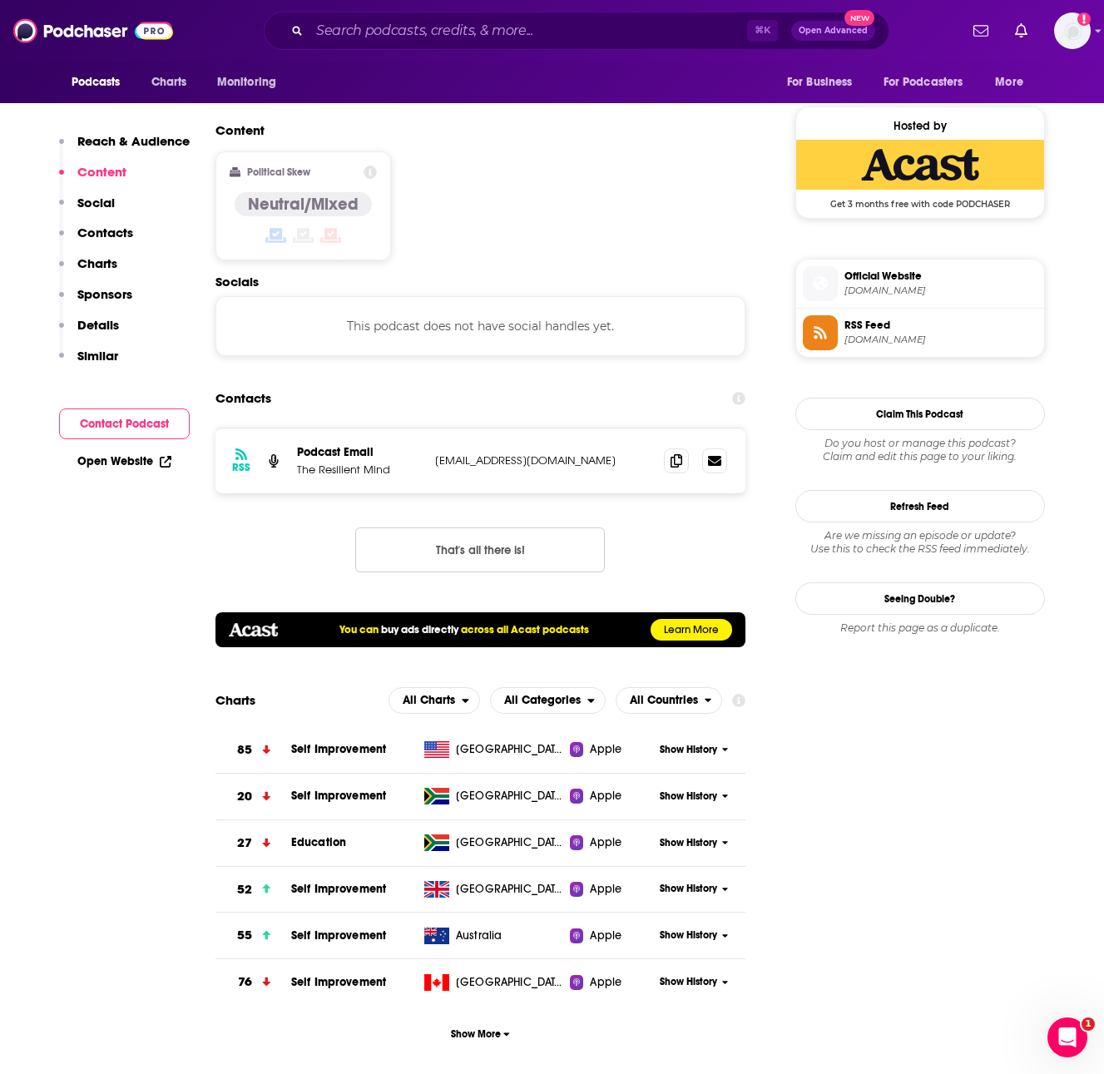
scroll to position [1308, 0]
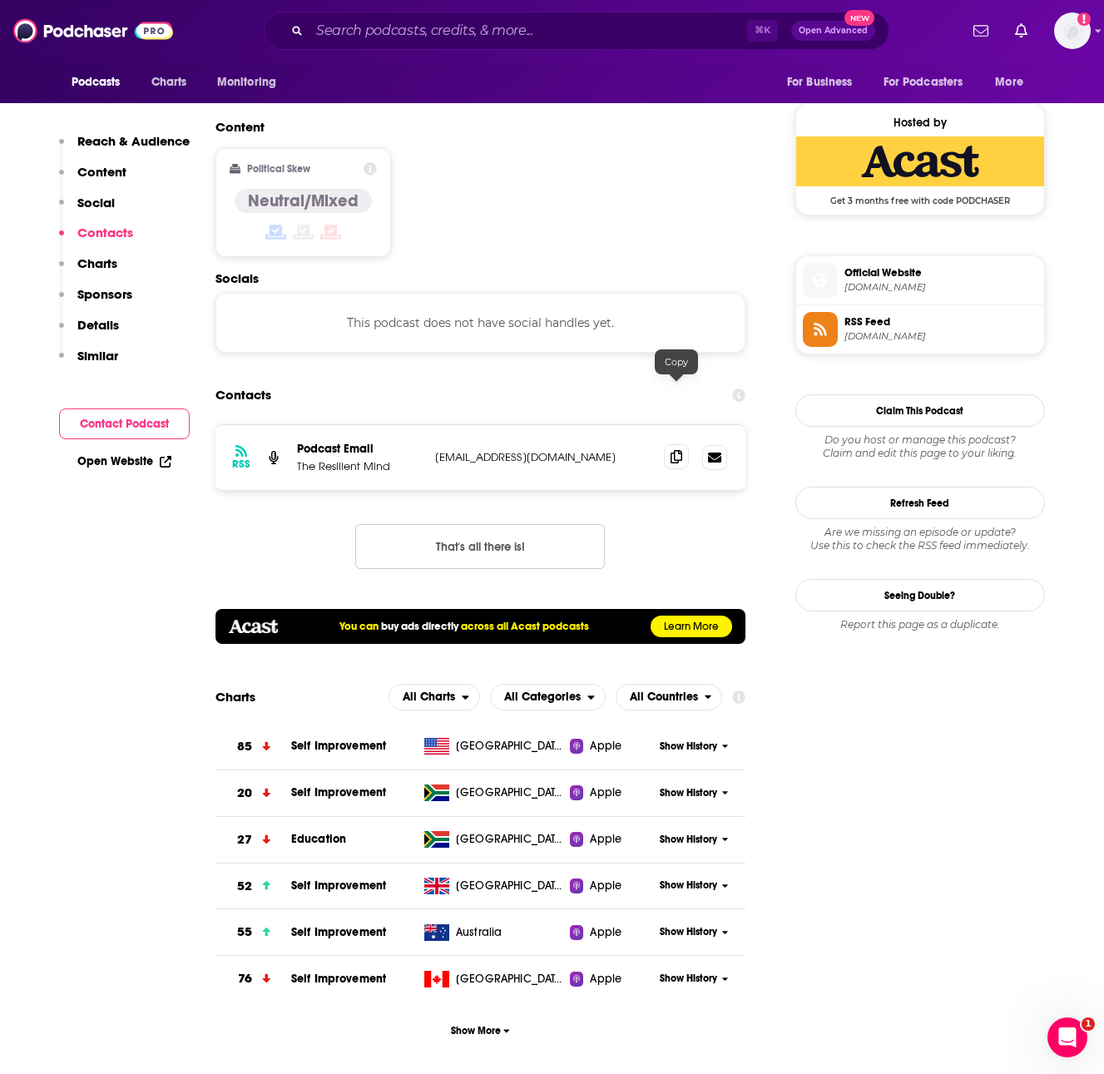
click at [675, 450] on icon at bounding box center [676, 456] width 12 height 13
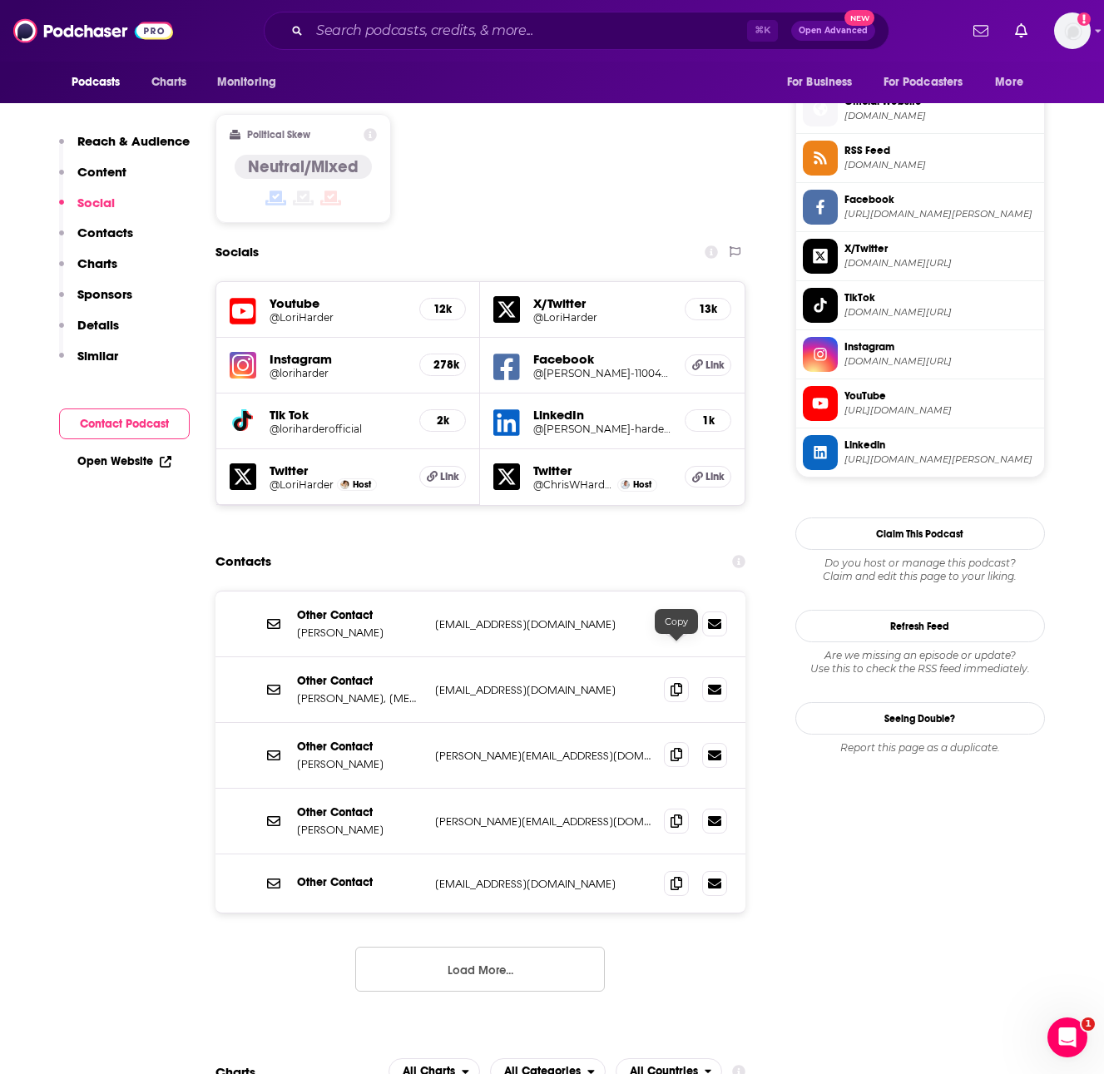
click at [670, 748] on icon at bounding box center [676, 754] width 12 height 13
click at [673, 814] on icon at bounding box center [676, 820] width 12 height 13
click at [496, 947] on button "Load More..." at bounding box center [480, 969] width 250 height 45
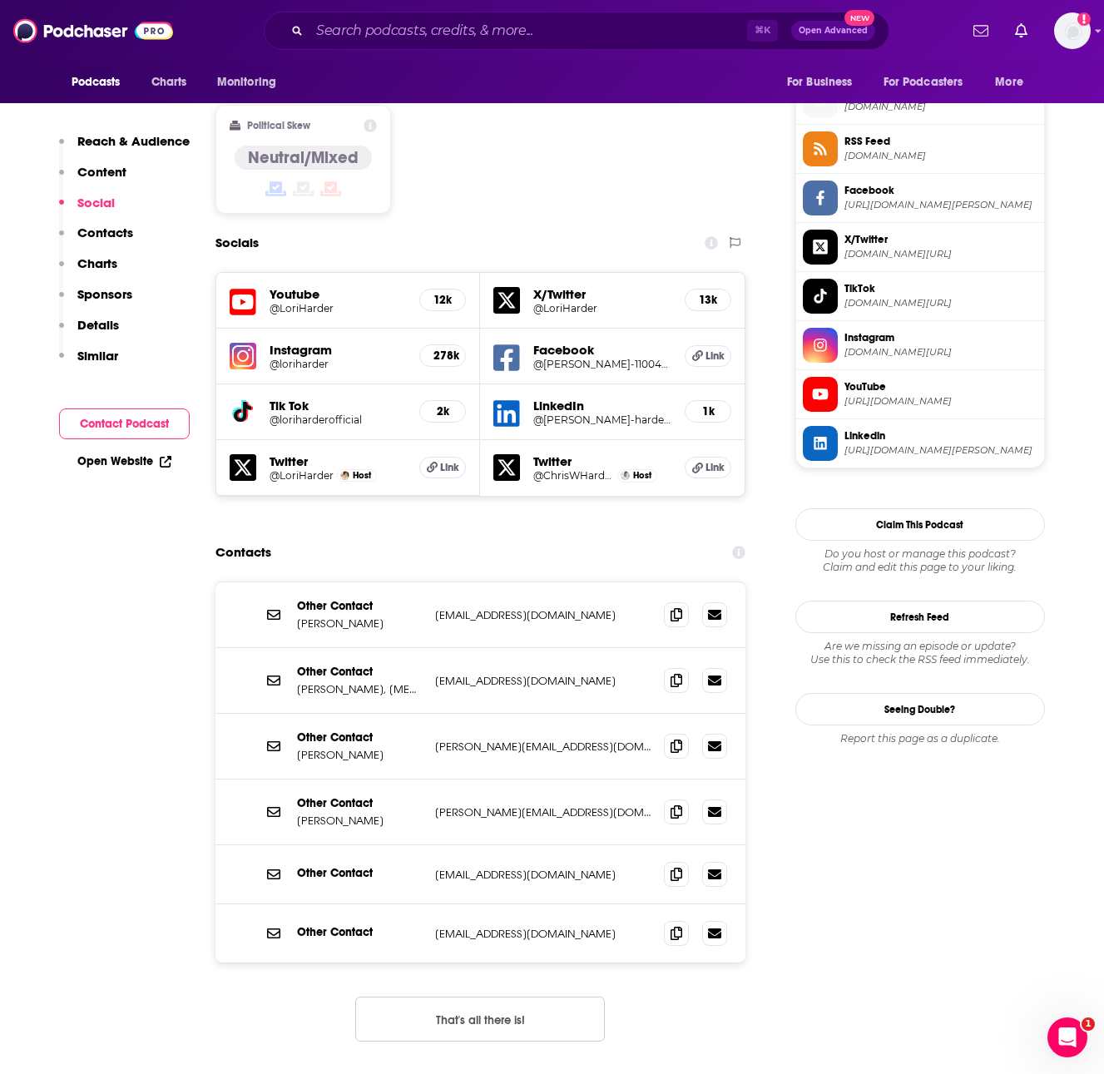
scroll to position [1348, 0]
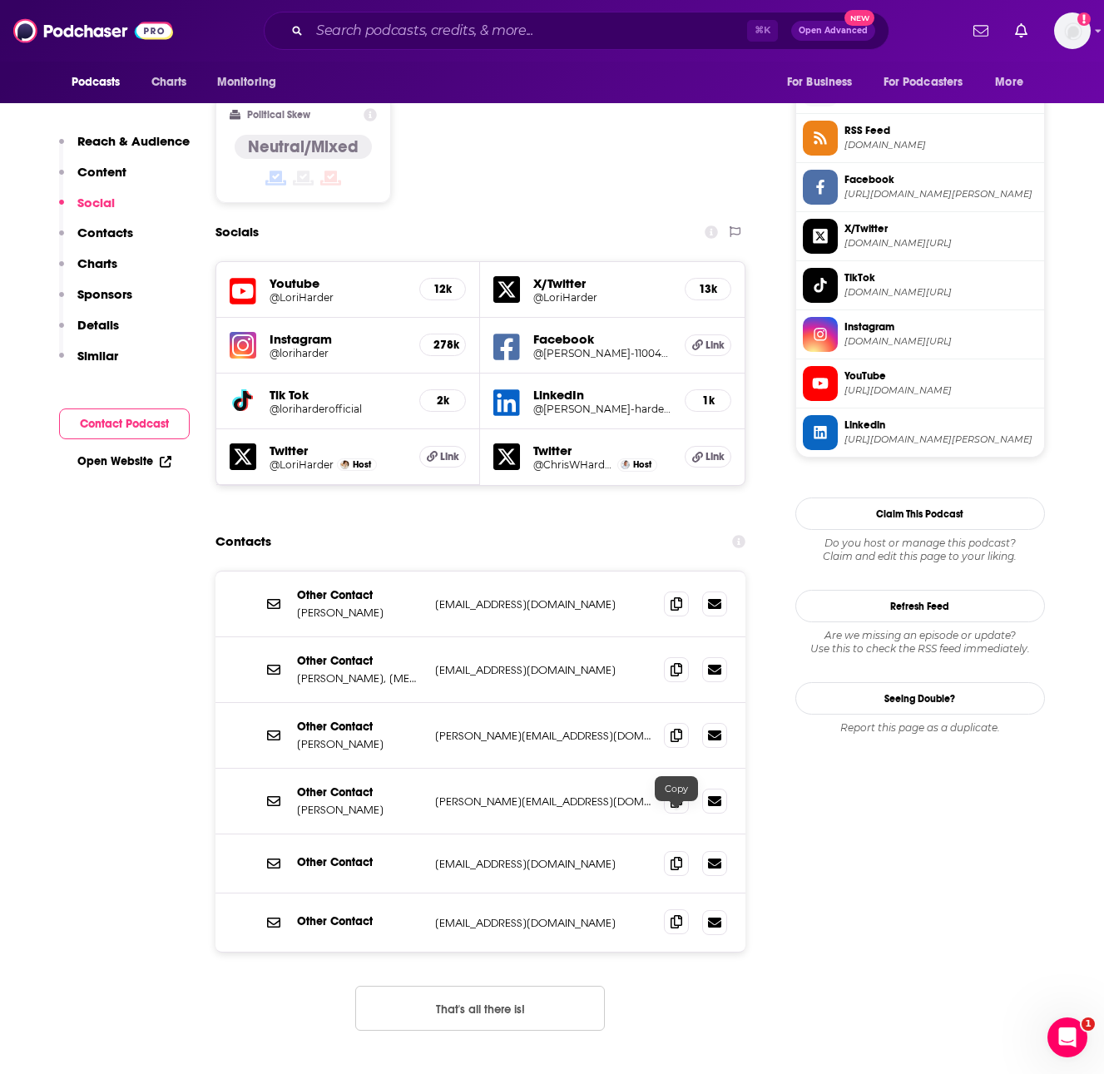
click at [681, 915] on icon at bounding box center [676, 921] width 12 height 13
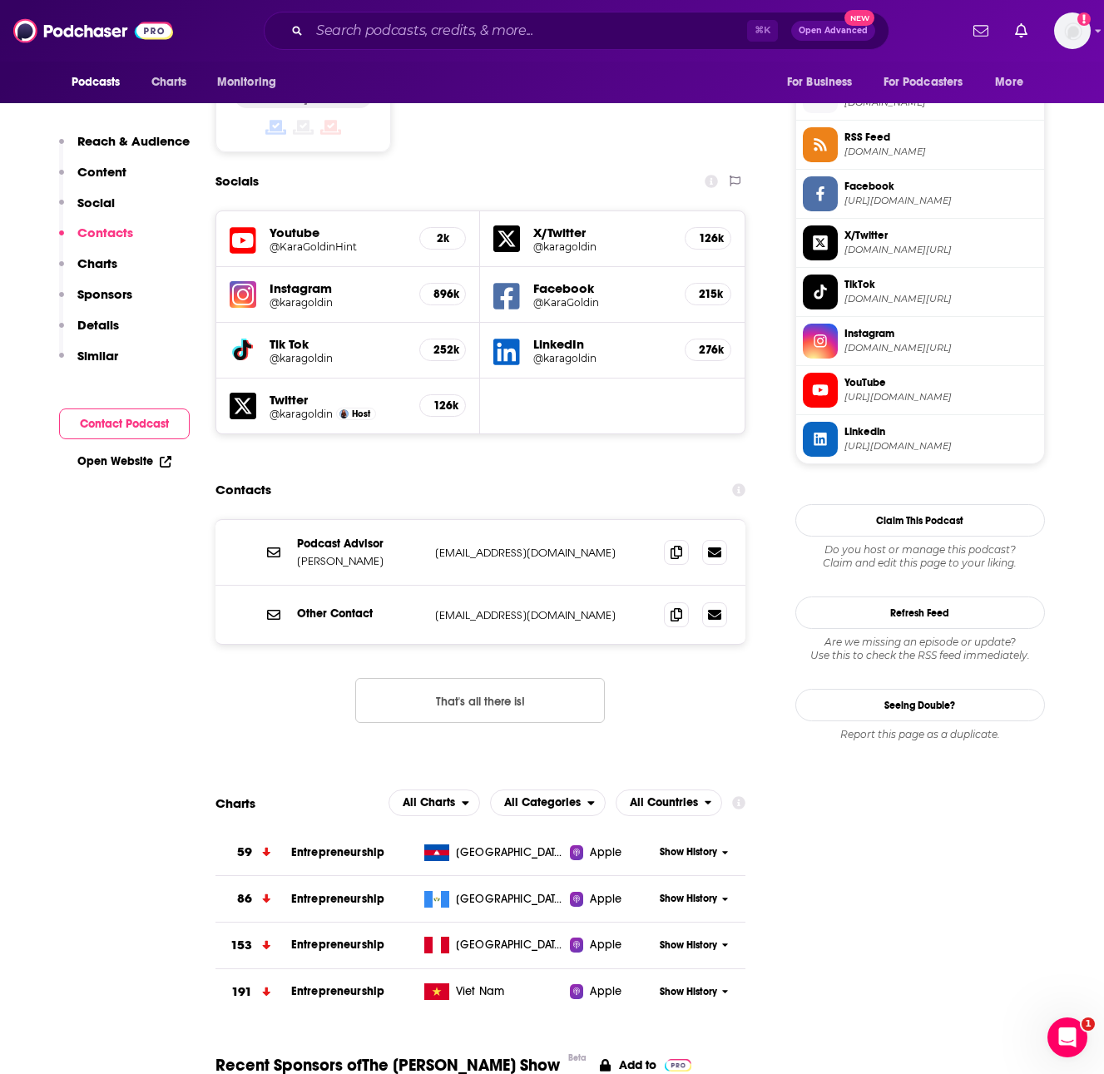
scroll to position [1334, 0]
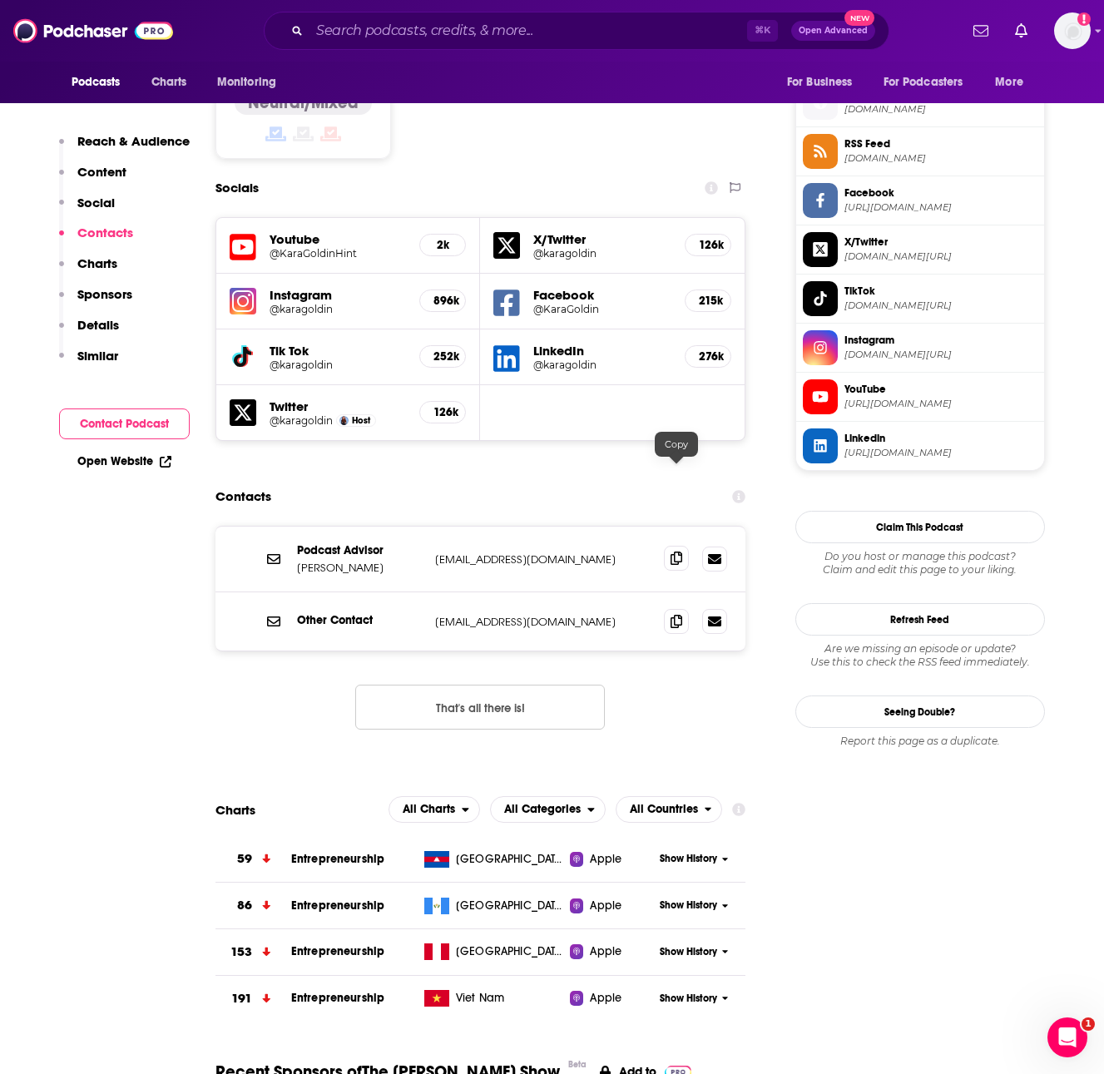
click at [675, 551] on icon at bounding box center [676, 557] width 12 height 13
click at [679, 614] on icon at bounding box center [676, 620] width 12 height 13
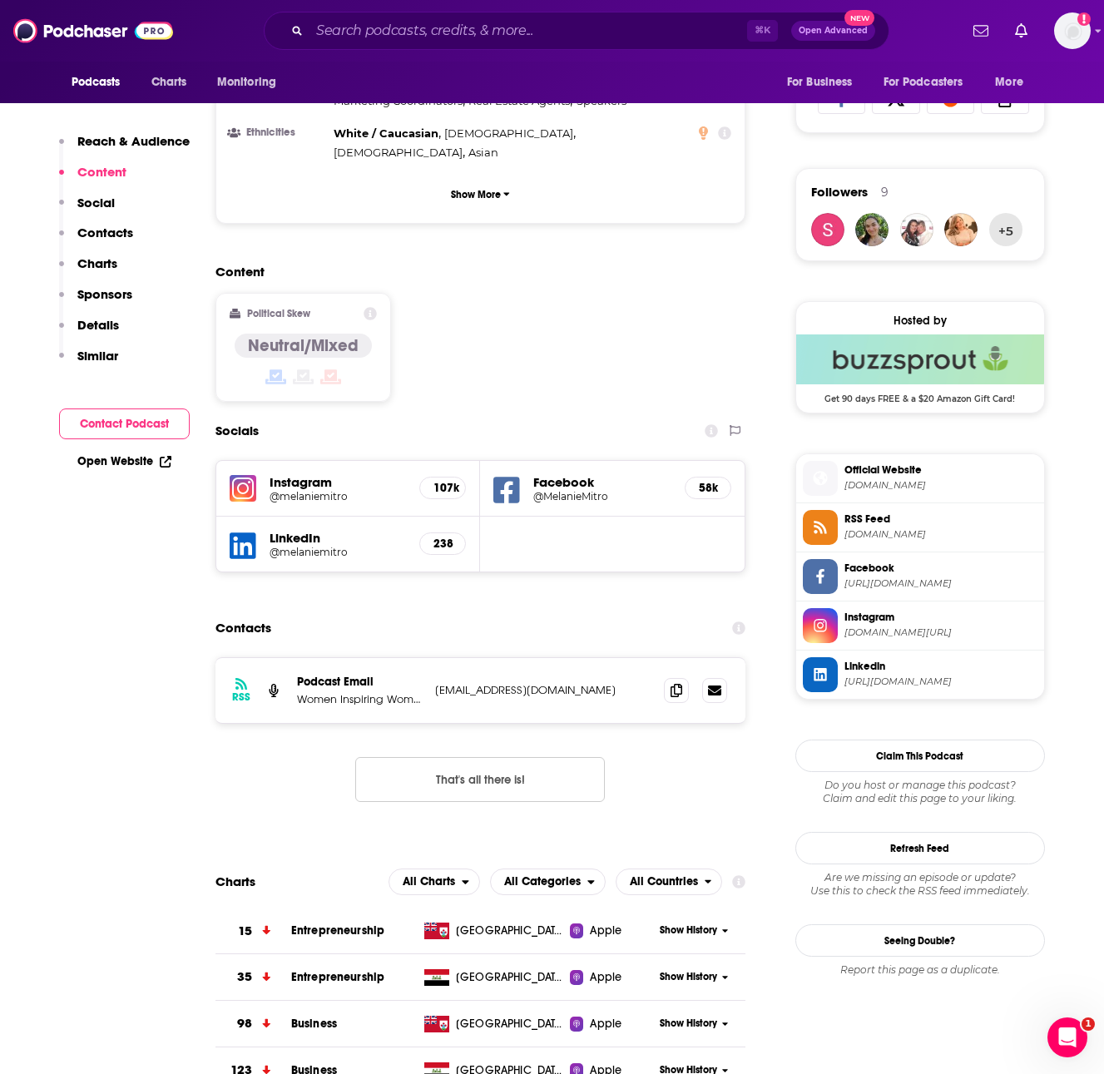
scroll to position [1120, 0]
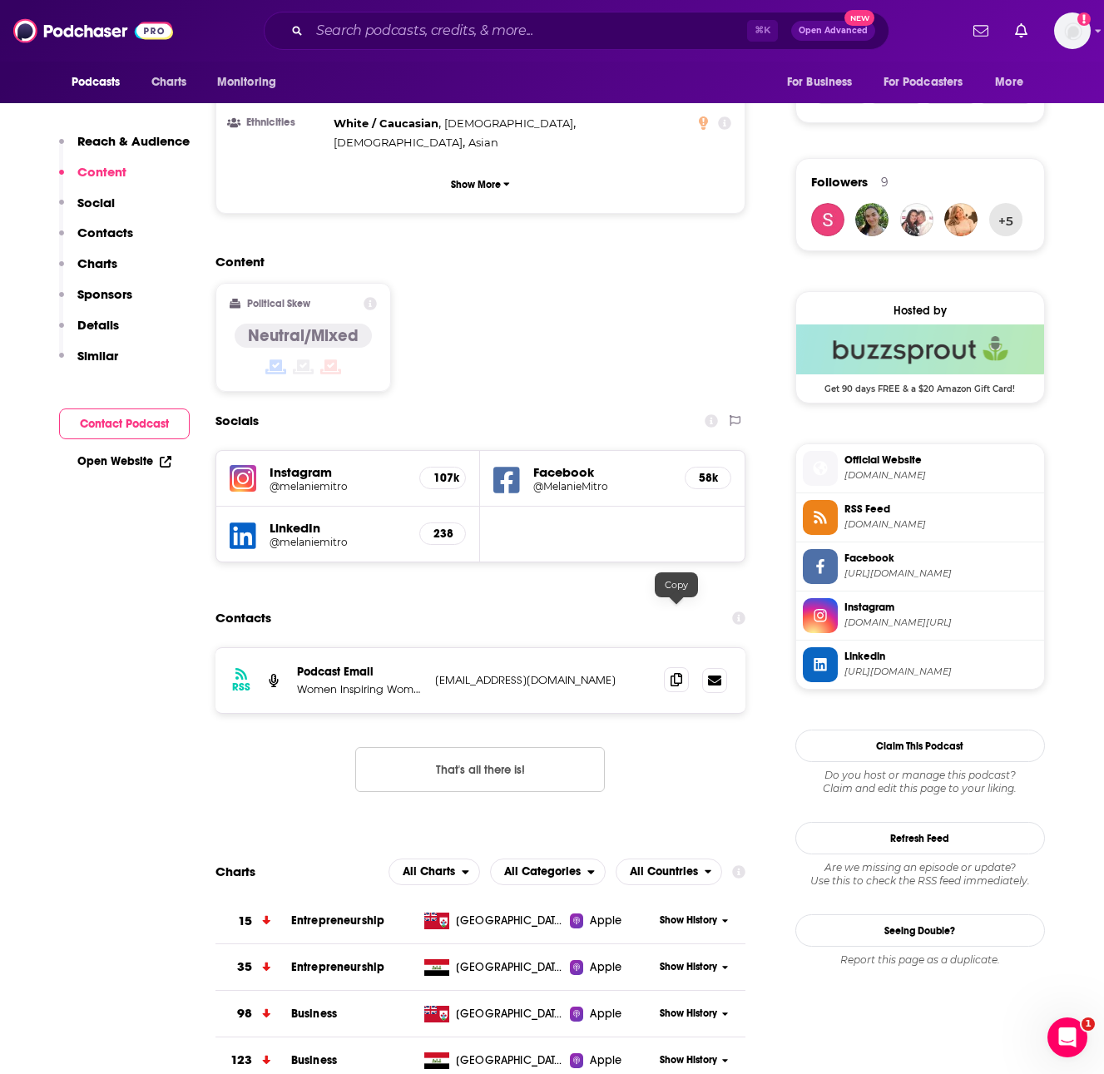
click at [664, 667] on span at bounding box center [676, 679] width 25 height 25
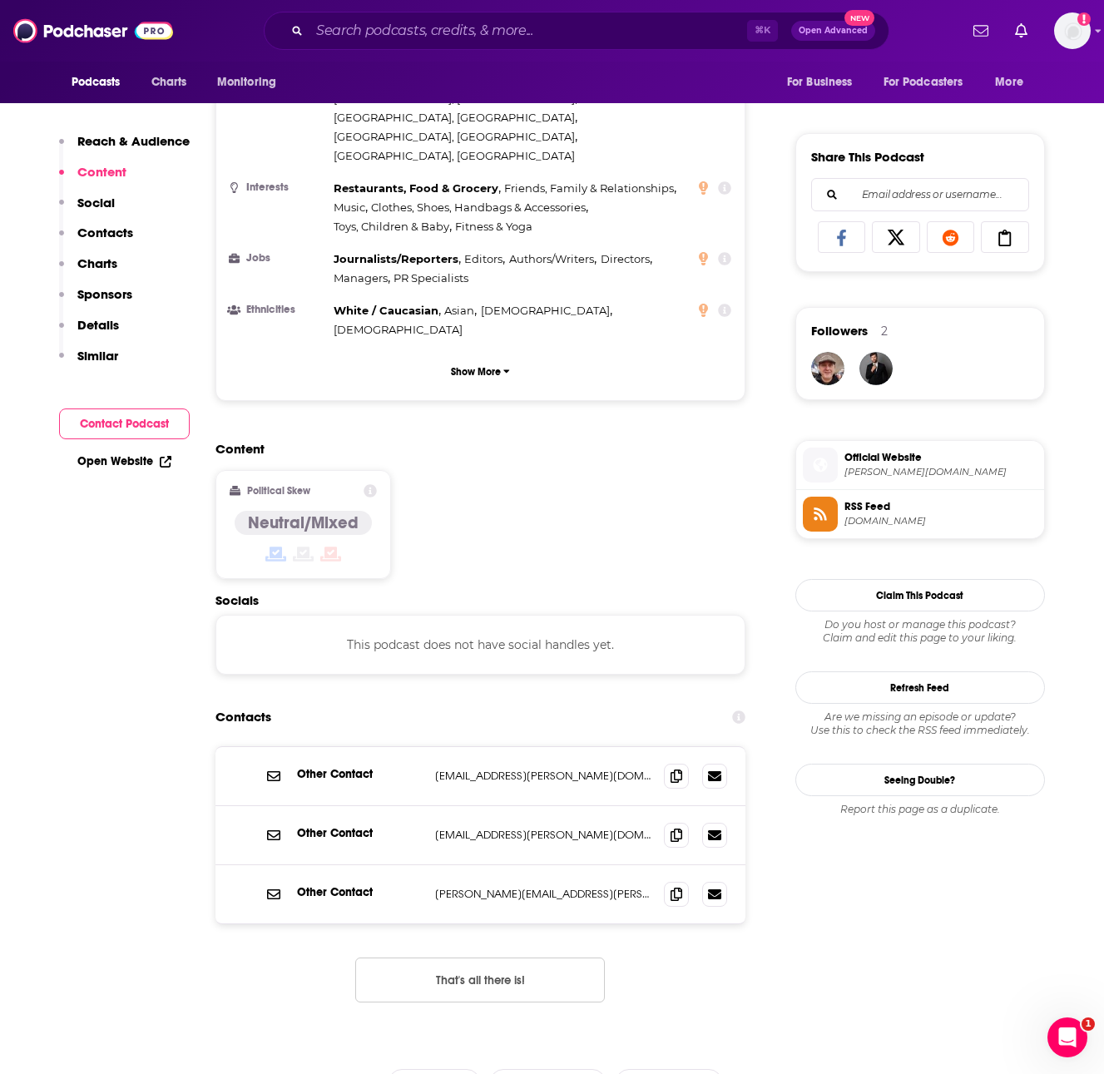
scroll to position [1036, 0]
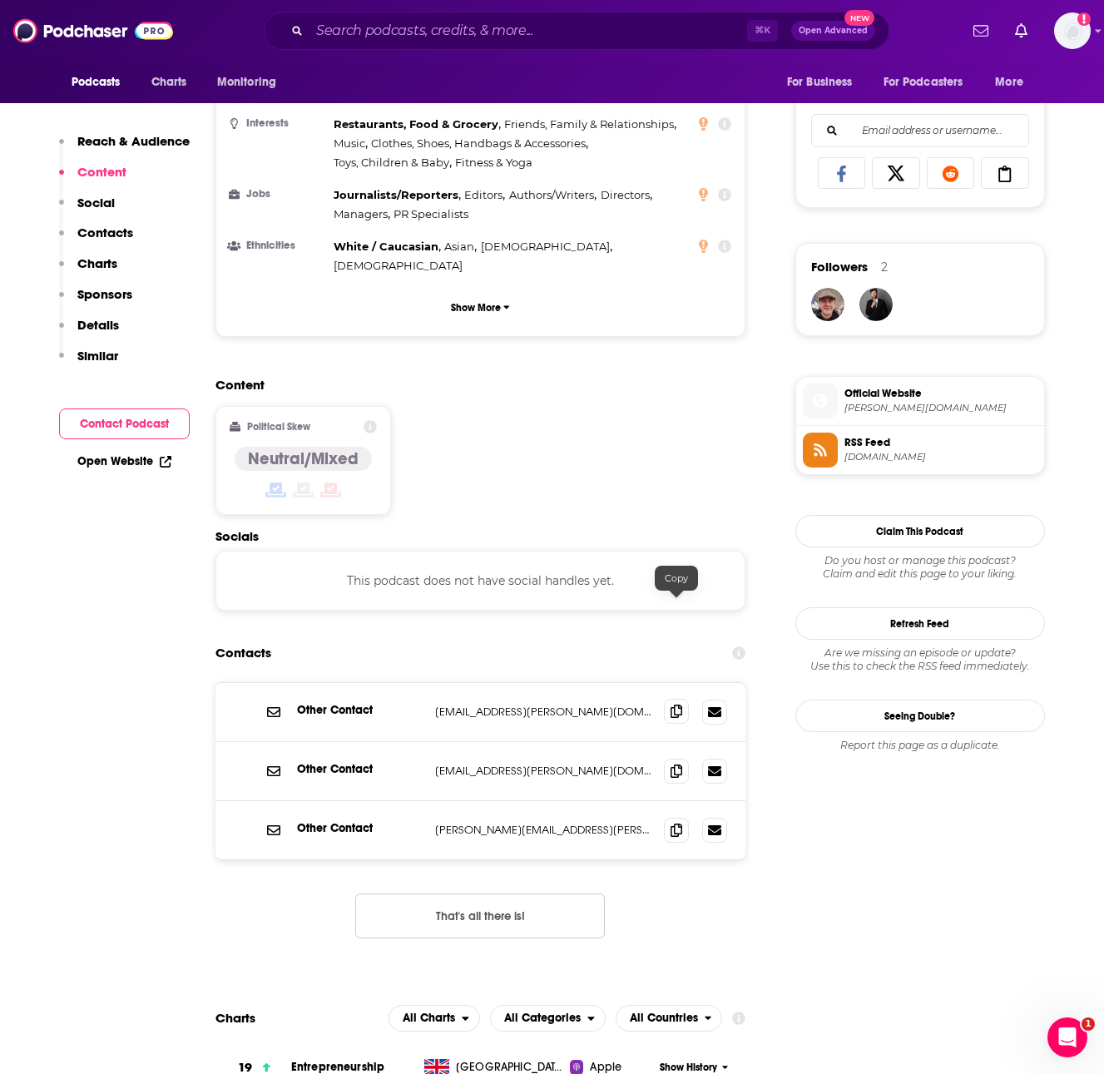
click at [685, 699] on span at bounding box center [676, 711] width 25 height 25
click at [680, 764] on icon at bounding box center [676, 770] width 12 height 13
click at [678, 764] on icon at bounding box center [676, 770] width 12 height 13
click at [485, 823] on p "holly@holly.co" at bounding box center [543, 830] width 216 height 14
click at [665, 817] on span at bounding box center [676, 829] width 25 height 25
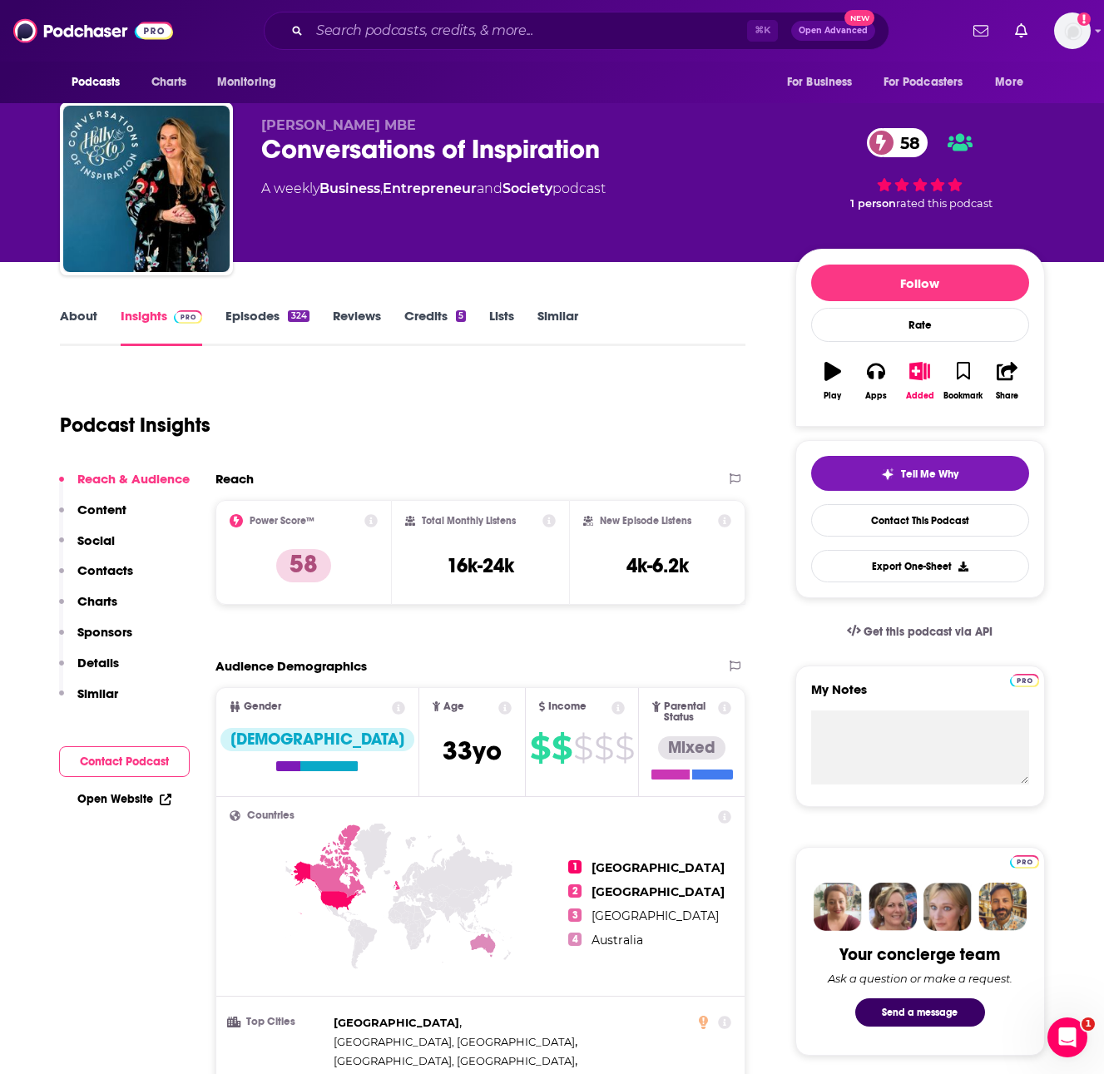
scroll to position [0, 0]
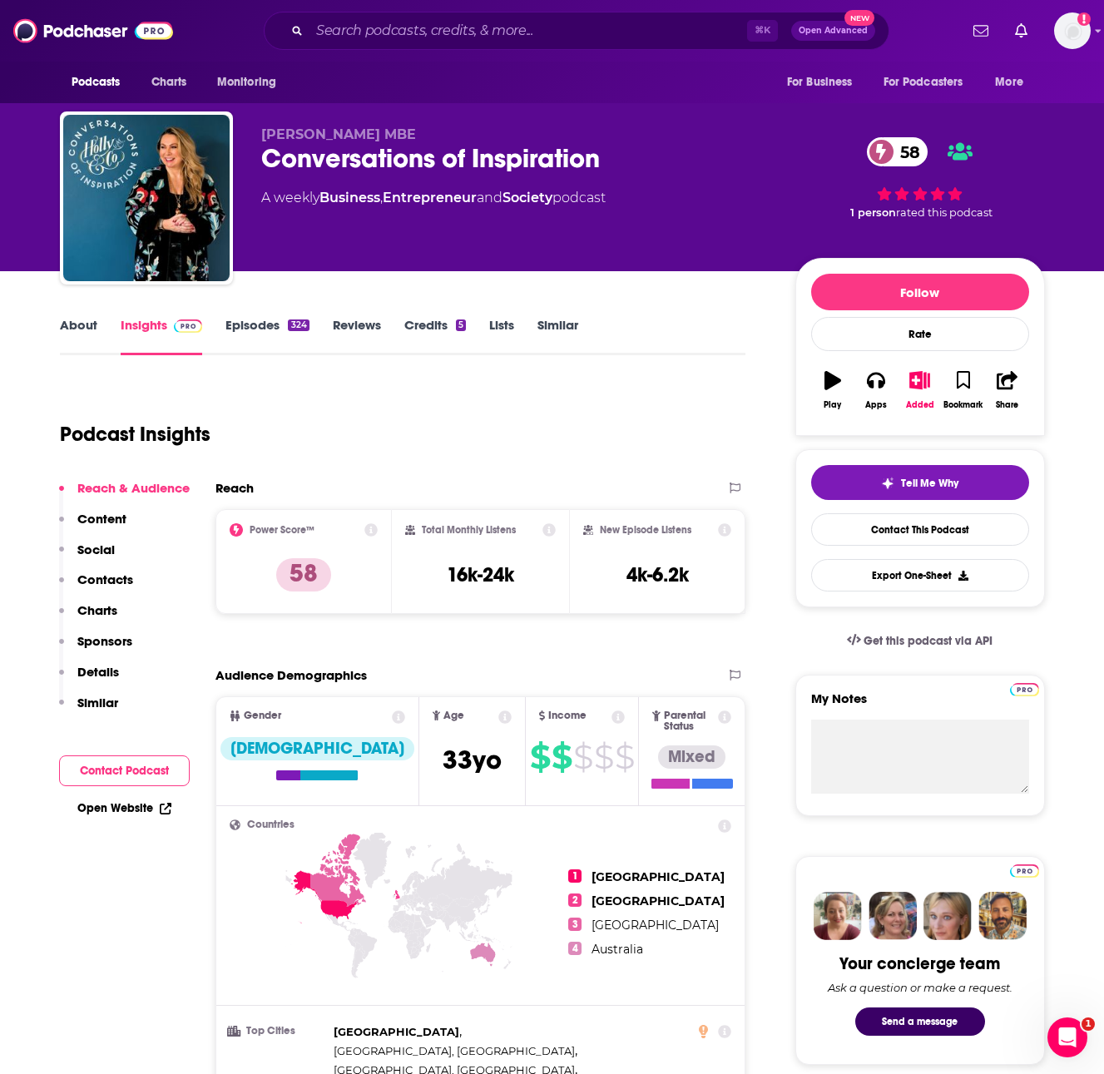
click at [630, 869] on span "United States" at bounding box center [657, 876] width 133 height 15
click at [339, 895] on icon at bounding box center [323, 896] width 66 height 53
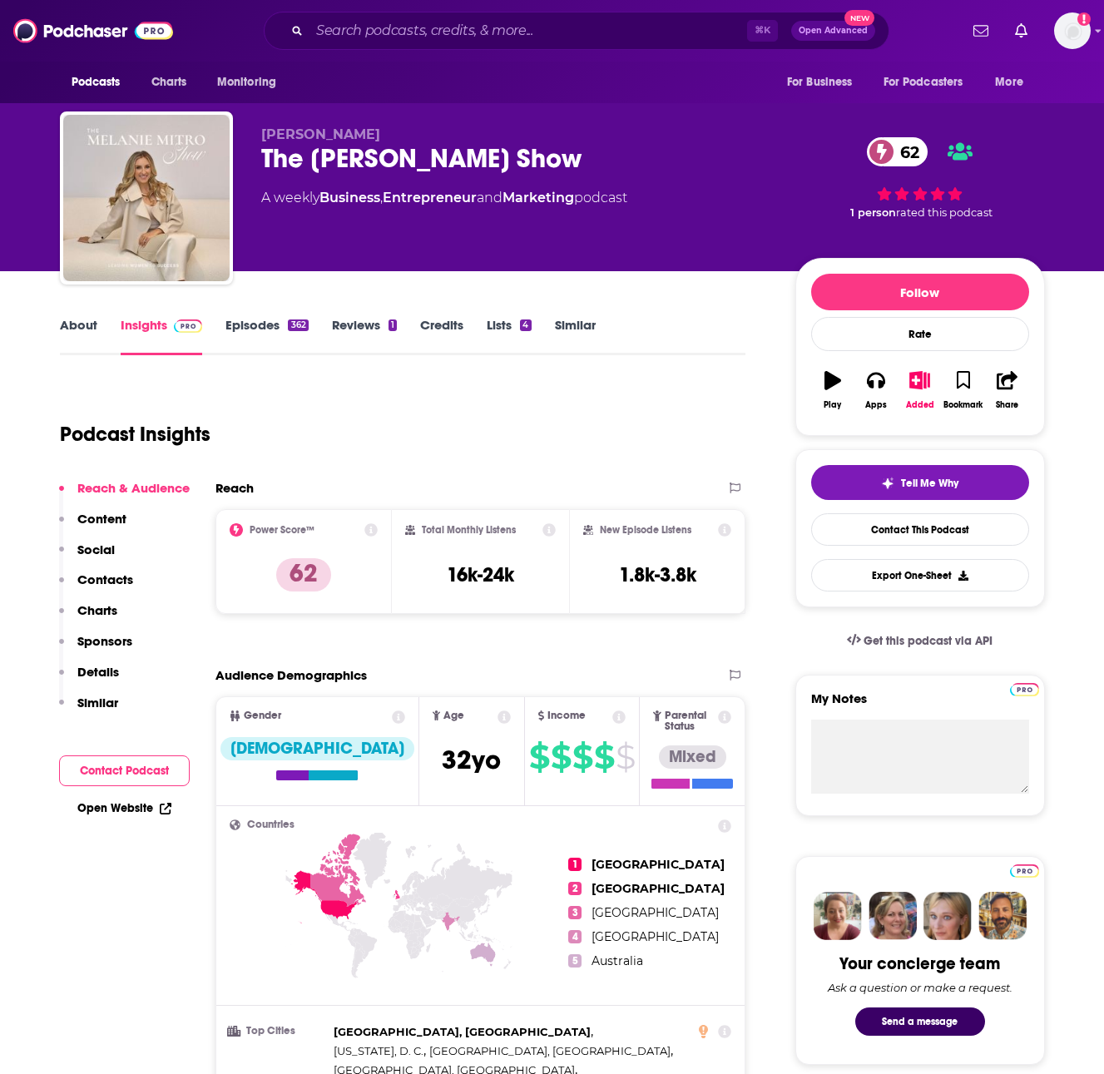
click at [73, 323] on link "About" at bounding box center [78, 336] width 37 height 38
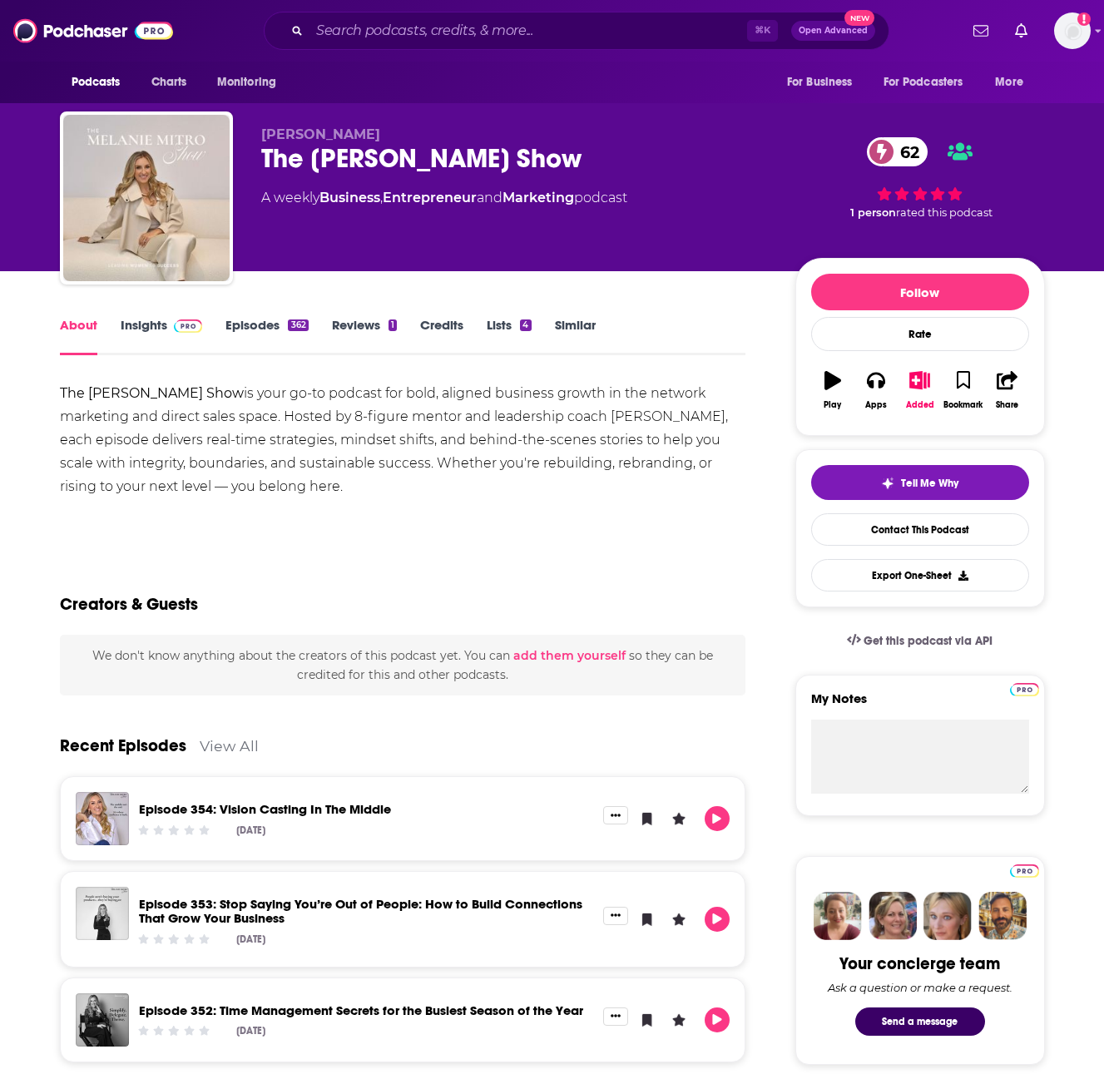
click at [255, 334] on link "Episodes 362" at bounding box center [266, 336] width 82 height 38
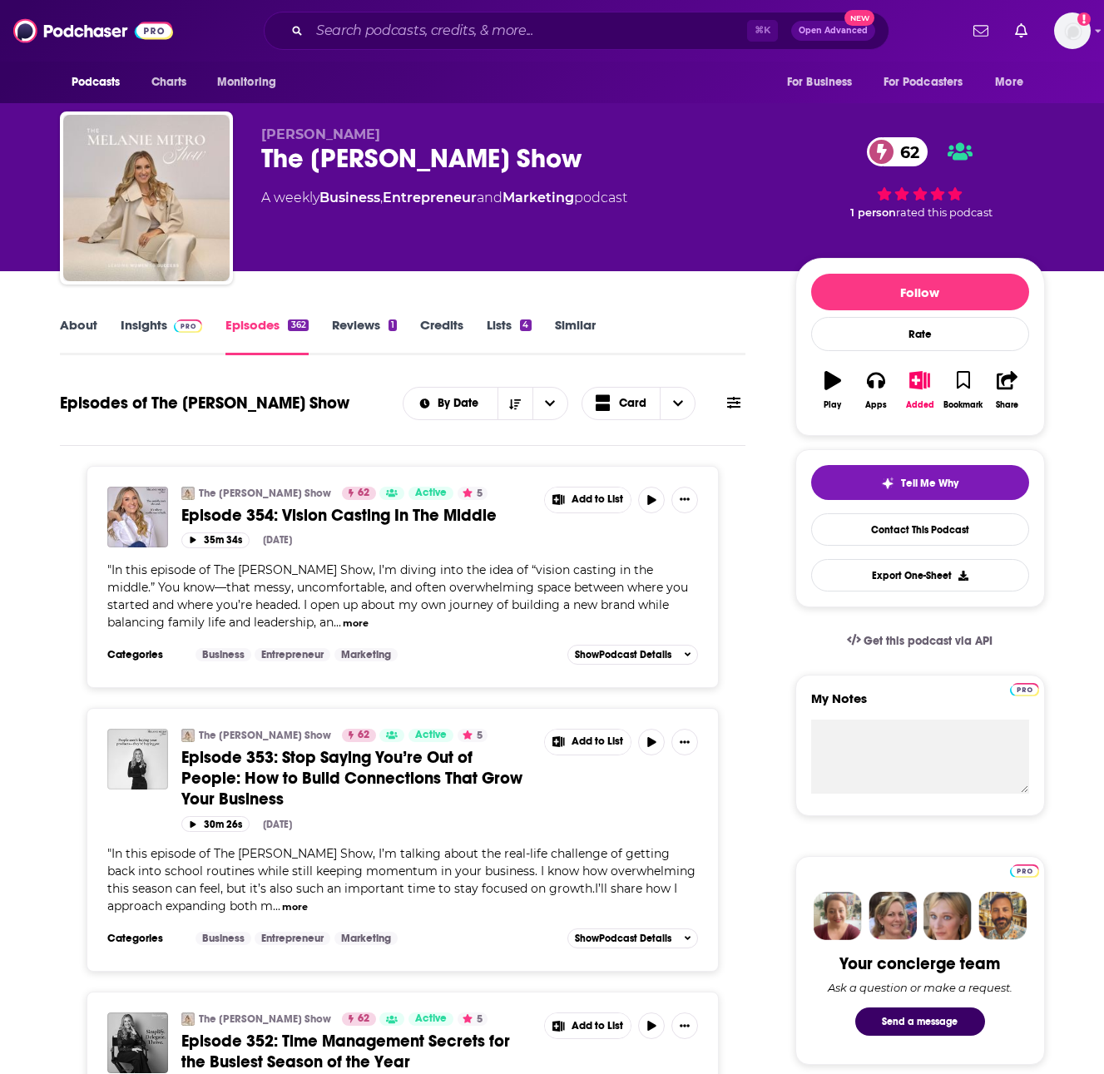
click at [176, 320] on img at bounding box center [188, 325] width 29 height 13
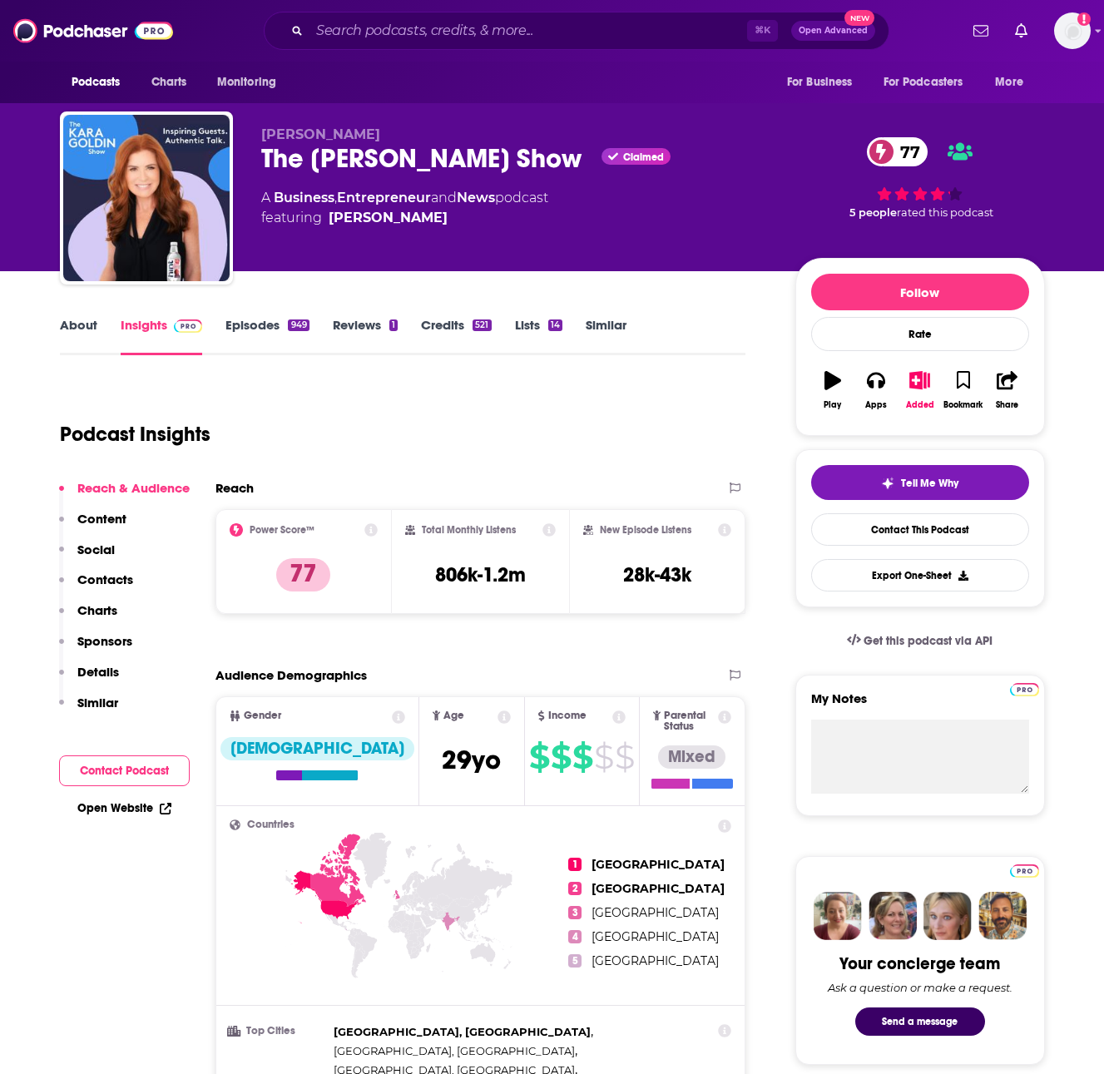
click at [91, 342] on link "About" at bounding box center [78, 336] width 37 height 38
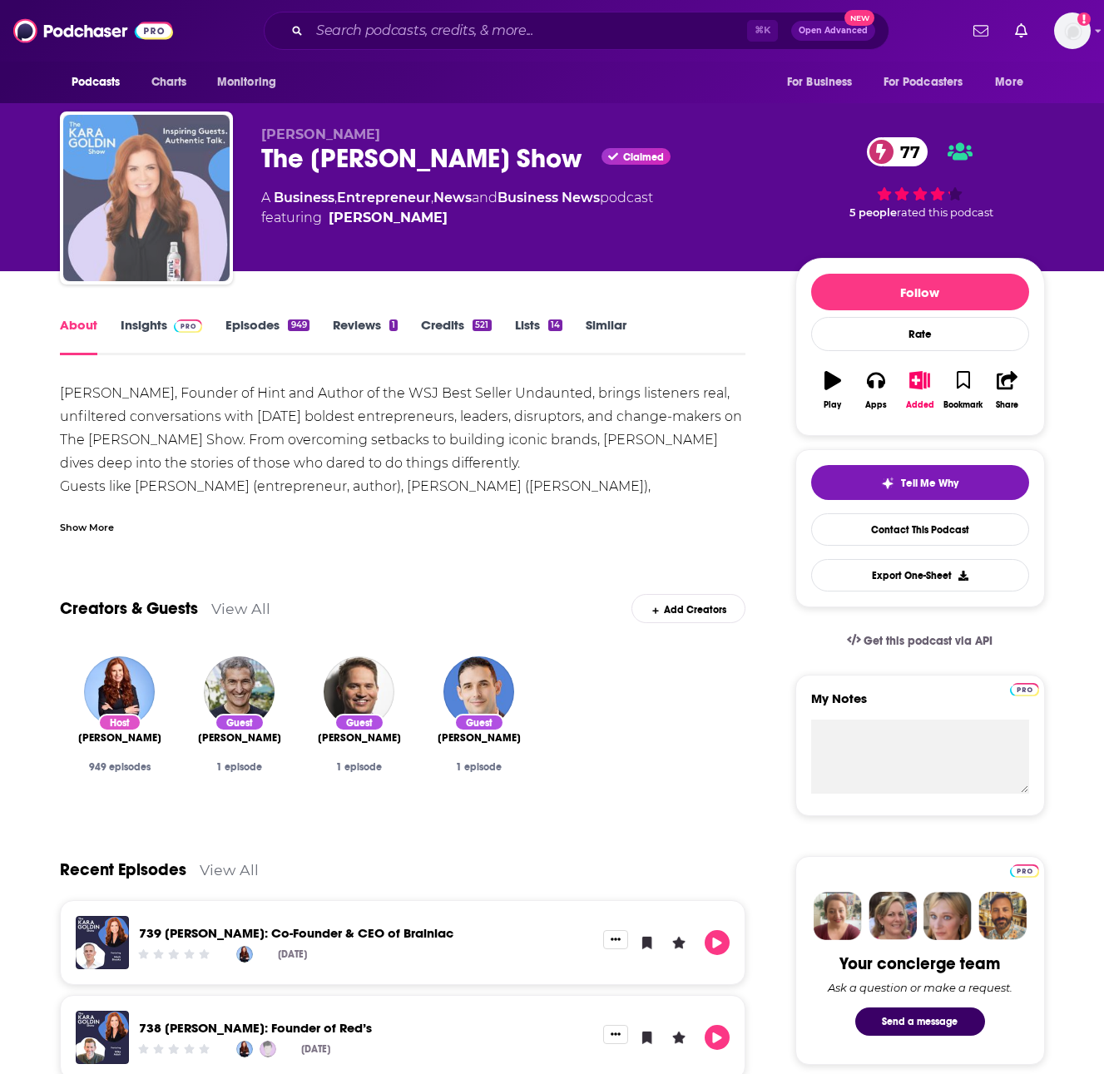
click at [186, 266] on img "The Kara Goldin Show" at bounding box center [146, 198] width 166 height 166
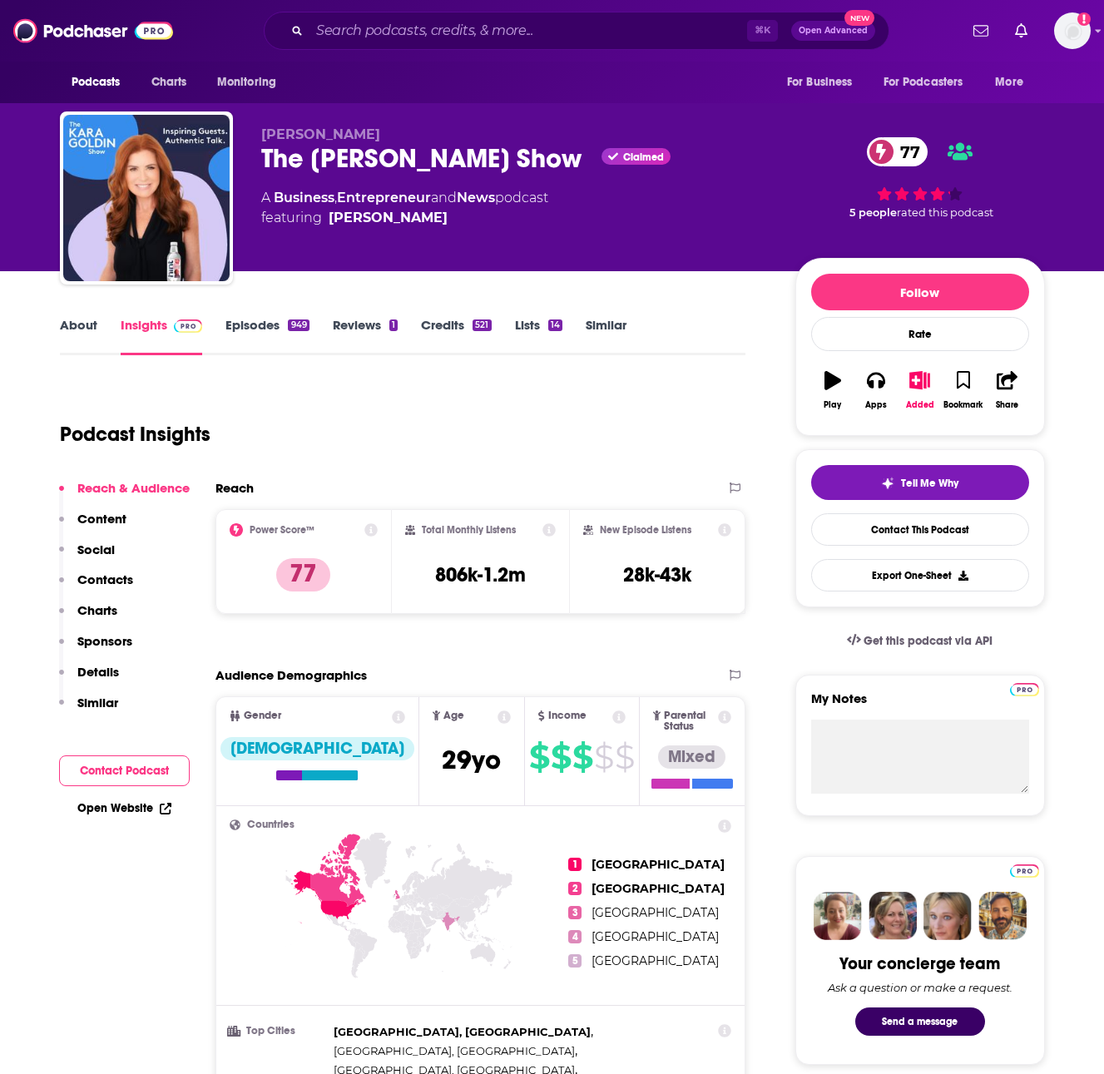
click at [186, 267] on img "The Kara Goldin Show" at bounding box center [146, 198] width 166 height 166
click at [73, 335] on link "About" at bounding box center [78, 336] width 37 height 38
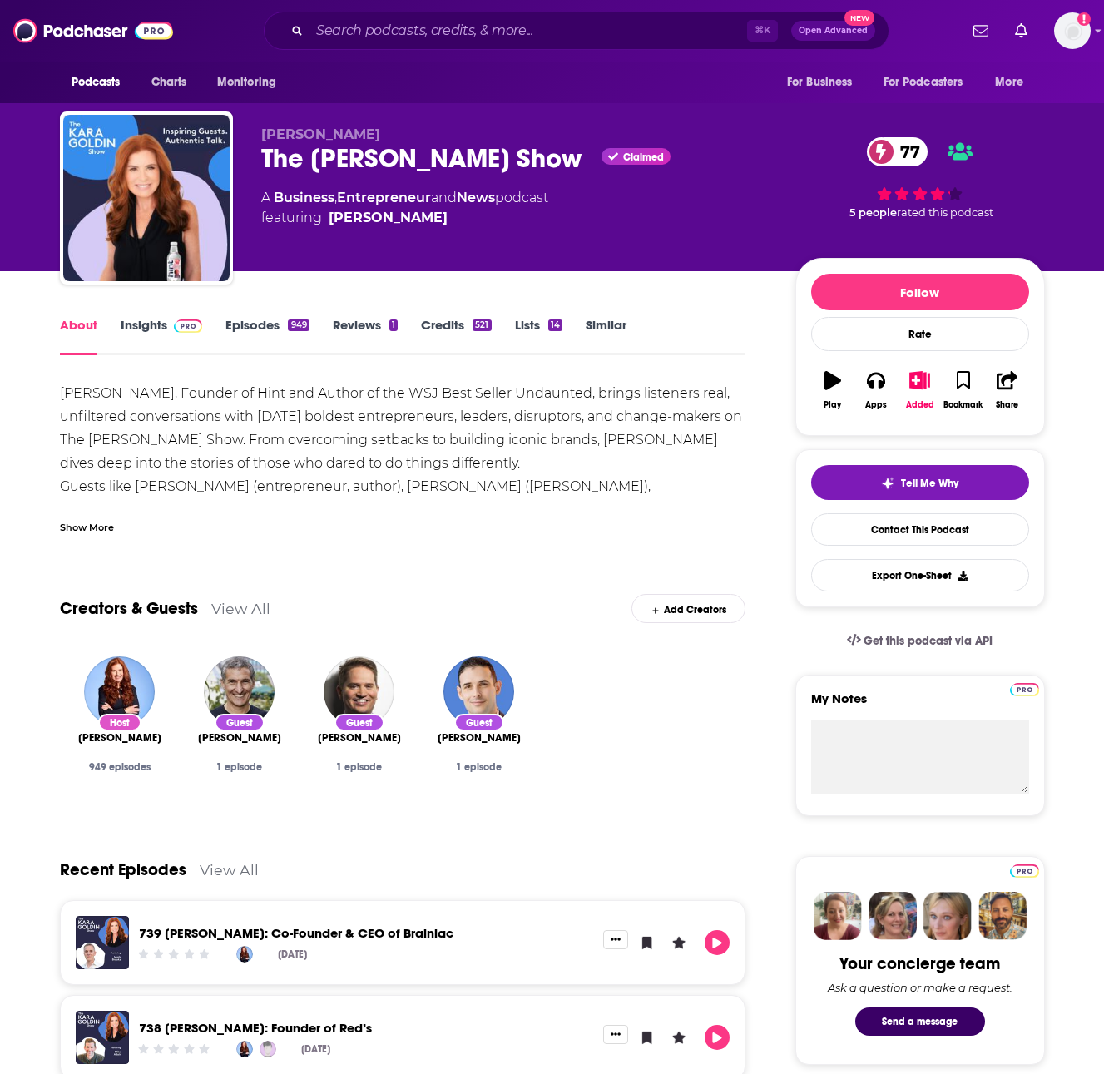
click at [117, 554] on div "Creators & Guests View All Add Creators" at bounding box center [403, 598] width 686 height 89
click at [108, 520] on div "Show More" at bounding box center [87, 526] width 54 height 16
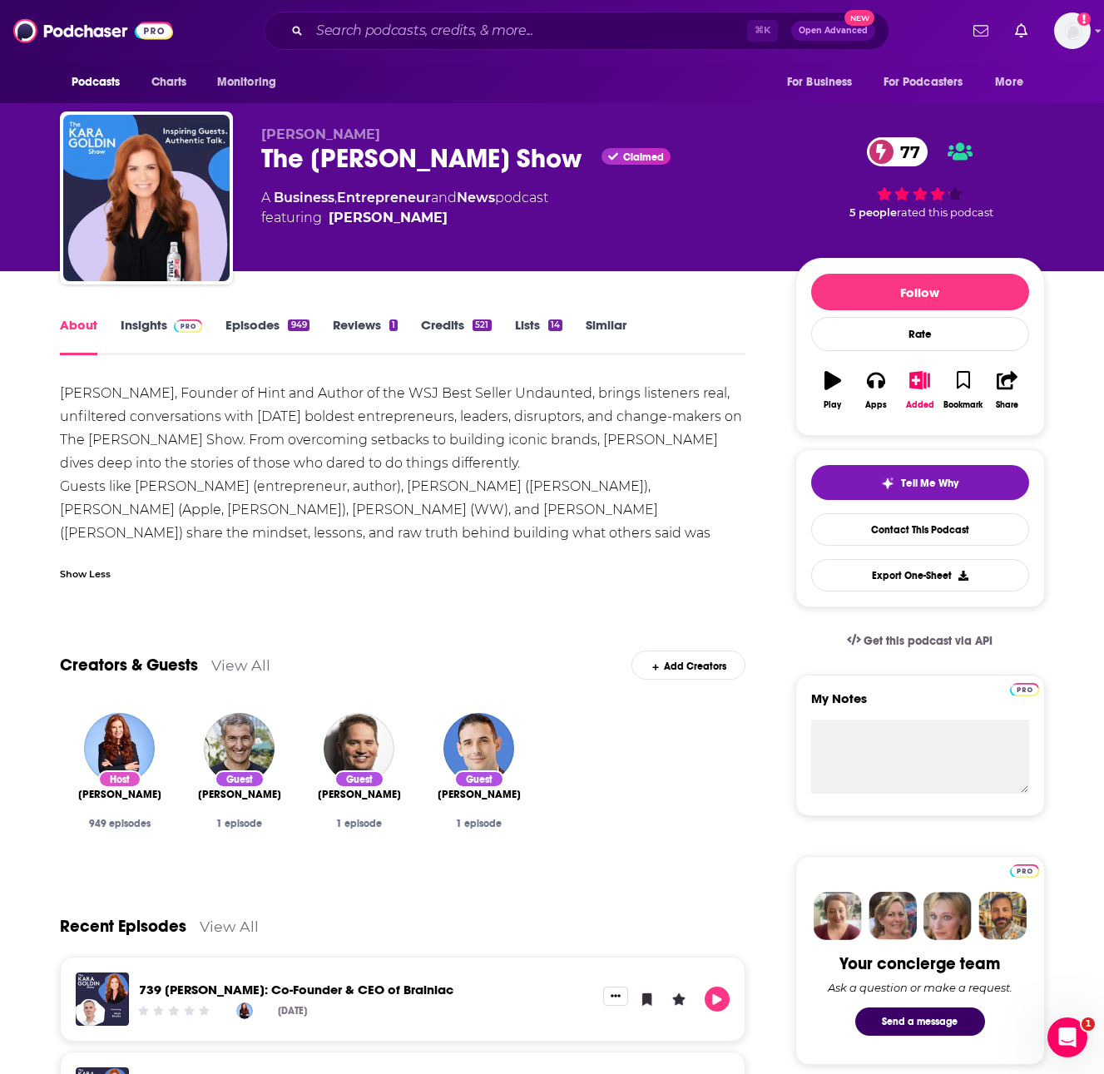
click at [300, 338] on link "Episodes 949" at bounding box center [266, 336] width 83 height 38
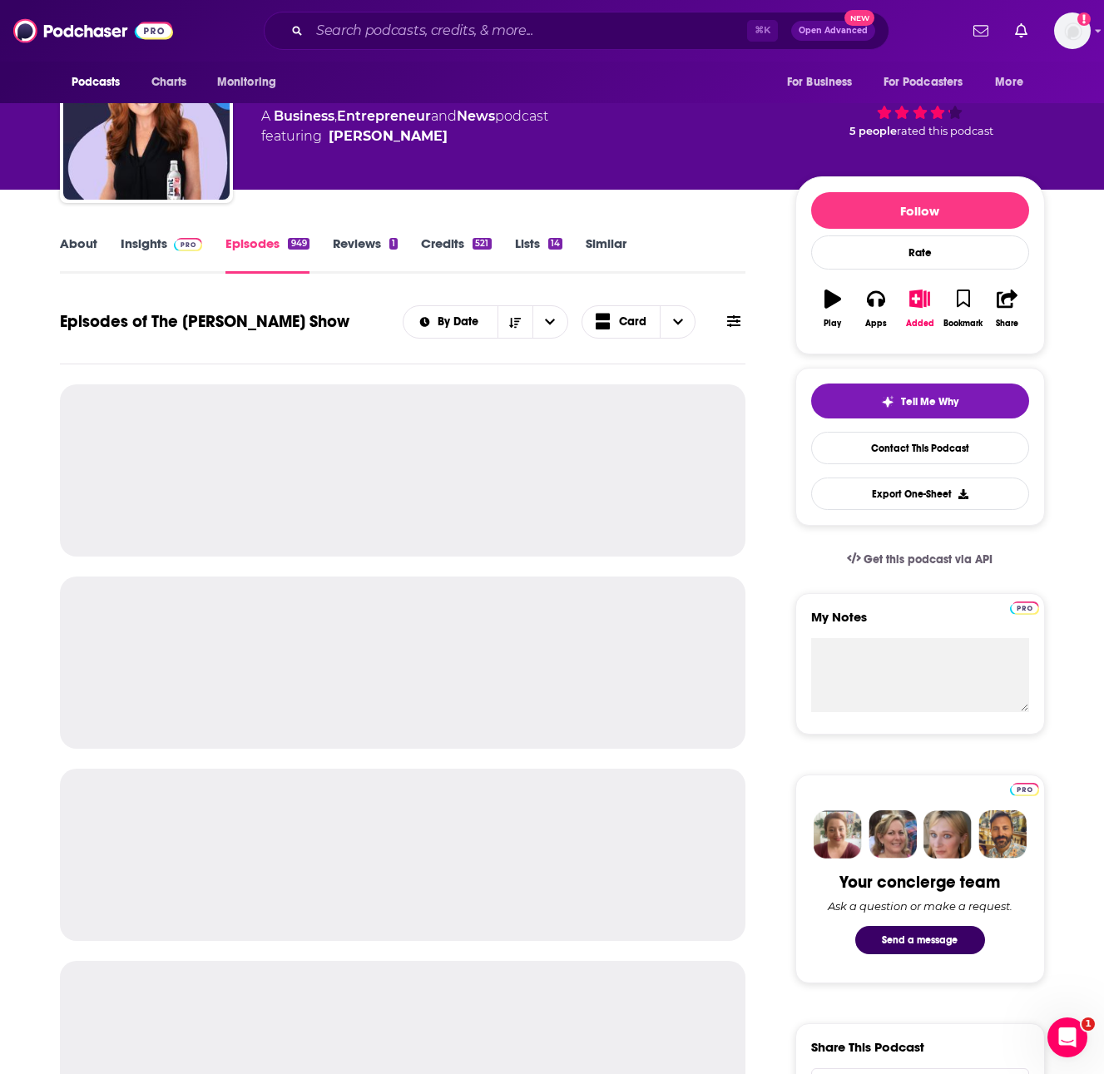
scroll to position [101, 0]
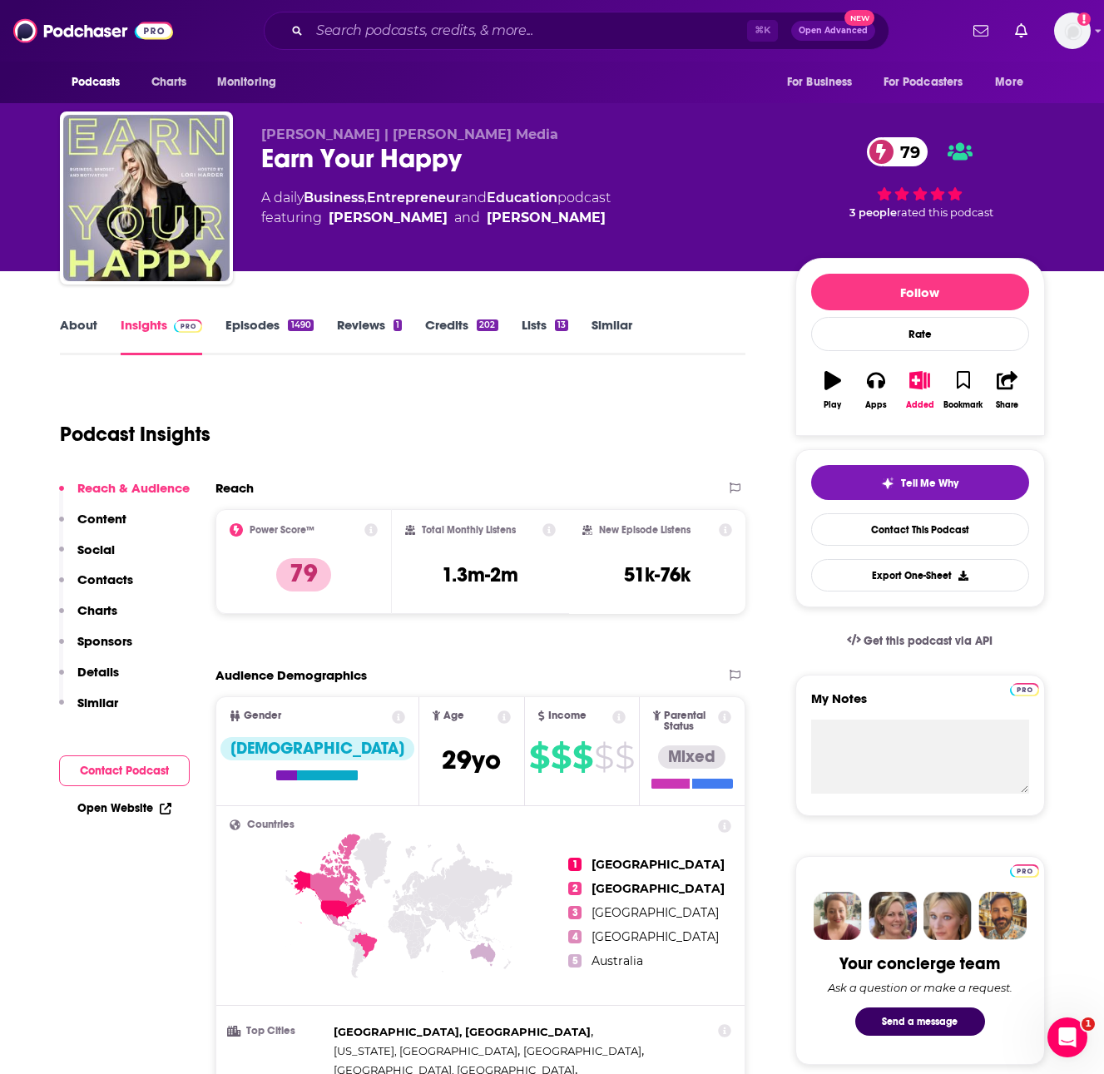
click at [89, 333] on link "About" at bounding box center [78, 336] width 37 height 38
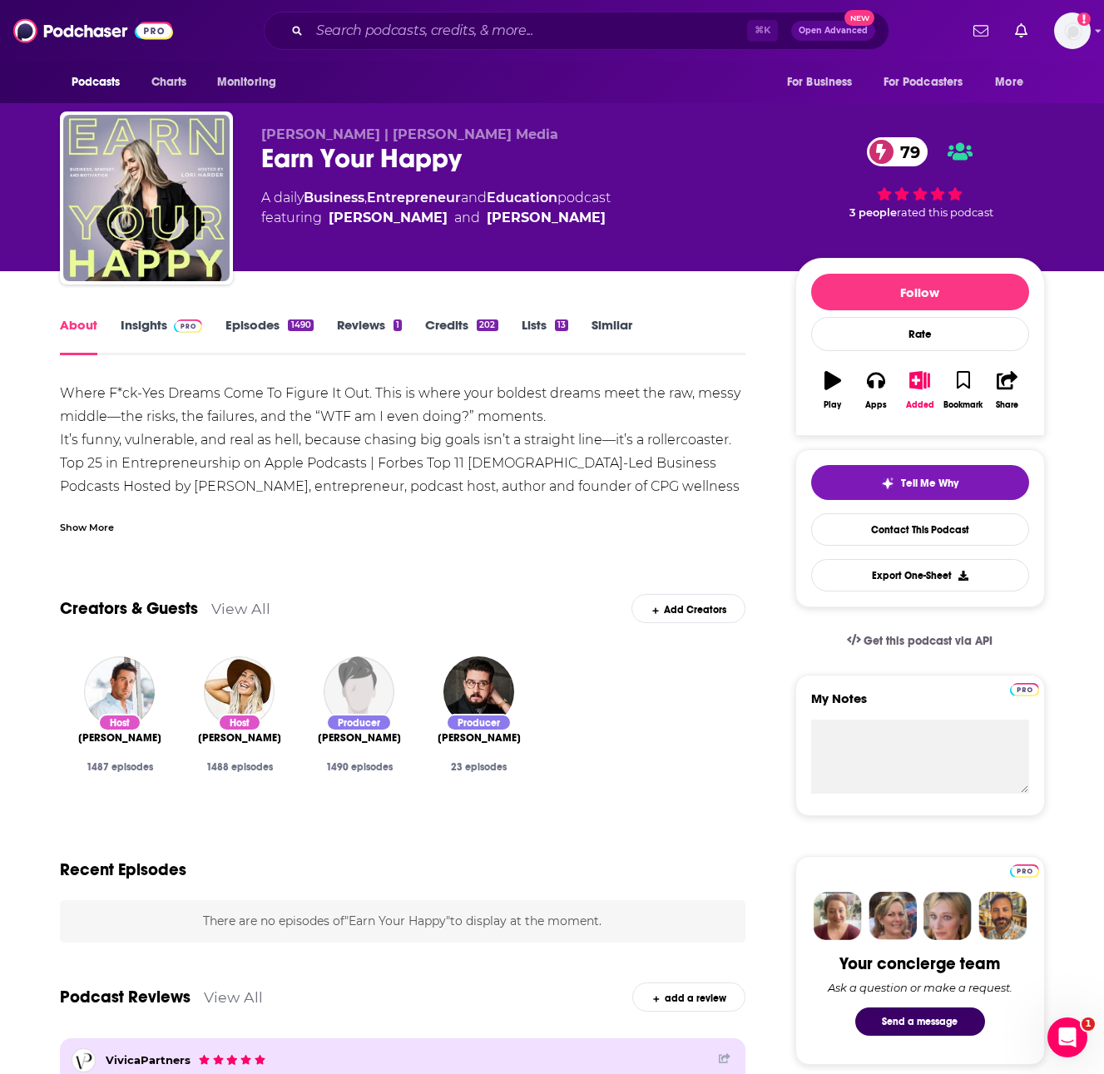
click at [112, 521] on div "Show More" at bounding box center [87, 526] width 54 height 16
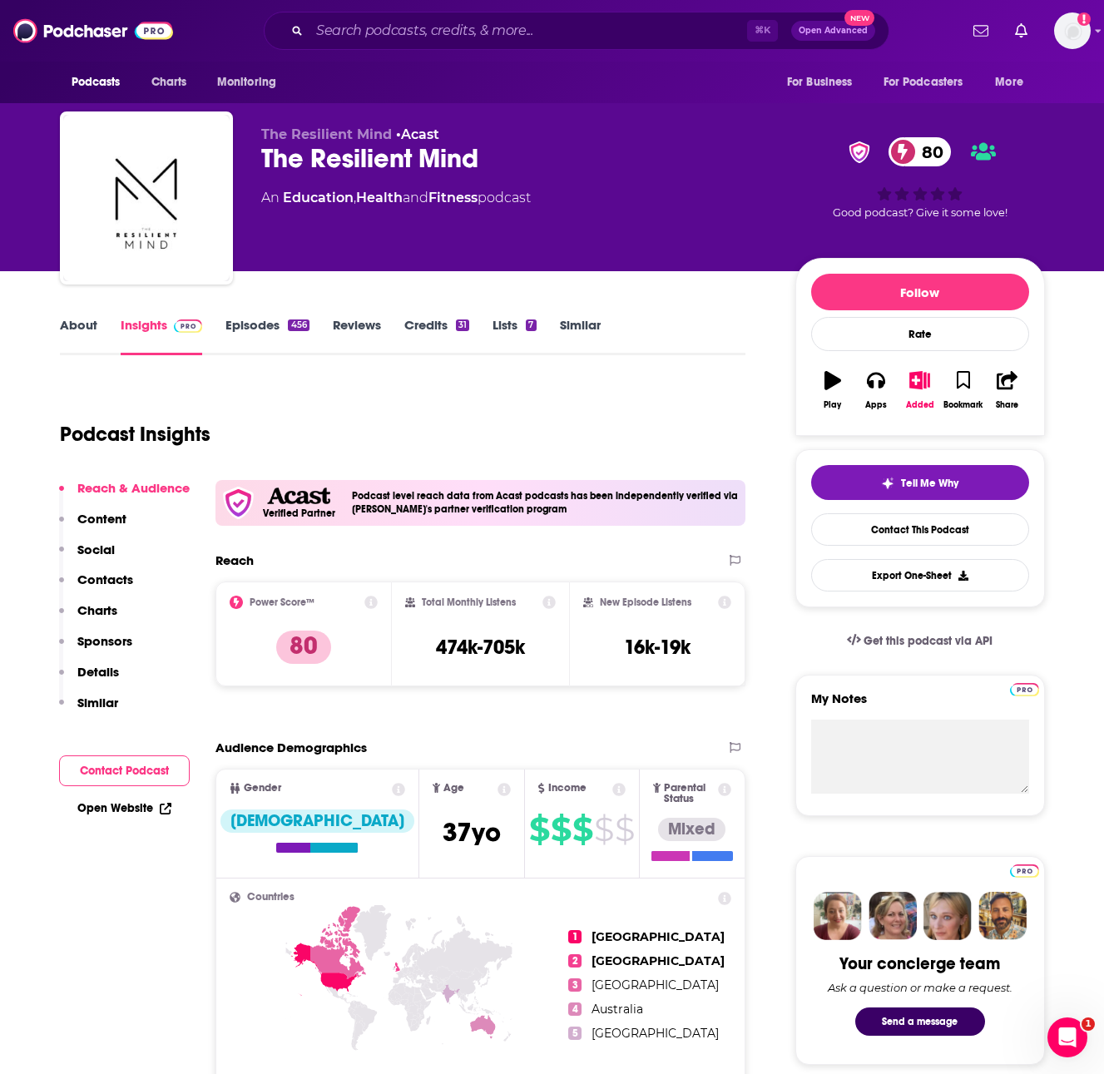
click at [89, 324] on link "About" at bounding box center [78, 336] width 37 height 38
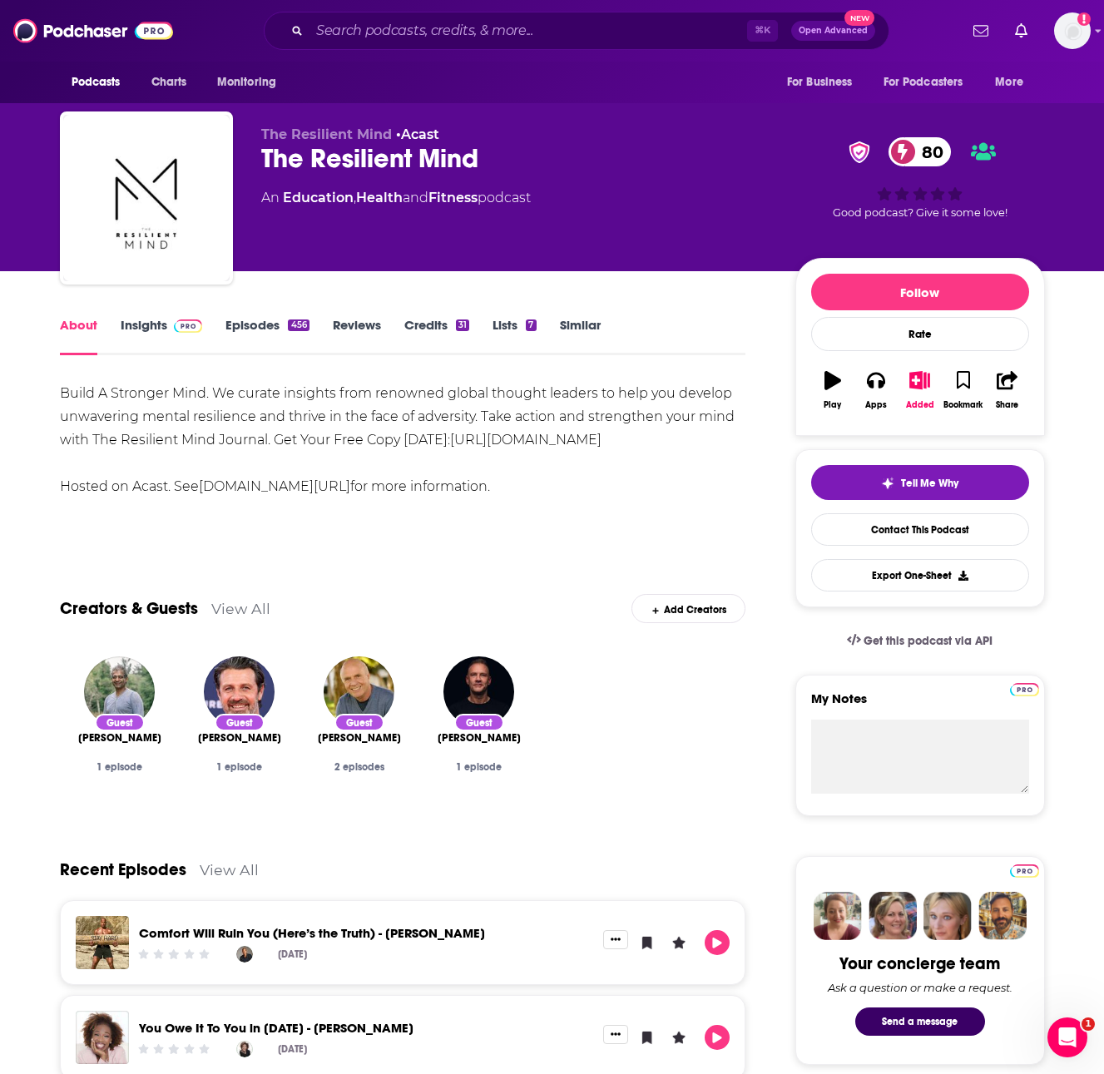
click at [174, 329] on img at bounding box center [188, 325] width 29 height 13
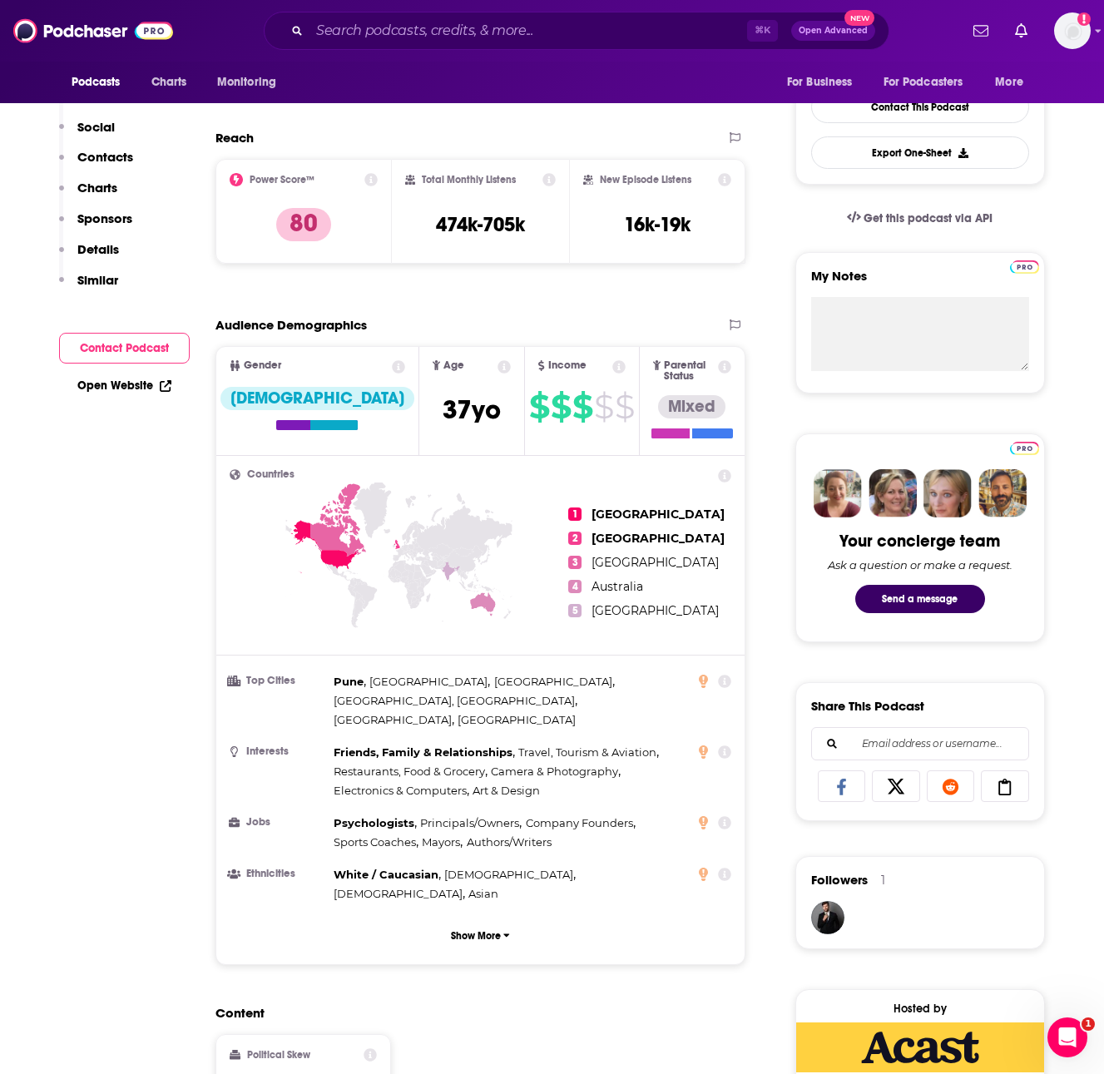
scroll to position [45, 0]
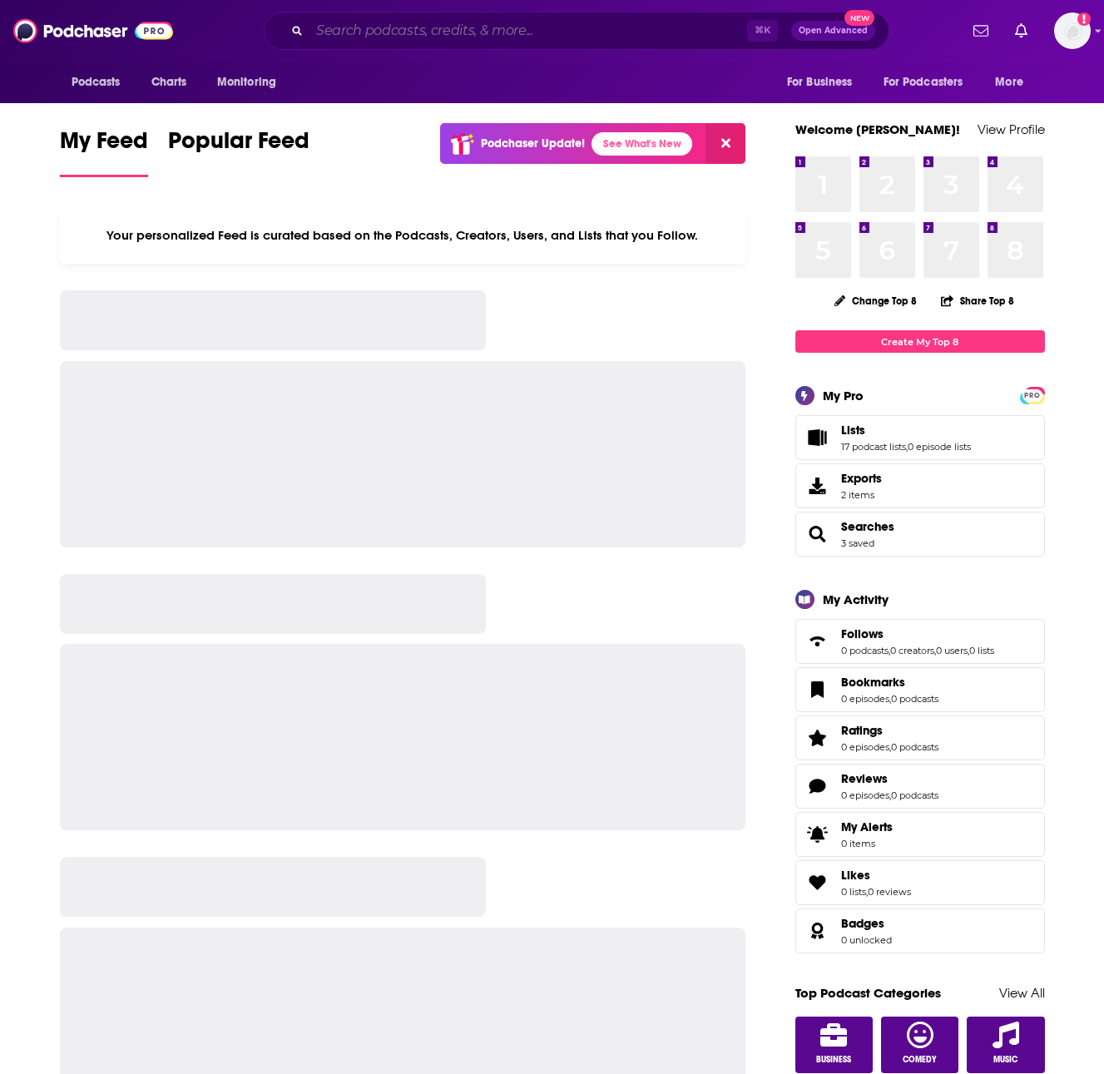
click at [398, 32] on input "Search podcasts, credits, & more..." at bounding box center [528, 30] width 438 height 27
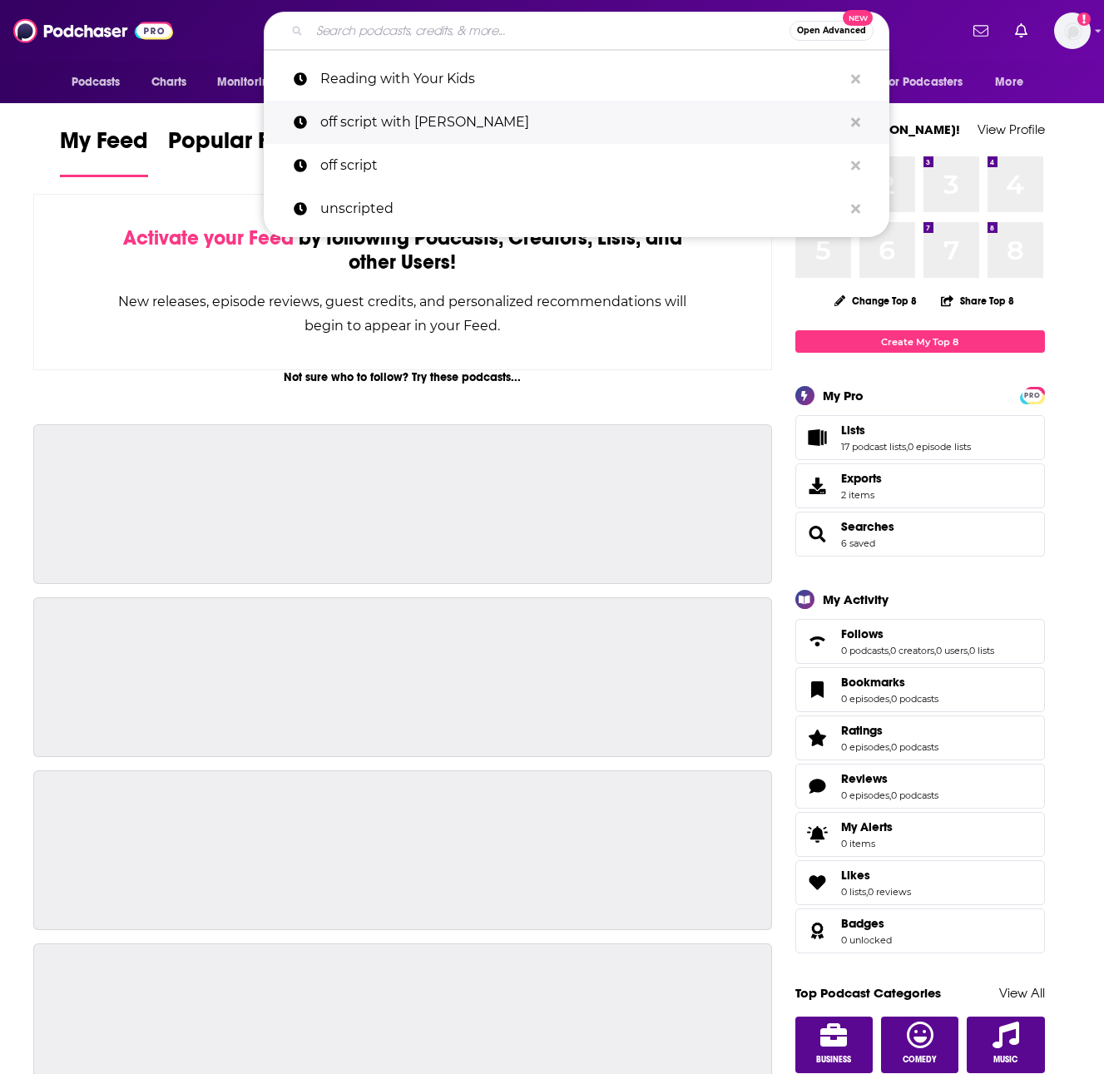
click at [402, 126] on p "off script with [PERSON_NAME]" at bounding box center [581, 122] width 522 height 43
type input "off script with [PERSON_NAME]"
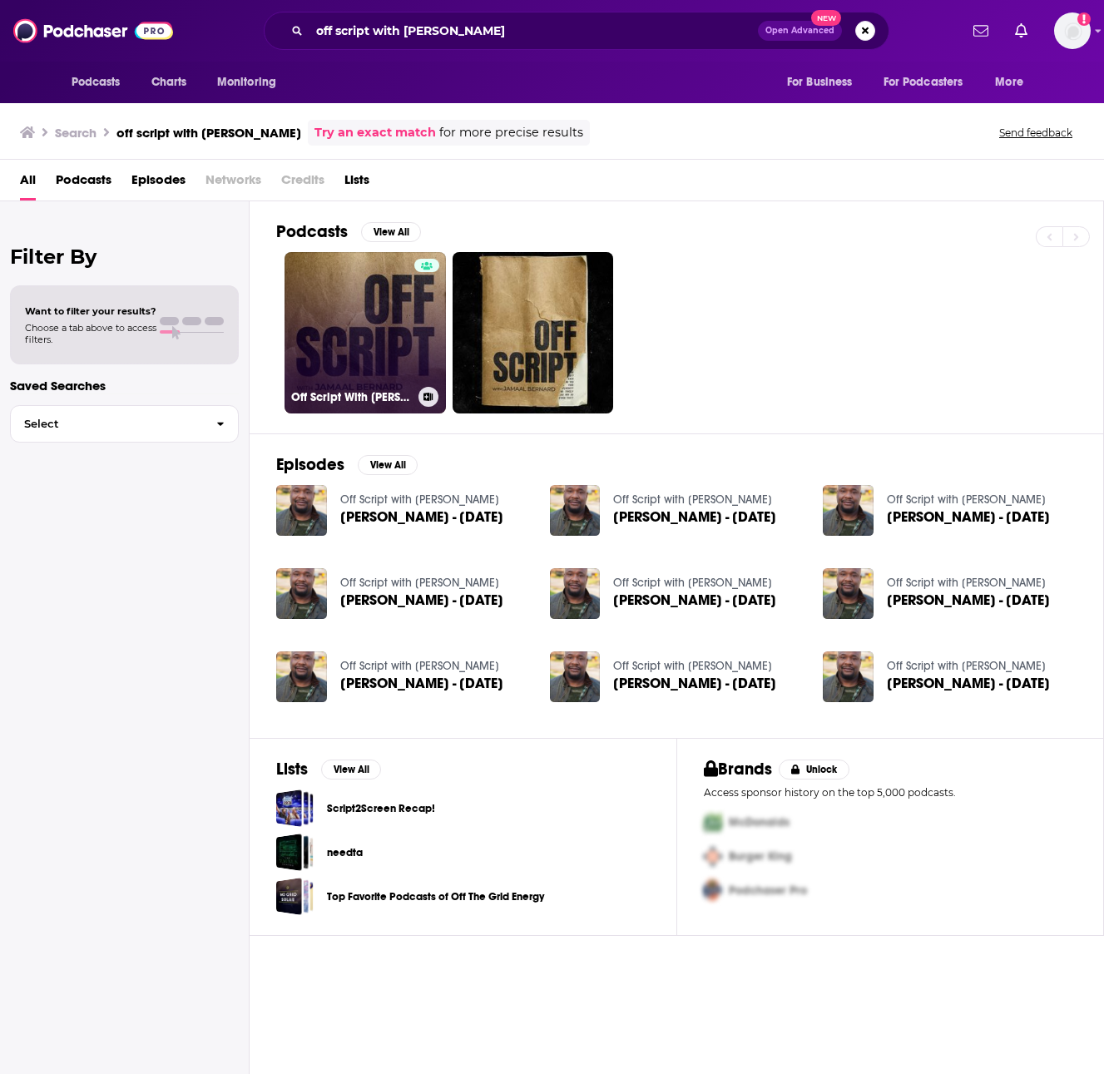
click at [376, 368] on link "Off Script With [PERSON_NAME] - Off Script with [PERSON_NAME]" at bounding box center [364, 332] width 161 height 161
